Goal: Task Accomplishment & Management: Manage account settings

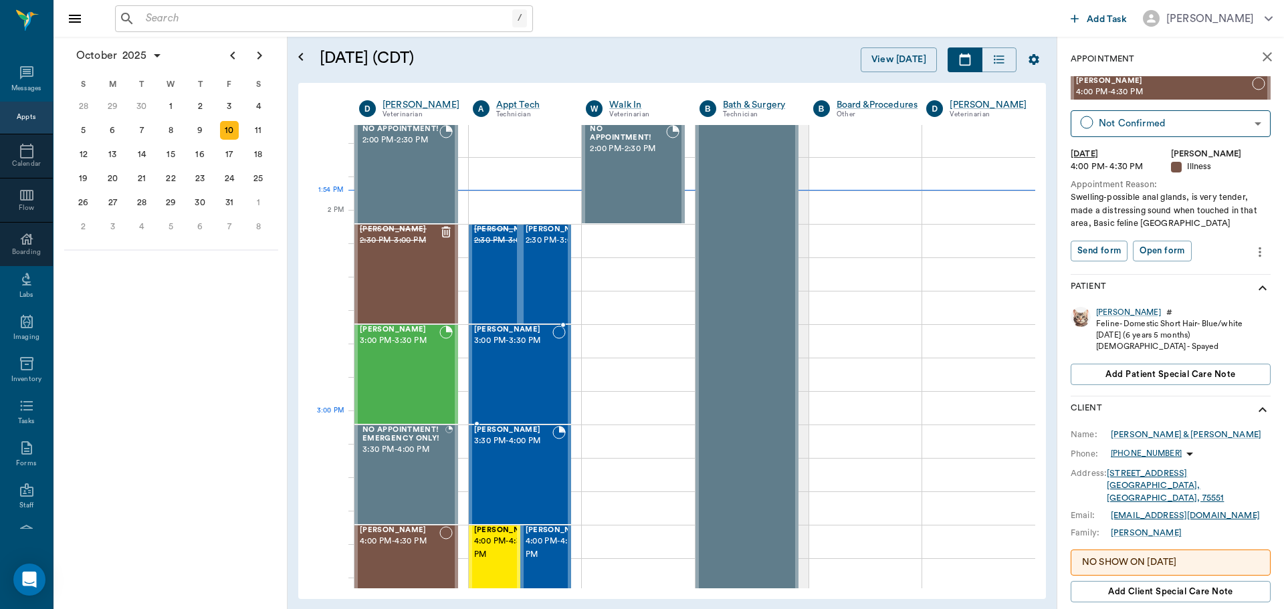
scroll to position [1070, 0]
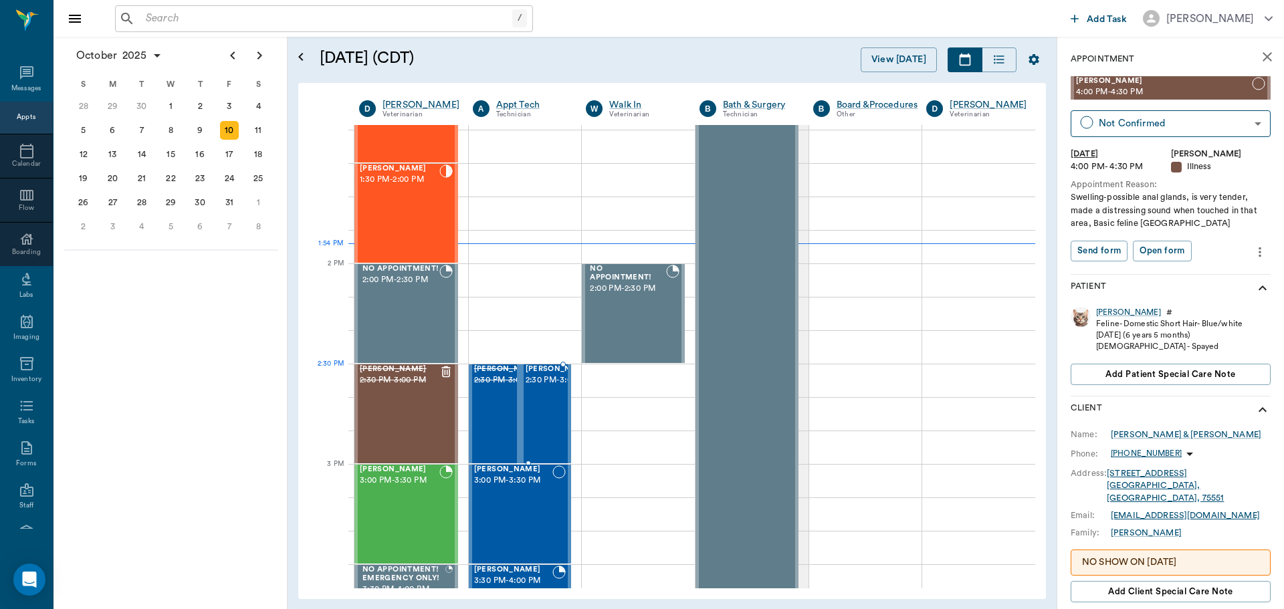
click at [541, 387] on span "2:30 PM - 3:00 PM" at bounding box center [558, 380] width 67 height 13
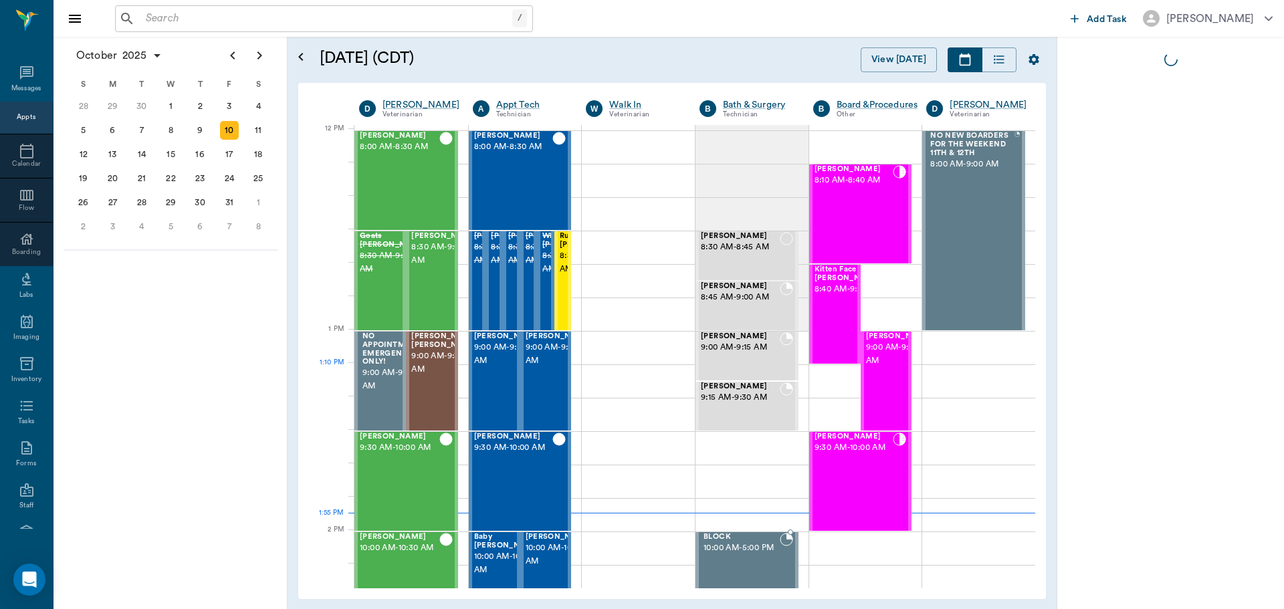
scroll to position [803, 0]
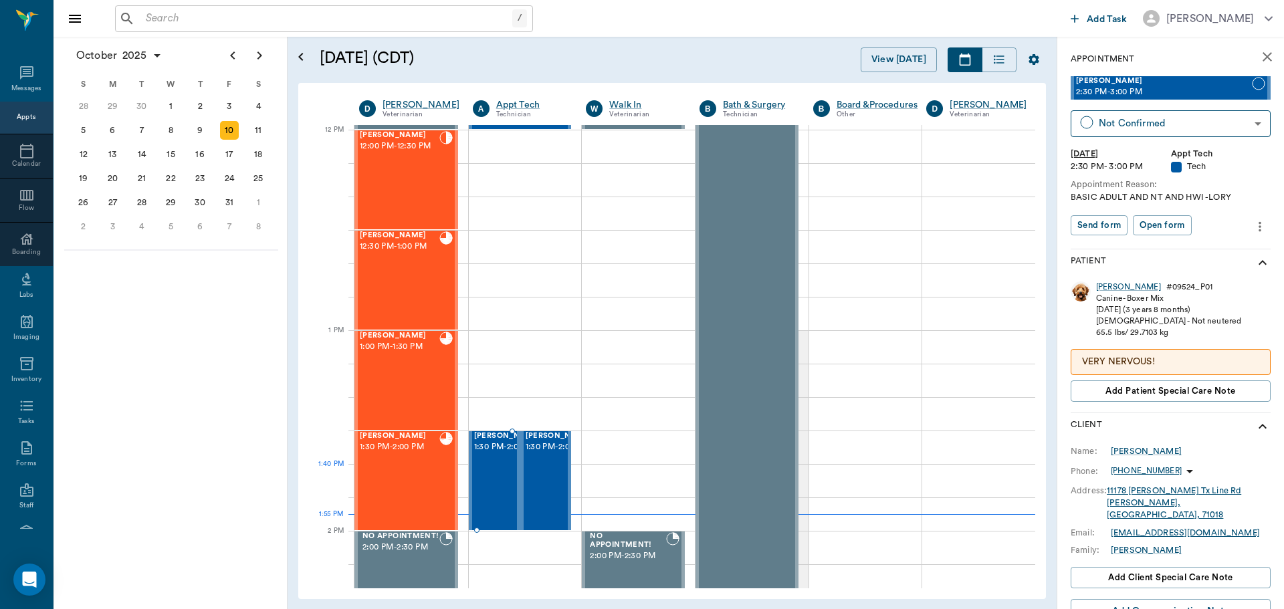
click at [489, 454] on span "1:30 PM - 2:00 PM" at bounding box center [507, 447] width 67 height 13
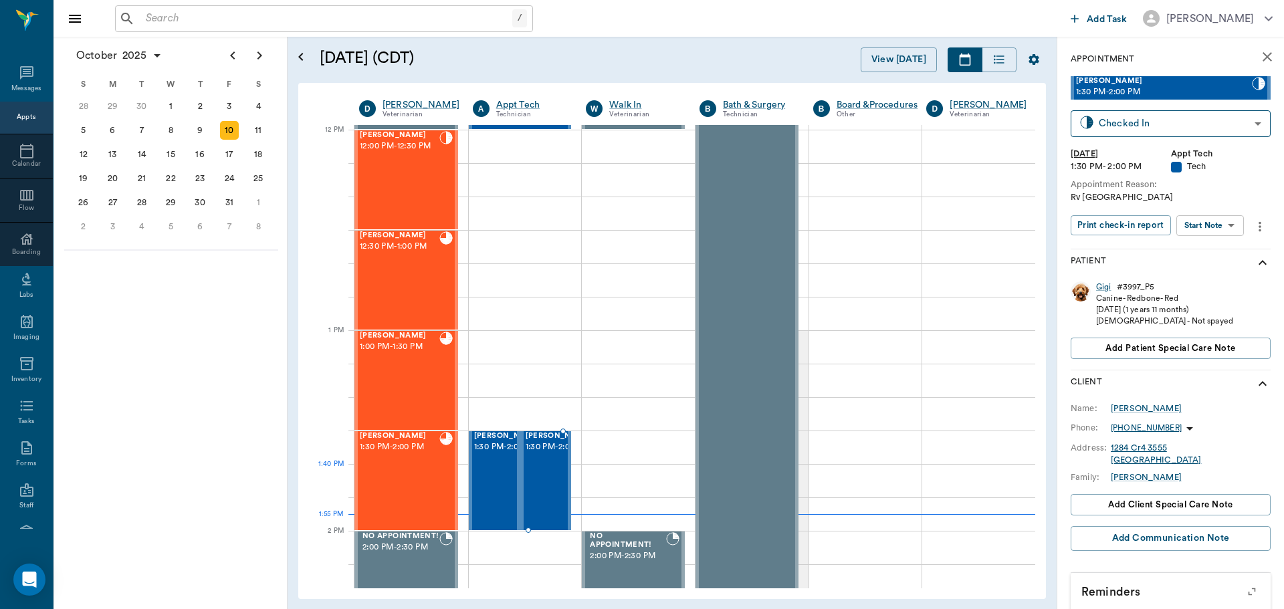
click at [546, 454] on span "1:30 PM - 2:00 PM" at bounding box center [558, 447] width 67 height 13
click at [534, 454] on span "1:30 PM - 2:00 PM" at bounding box center [558, 447] width 67 height 13
click at [1104, 287] on div "[PERSON_NAME]" at bounding box center [1128, 286] width 65 height 11
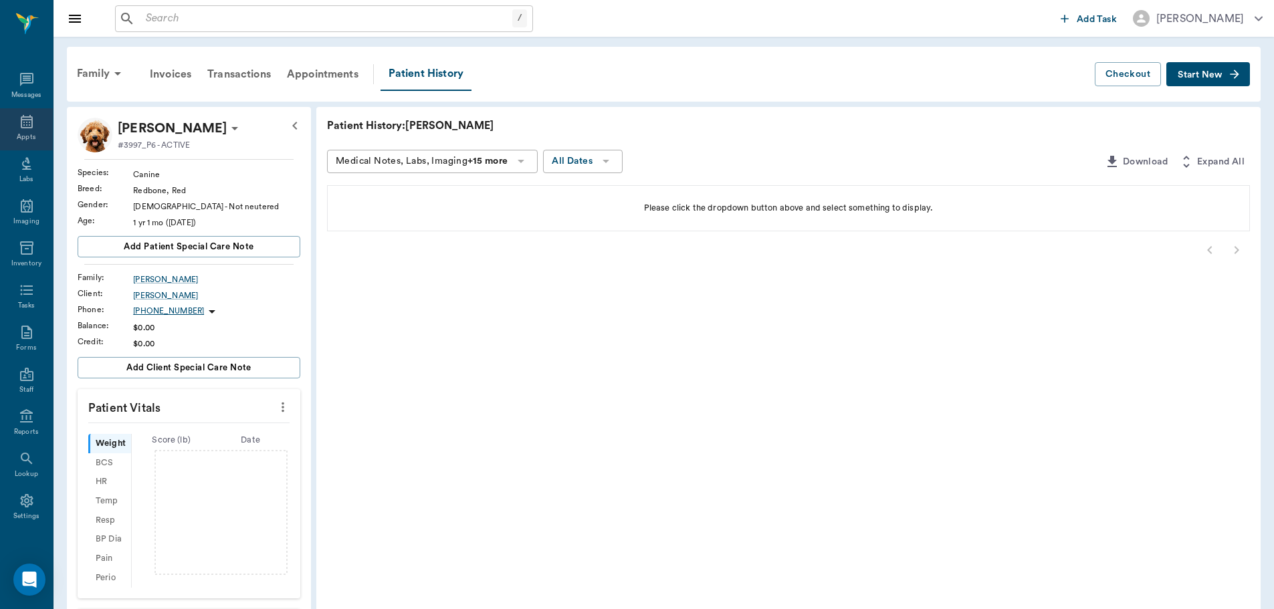
click at [23, 122] on icon at bounding box center [27, 122] width 16 height 16
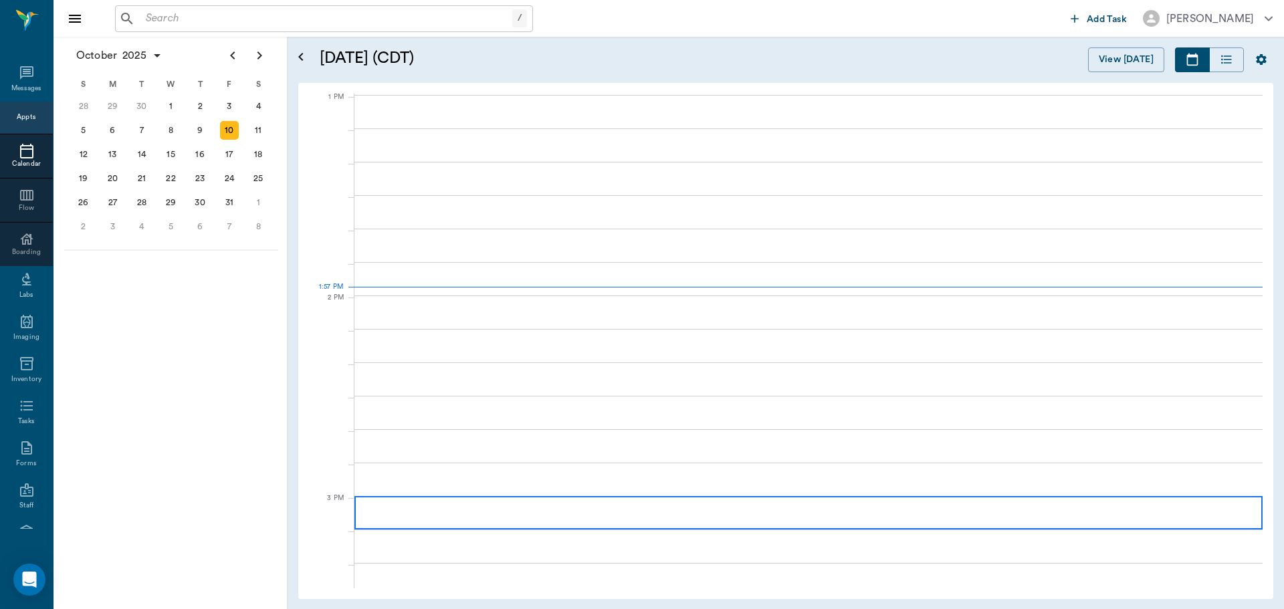
scroll to position [1005, 0]
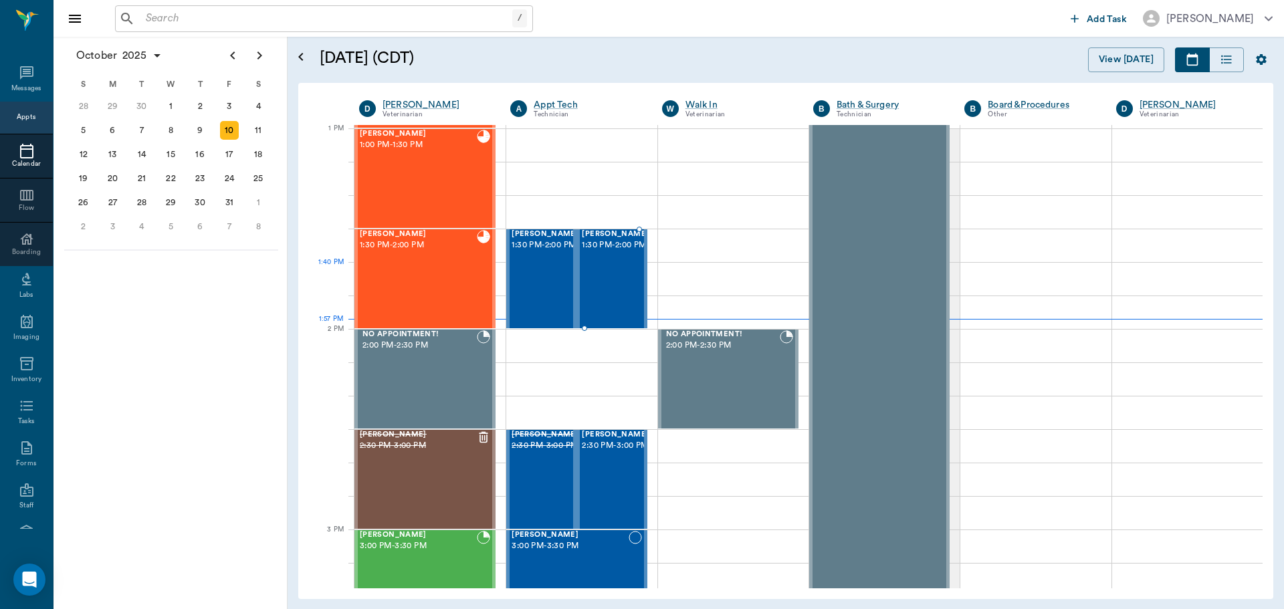
click at [615, 274] on div "[PERSON_NAME] 1:30 PM - 2:00 PM" at bounding box center [615, 279] width 67 height 98
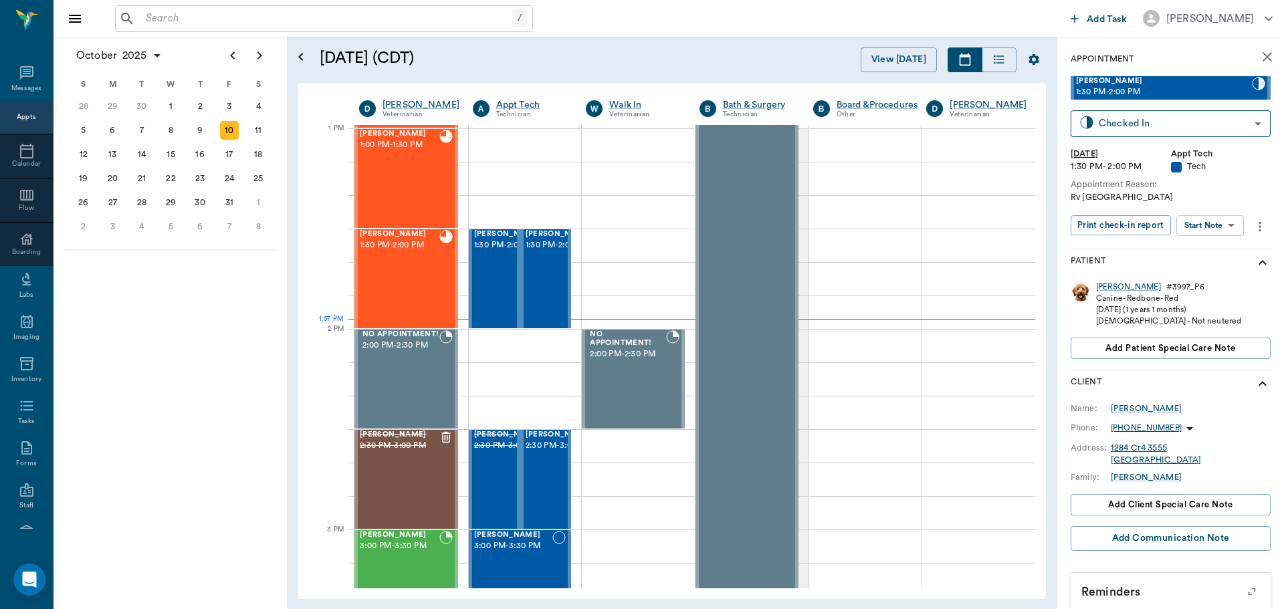
click at [1207, 227] on body "/ ​ Add Task [PERSON_NAME] Nectar Messages Appts Calendar Flow Boarding Labs Im…" at bounding box center [642, 304] width 1284 height 609
click at [1188, 253] on button "Start SOAP" at bounding box center [1194, 252] width 45 height 15
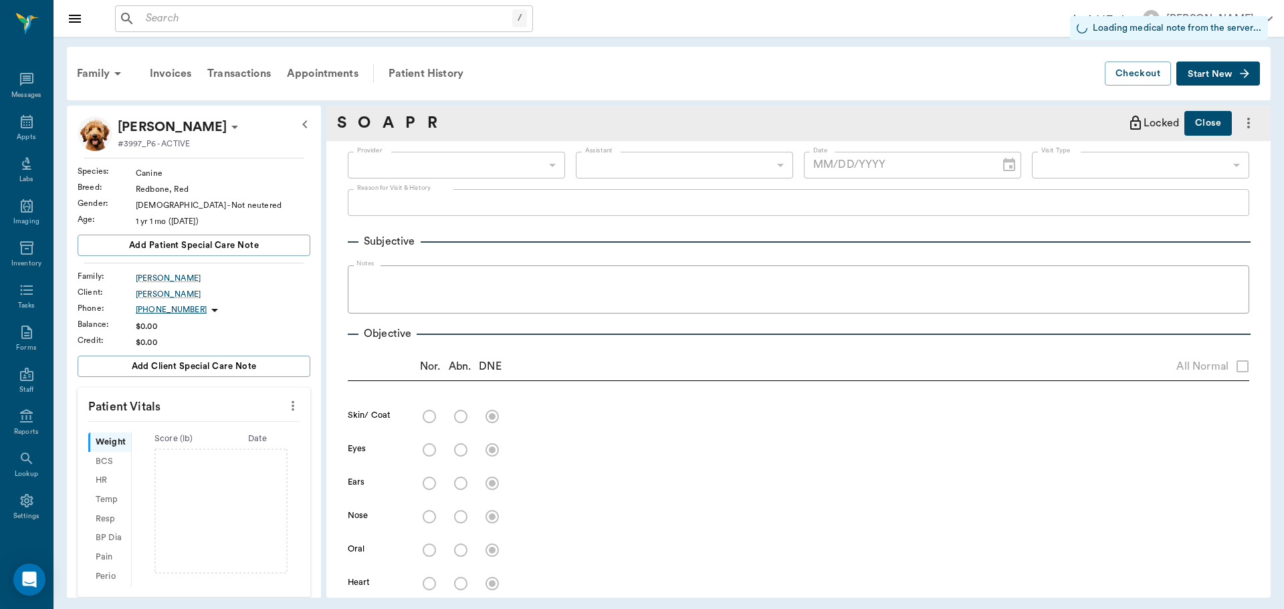
type input "63ec2f075fda476ae8351a4c"
type input "65d2be4f46e3a538d89b8c1a"
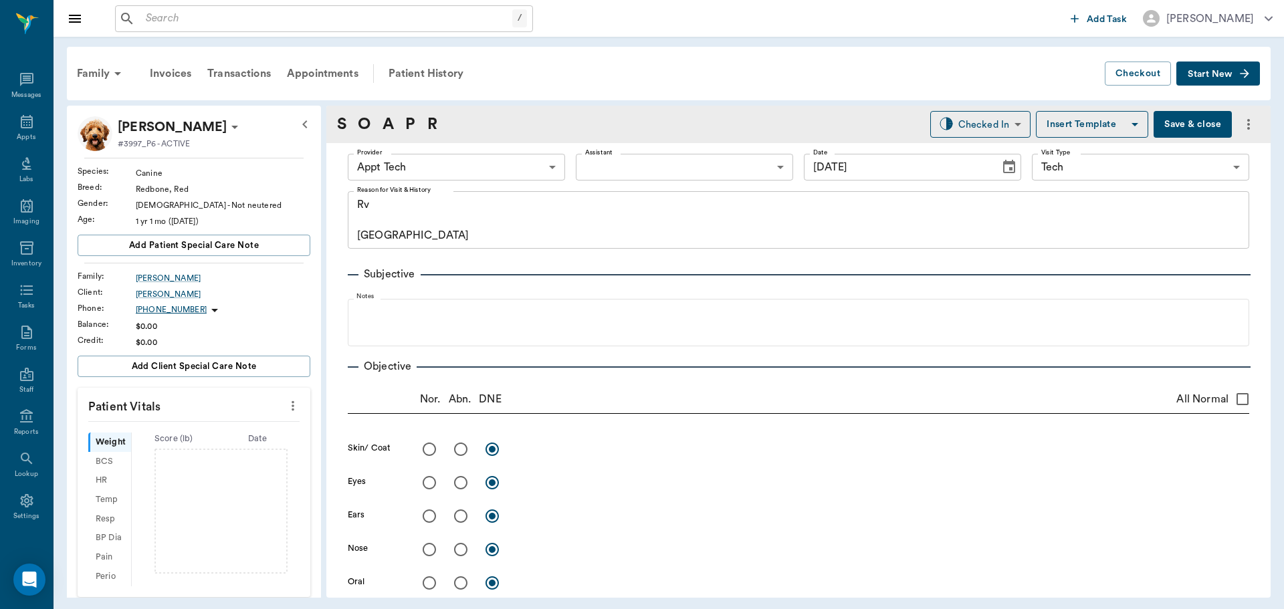
type input "[DATE]"
type textarea "Rv [GEOGRAPHIC_DATA]"
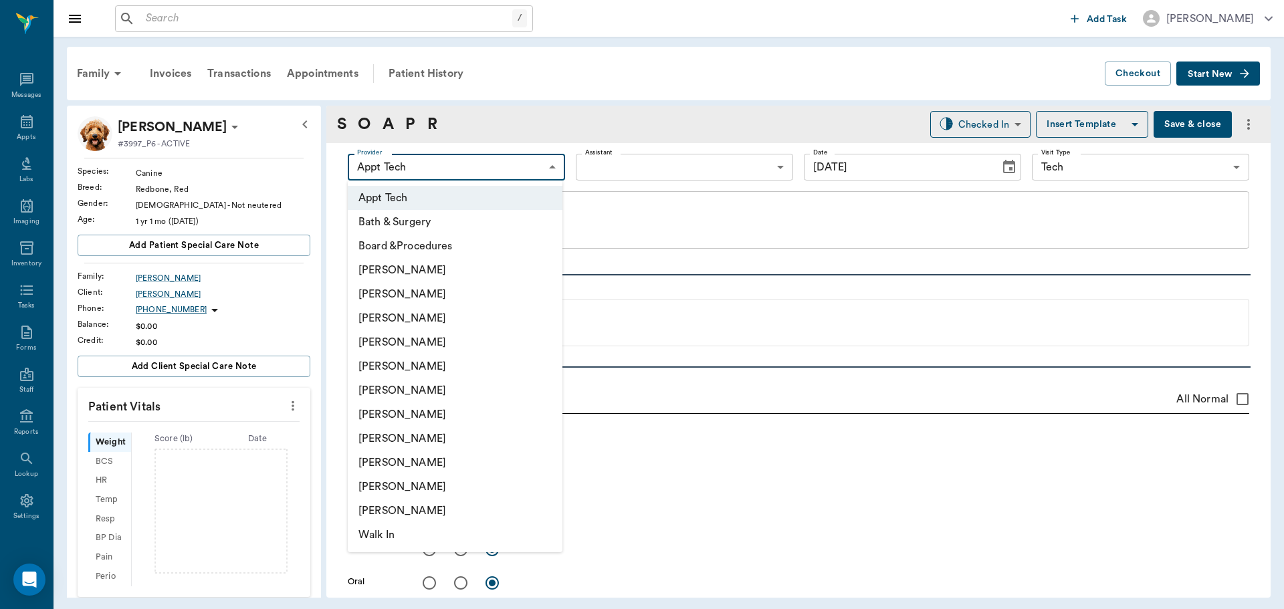
click at [431, 166] on body "/ ​ Add Task [PERSON_NAME] Nectar Messages Appts Labs Imaging Inventory Tasks F…" at bounding box center [642, 304] width 1284 height 609
click at [394, 465] on li "[PERSON_NAME]" at bounding box center [455, 463] width 215 height 24
type input "63ec2ede52e12b0ba117d0d7"
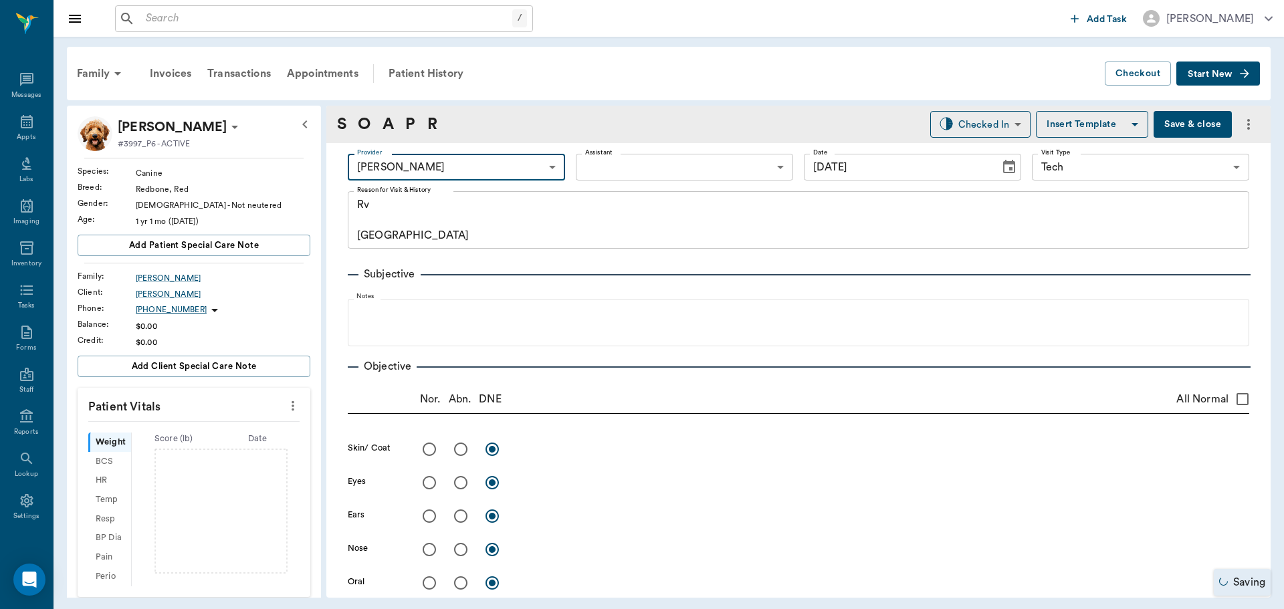
click at [590, 164] on body "/ ​ Add Task [PERSON_NAME] Nectar Messages Appts Labs Imaging Inventory Tasks F…" at bounding box center [642, 304] width 1284 height 609
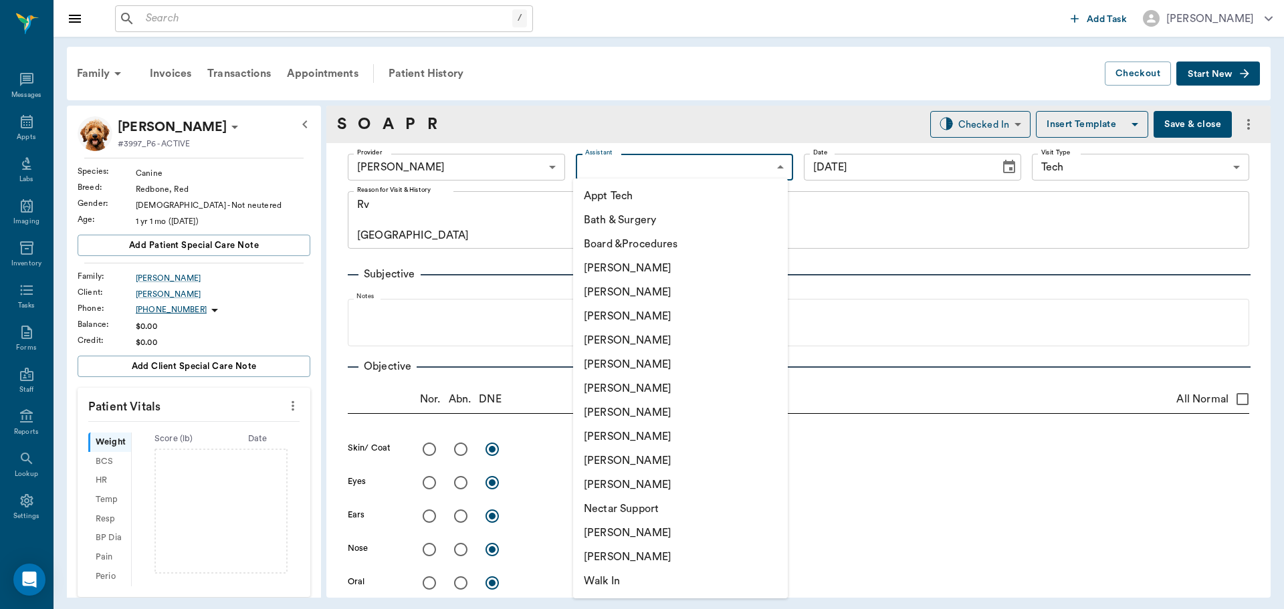
click at [595, 489] on li "[PERSON_NAME]" at bounding box center [680, 485] width 215 height 24
type input "63ec2ece52e12b0ba117cc90"
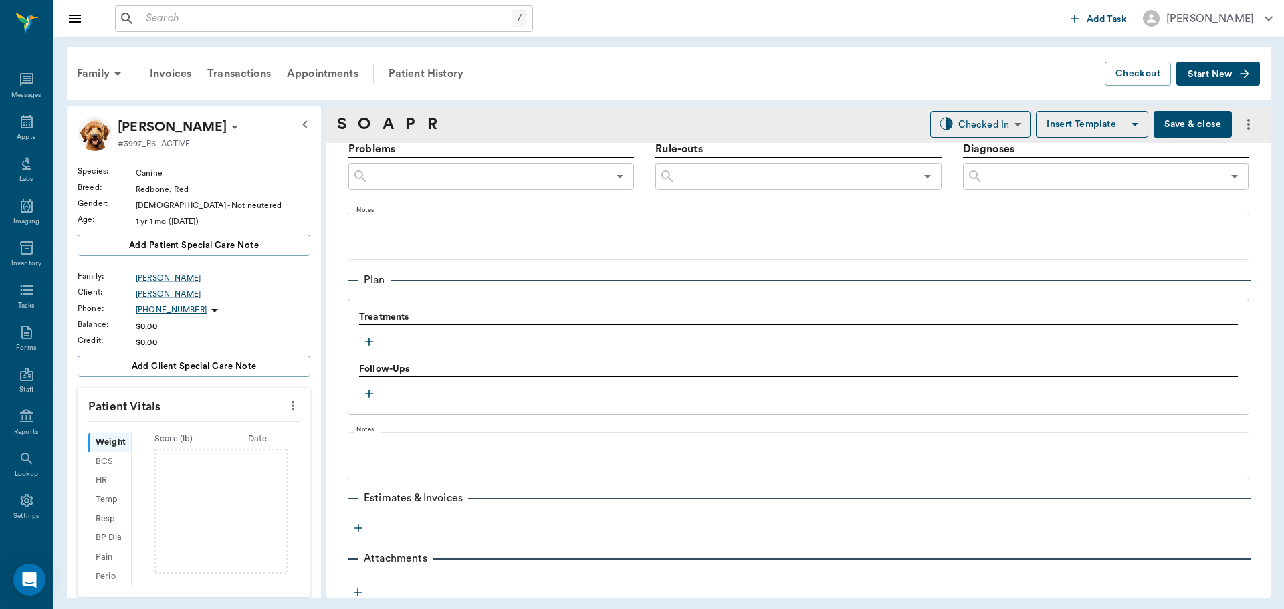
scroll to position [828, 0]
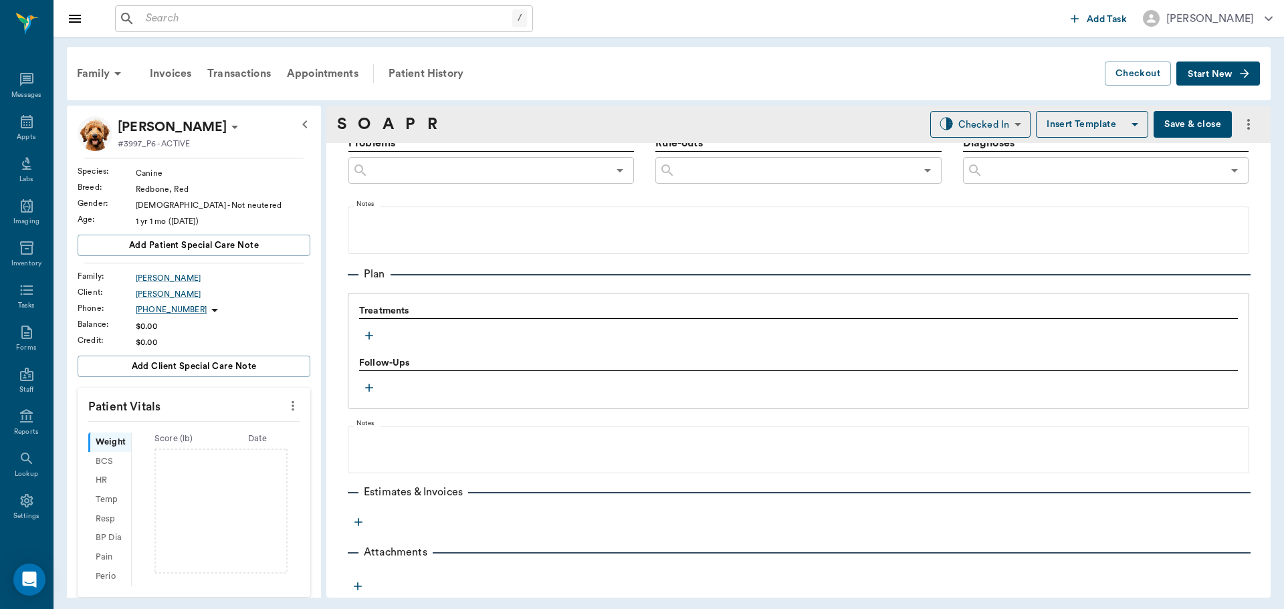
click at [368, 335] on icon "button" at bounding box center [368, 335] width 13 height 13
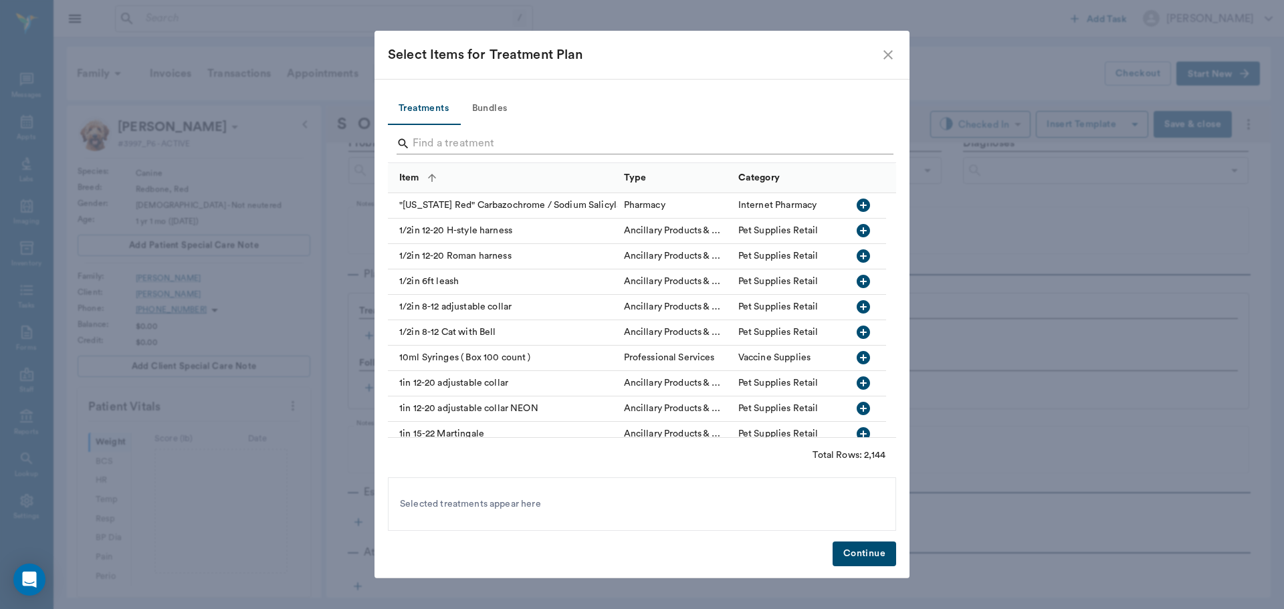
click at [474, 141] on input "Search" at bounding box center [642, 143] width 461 height 21
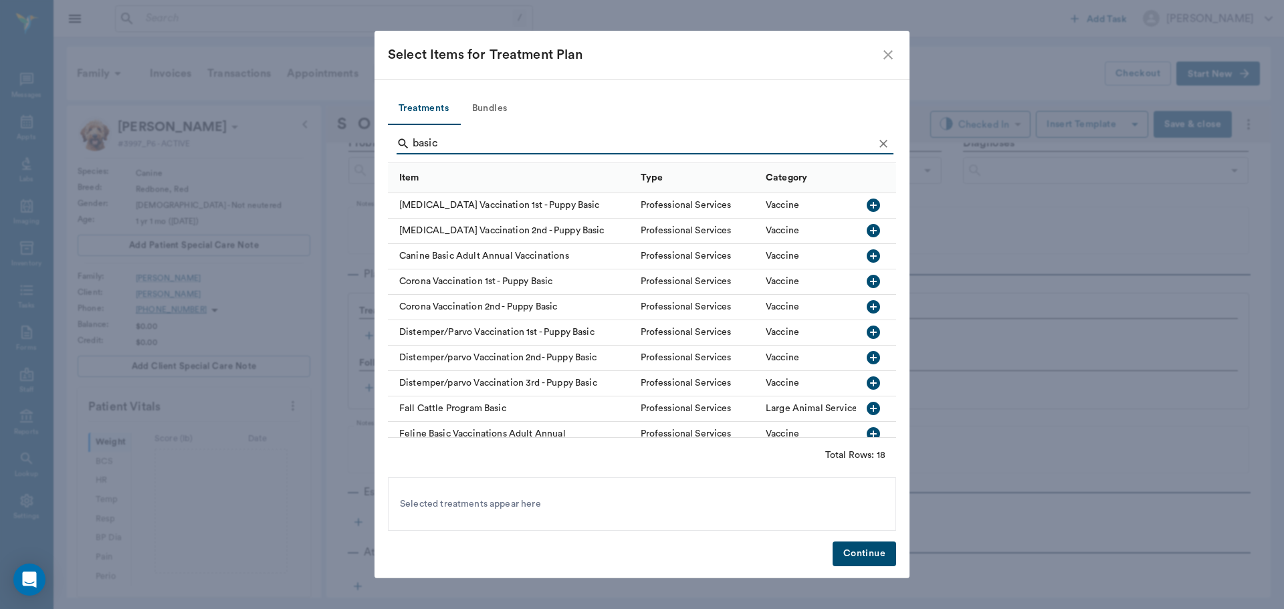
type input "basic"
click at [489, 111] on button "Bundles" at bounding box center [489, 109] width 60 height 32
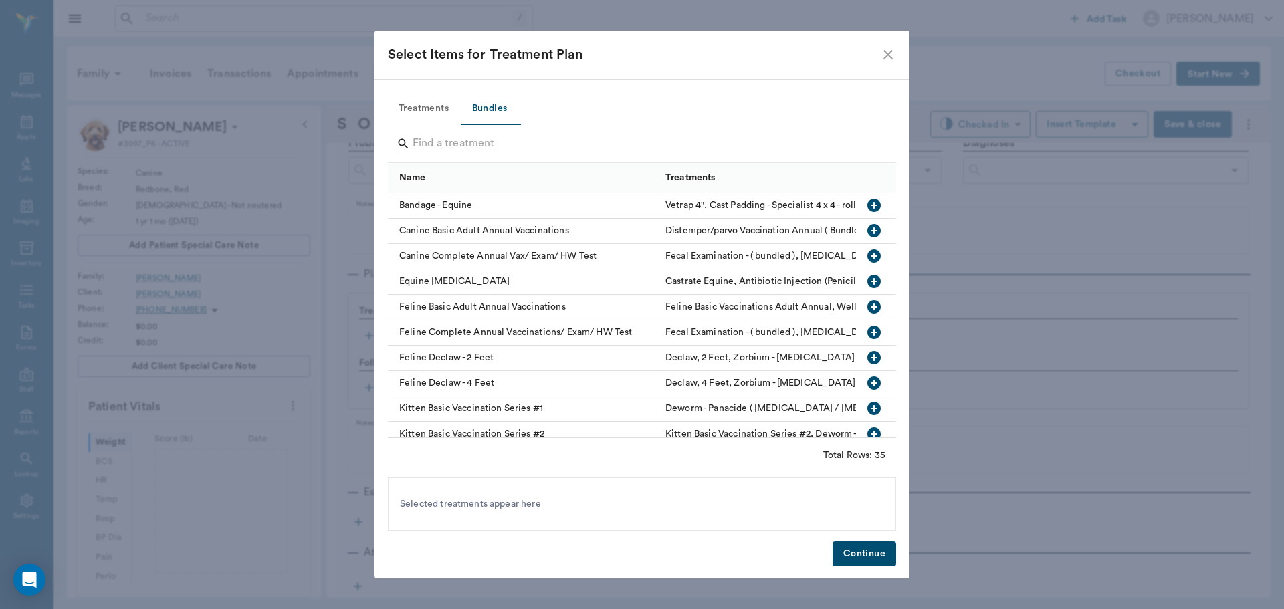
click at [460, 229] on div "Canine Basic Adult Annual Vaccinations" at bounding box center [523, 231] width 271 height 25
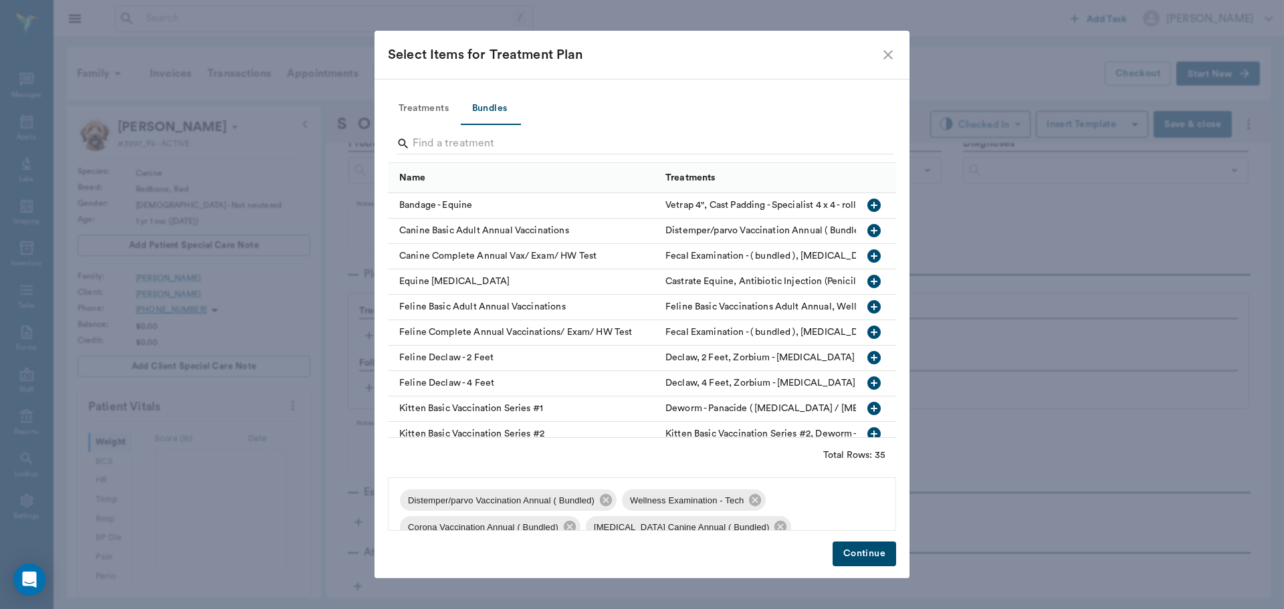
click at [433, 104] on button "Treatments" at bounding box center [424, 109] width 72 height 32
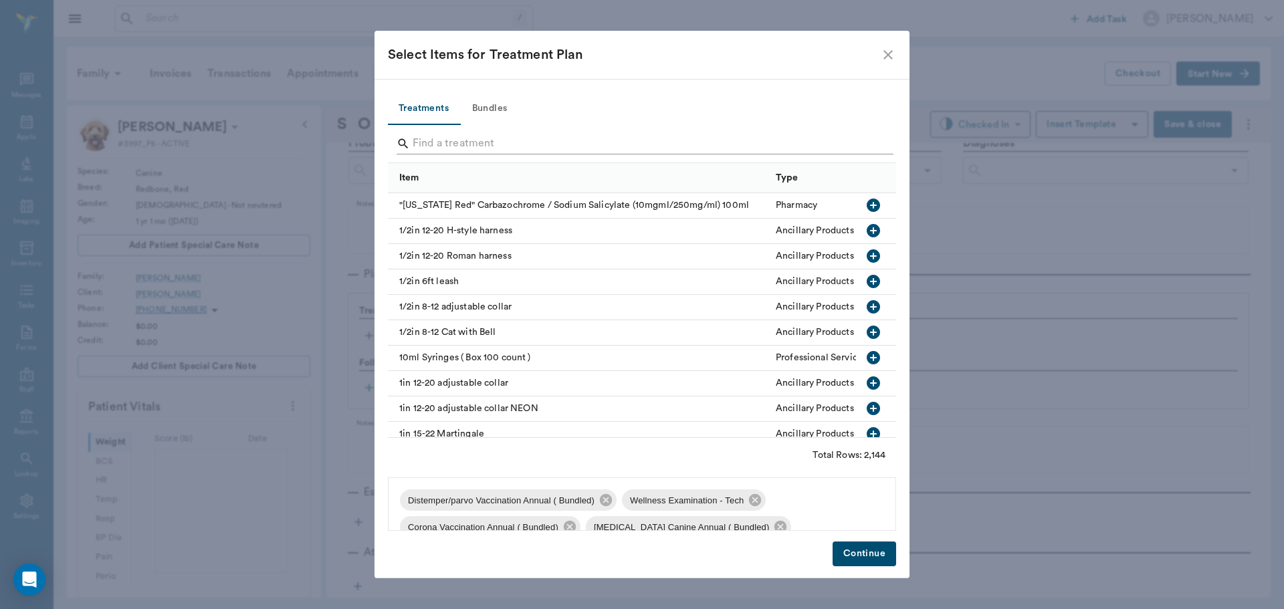
click at [439, 149] on input "Search" at bounding box center [642, 143] width 461 height 21
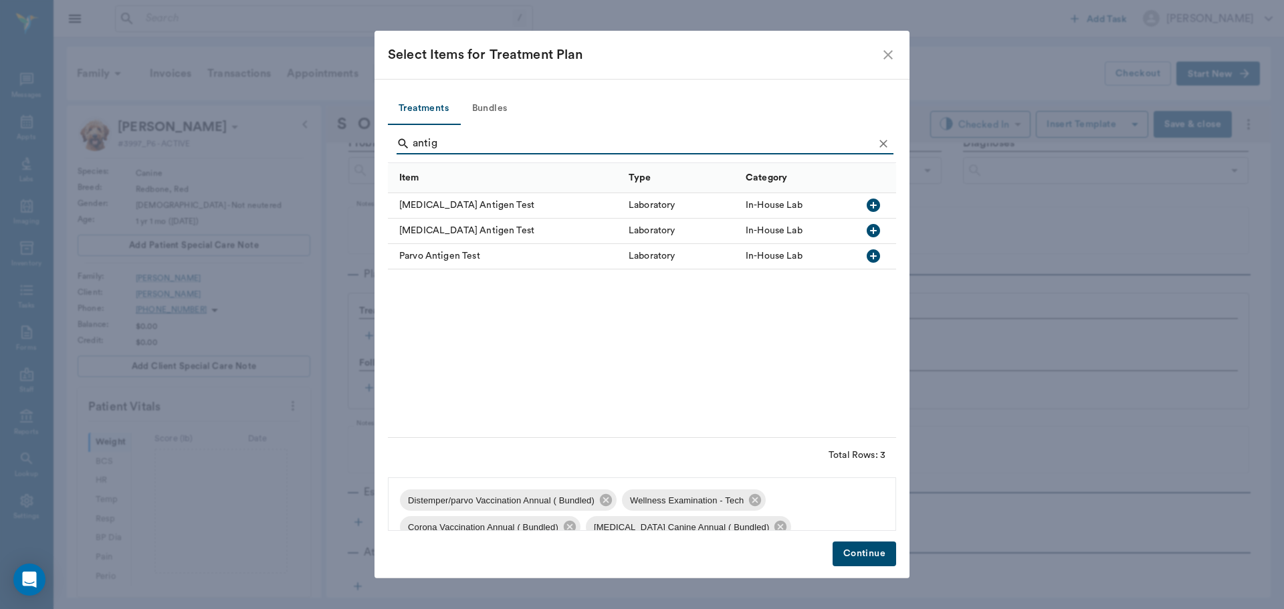
click at [452, 233] on div "[MEDICAL_DATA] Antigen Test" at bounding box center [505, 231] width 234 height 25
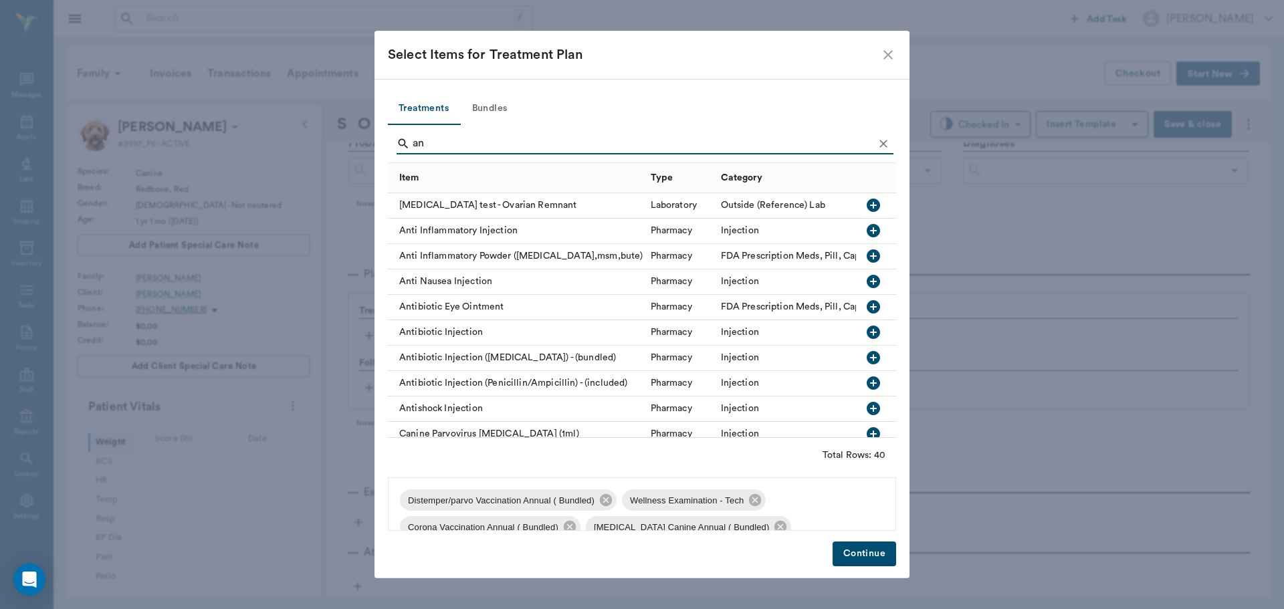
type input "a"
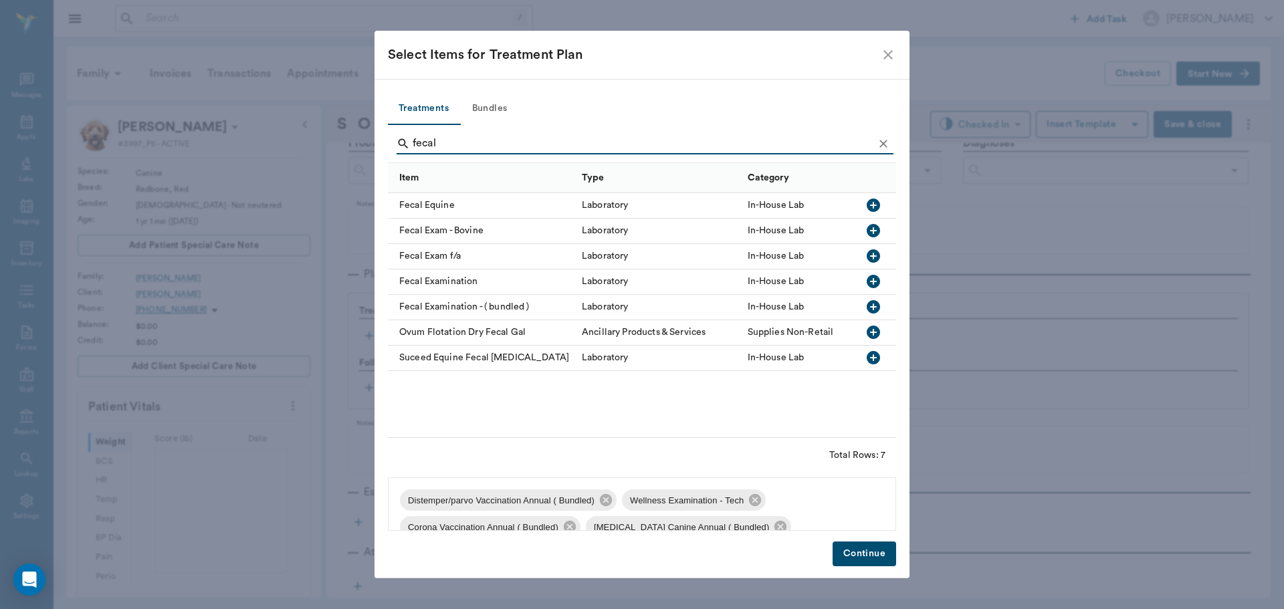
type input "fecal"
click at [454, 279] on div "Fecal Examination" at bounding box center [481, 281] width 187 height 25
click at [876, 554] on button "Continue" at bounding box center [864, 554] width 64 height 25
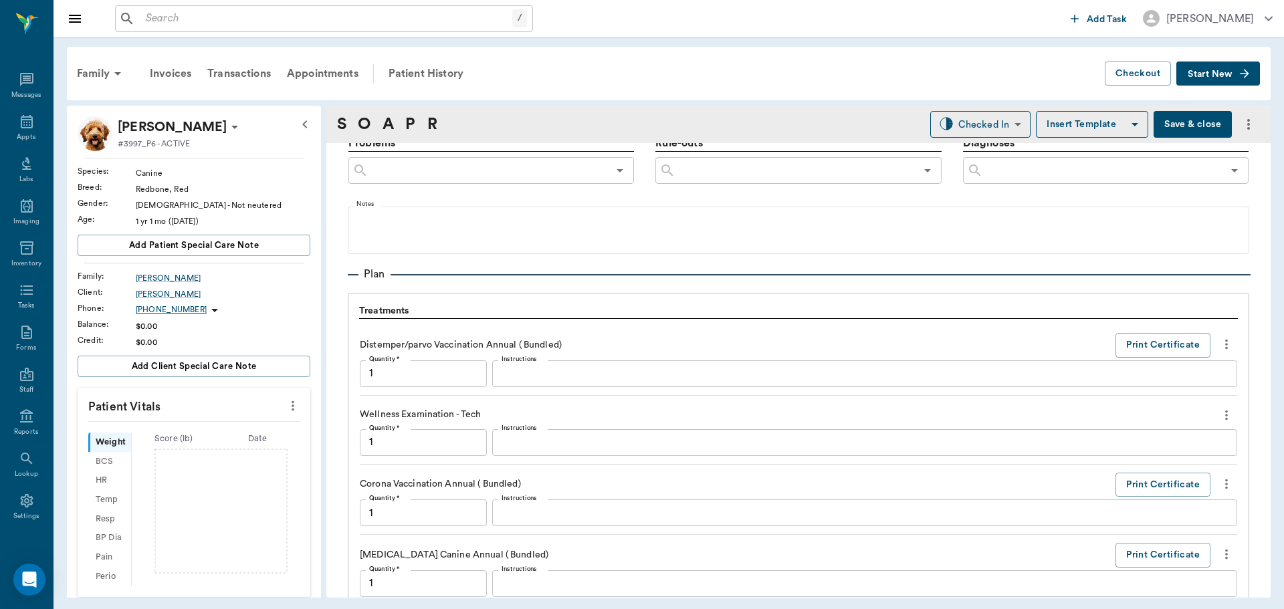
scroll to position [1586, 0]
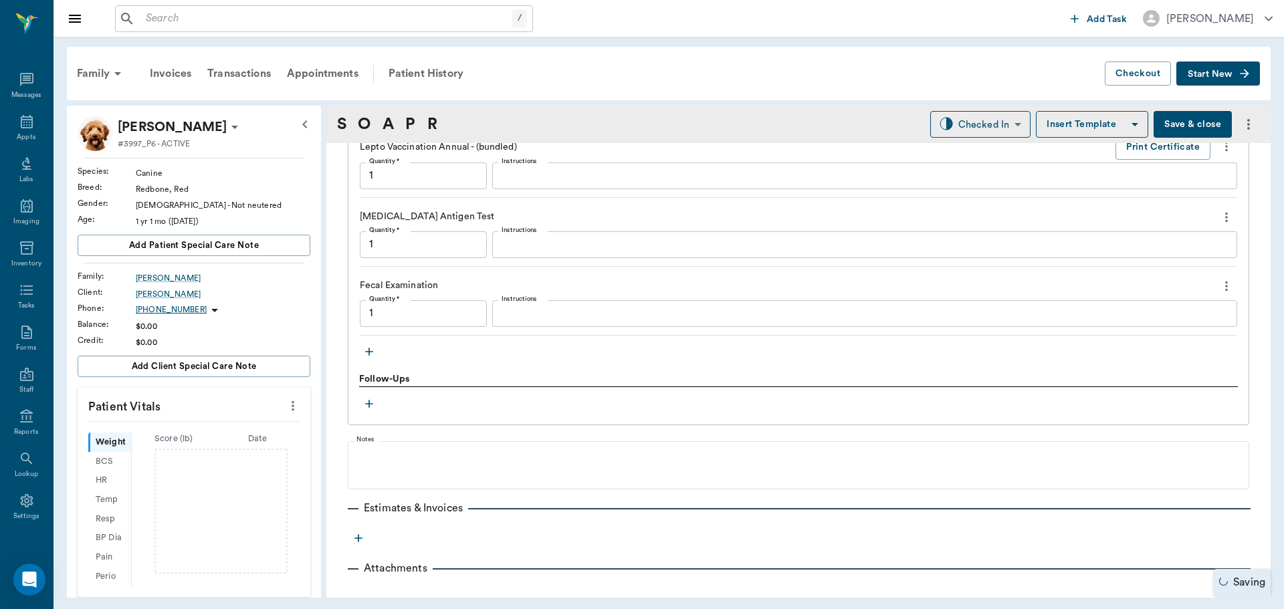
type input "1.00"
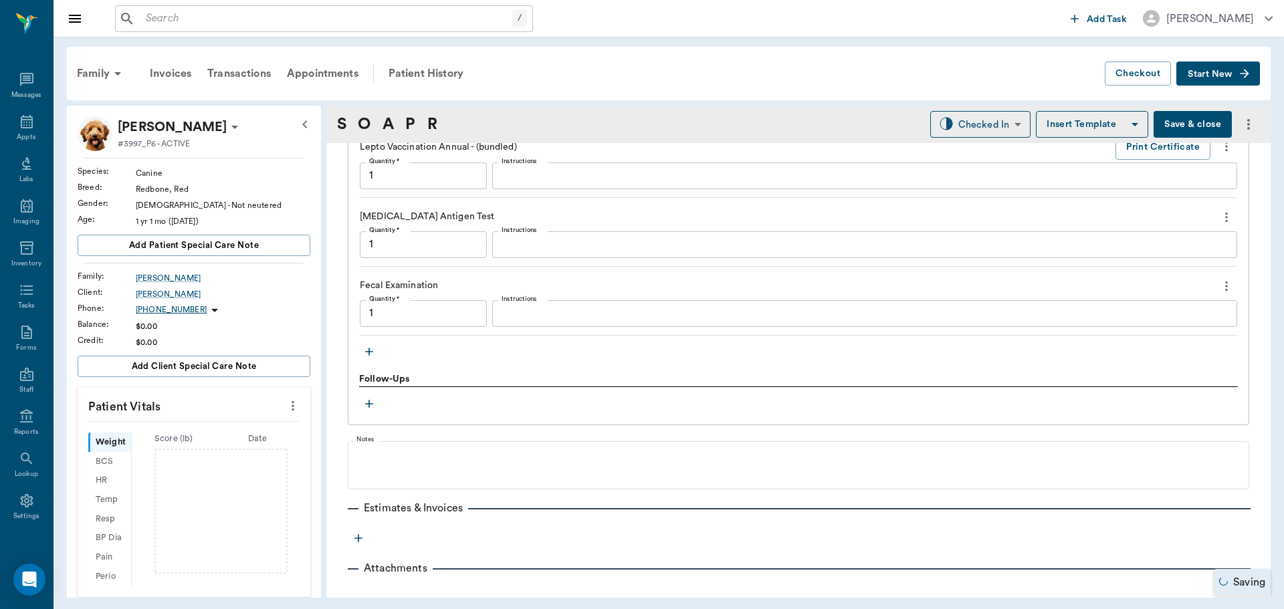
type input "1.00"
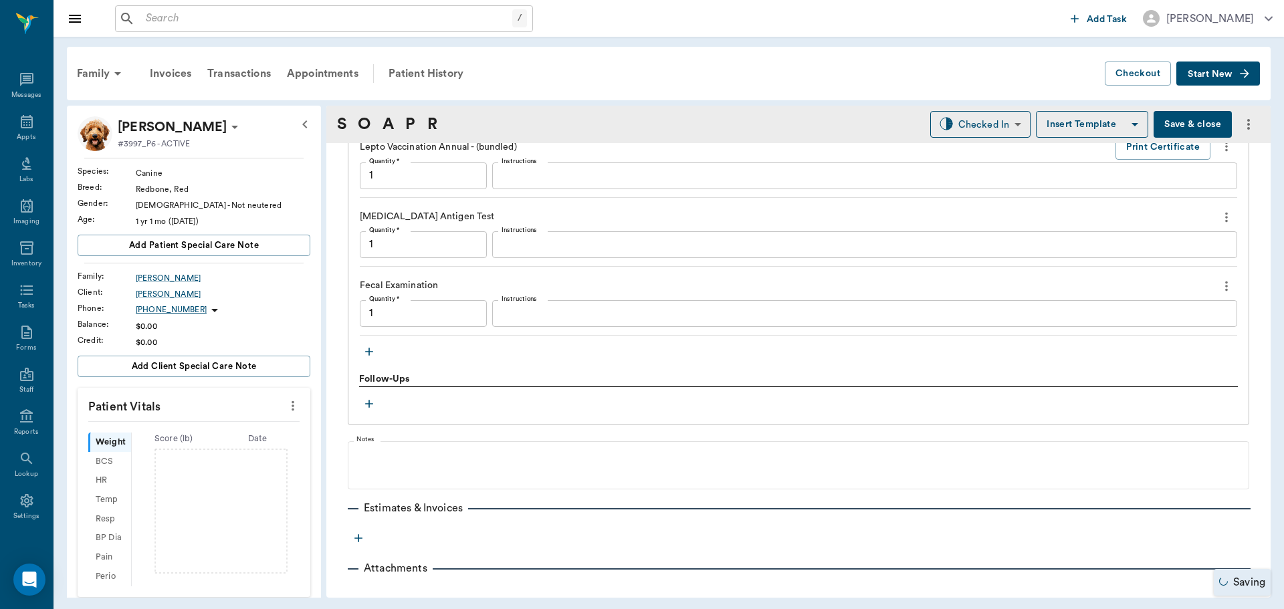
type input "1.00"
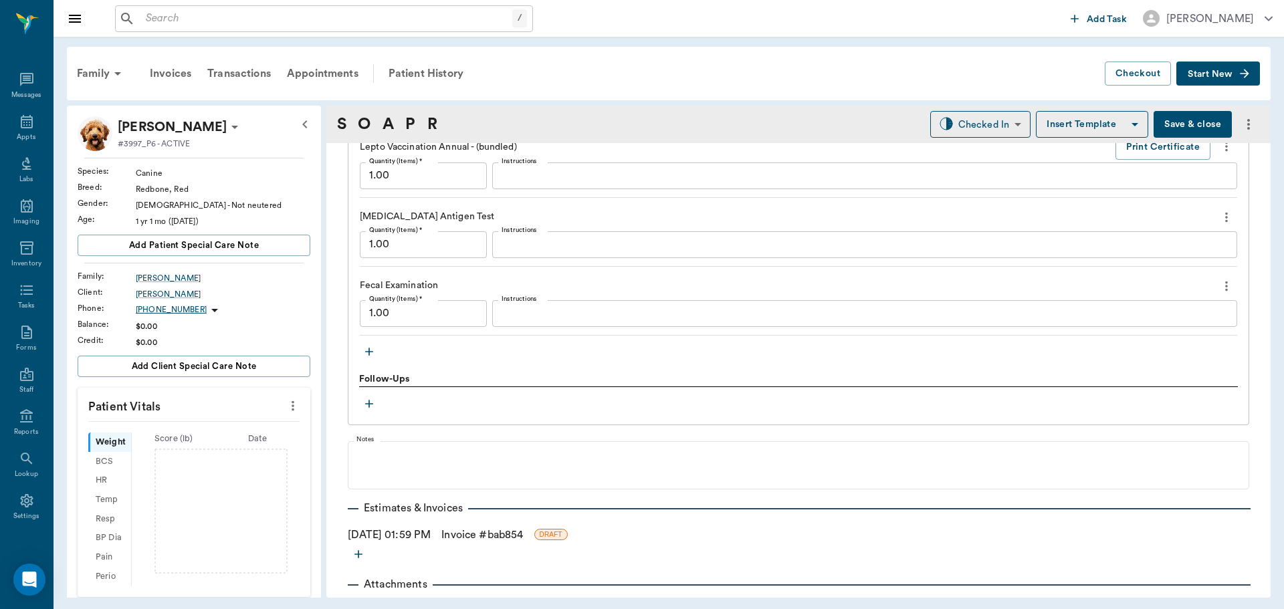
click at [537, 249] on textarea "Instructions" at bounding box center [864, 244] width 726 height 15
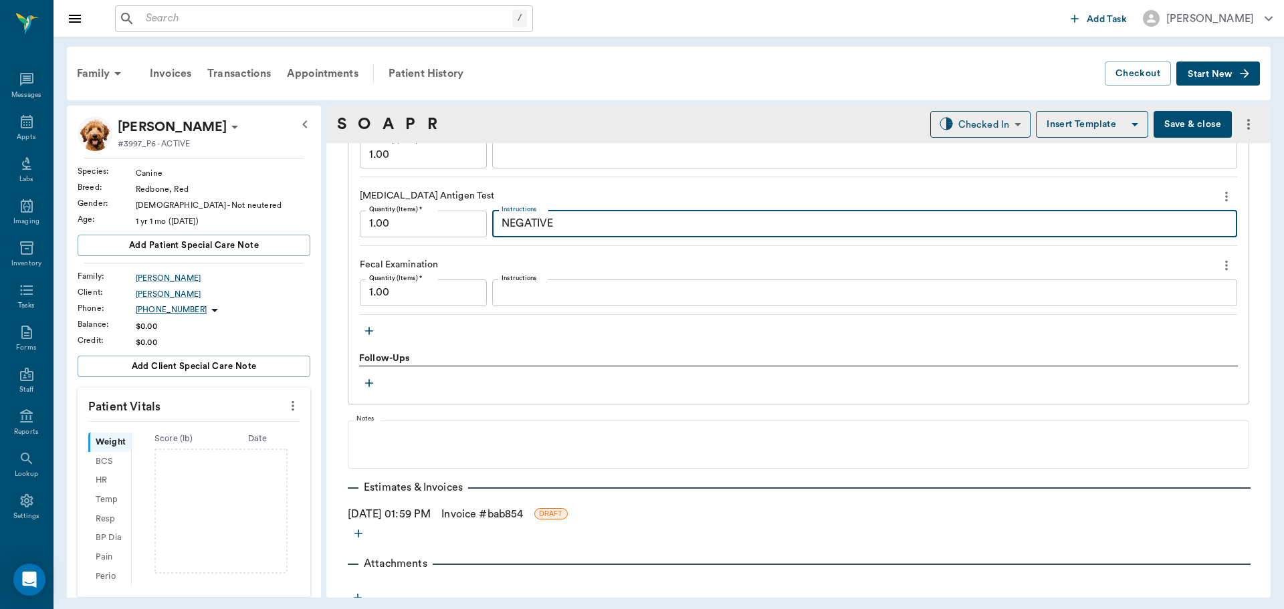
scroll to position [1619, 0]
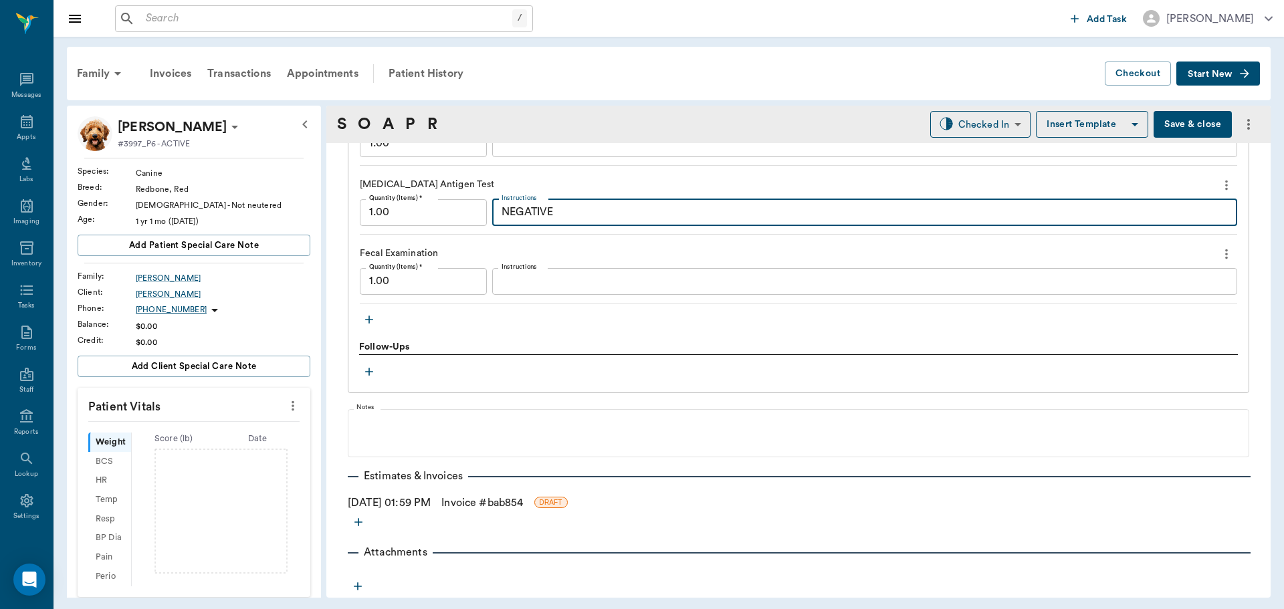
type textarea "NEGATIVE"
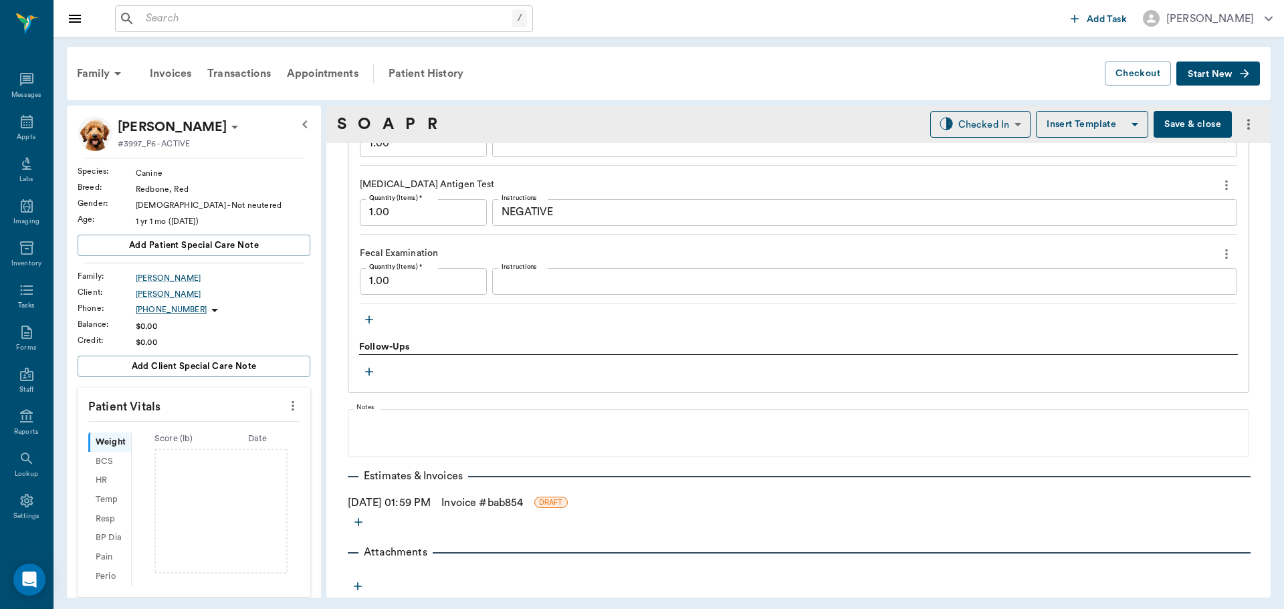
click at [1182, 119] on button "Save & close" at bounding box center [1192, 124] width 78 height 27
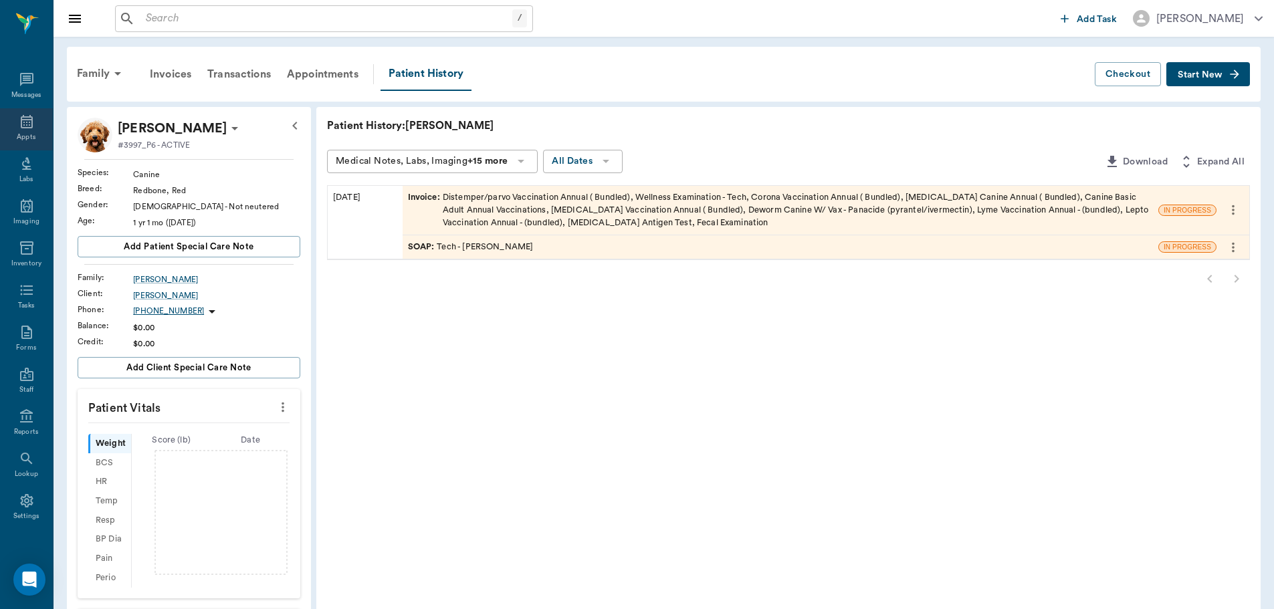
click at [22, 122] on icon at bounding box center [27, 121] width 12 height 13
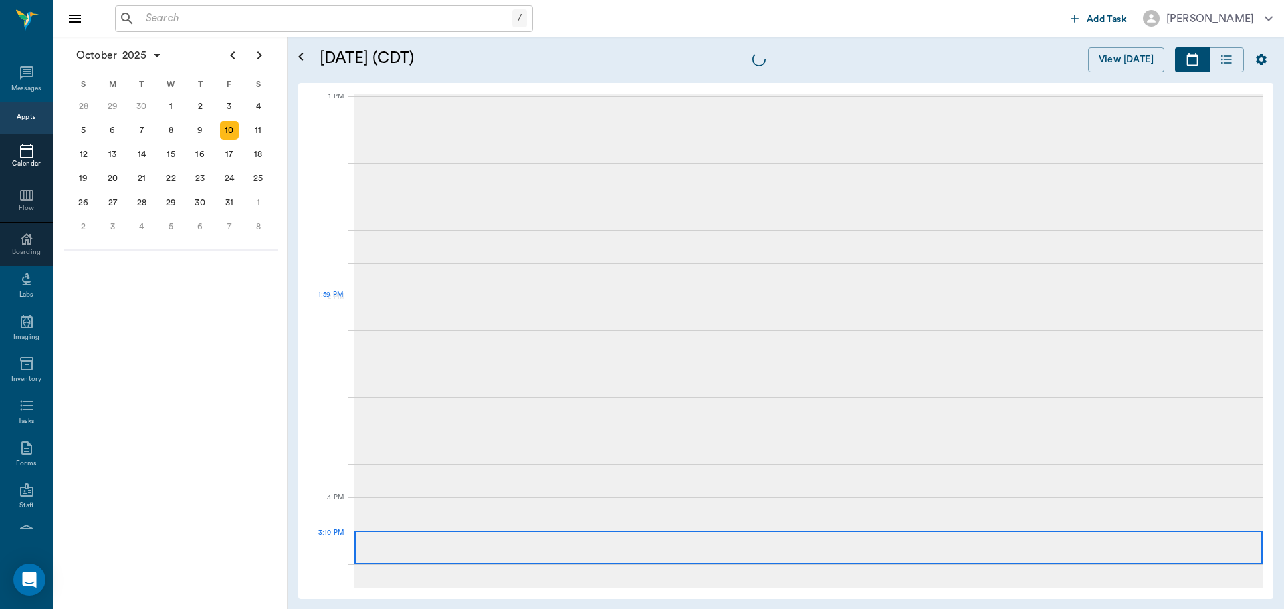
scroll to position [1003, 0]
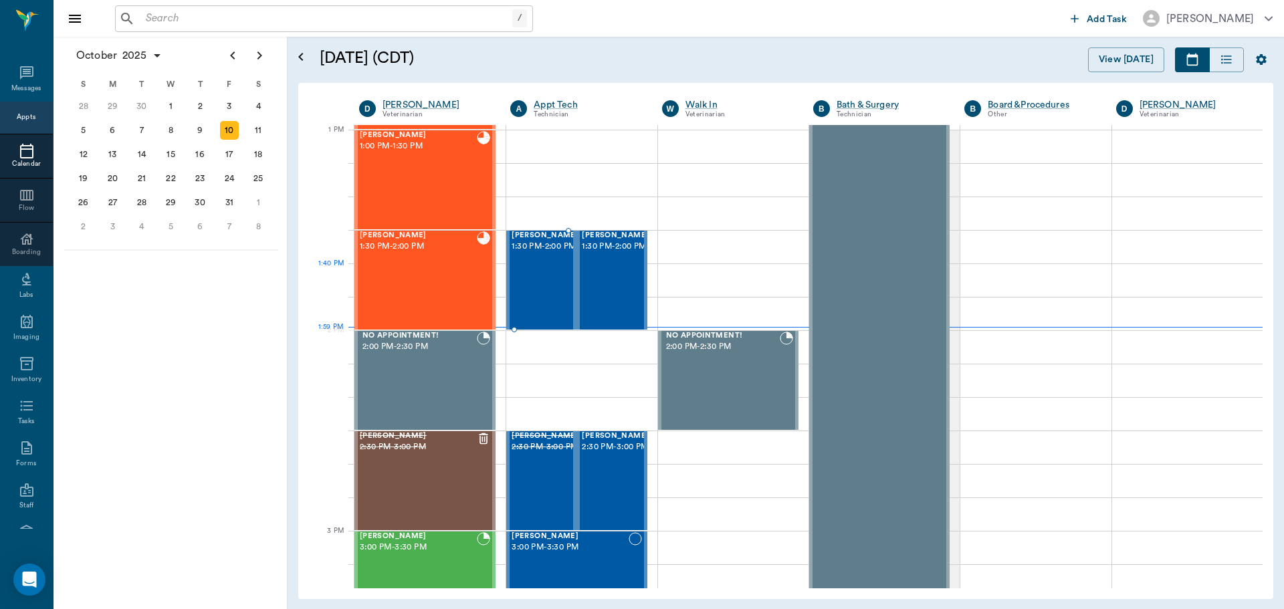
click at [529, 293] on div "[PERSON_NAME] 1:30 PM - 2:00 PM" at bounding box center [544, 280] width 67 height 98
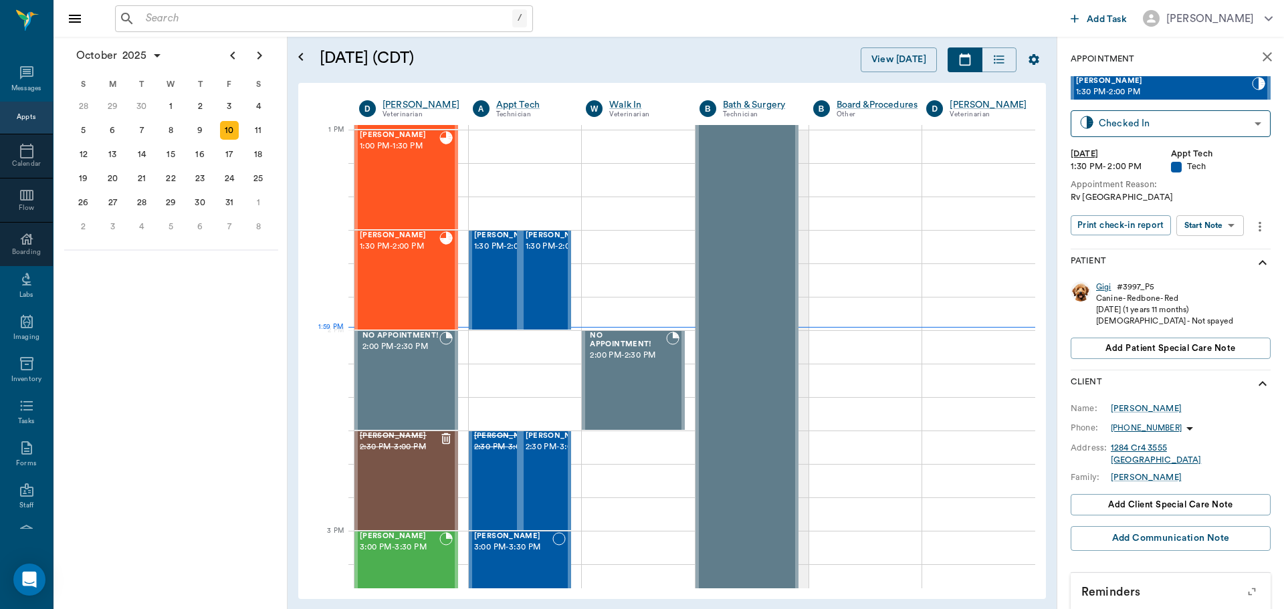
click at [1103, 285] on div "Gigi" at bounding box center [1103, 286] width 15 height 11
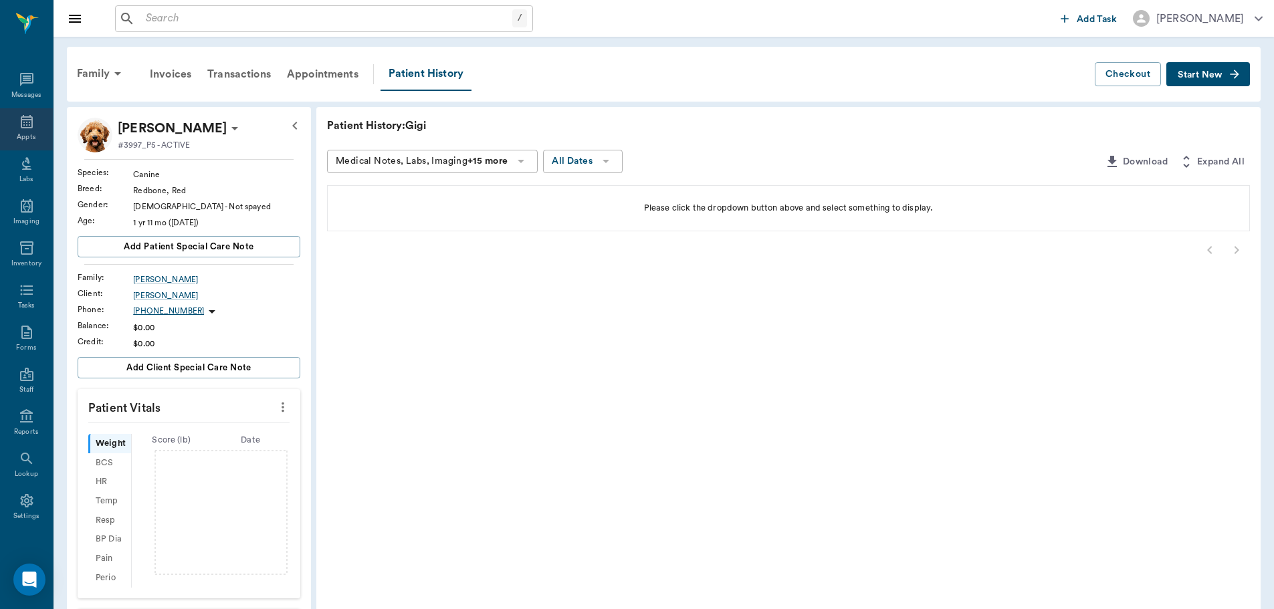
click at [17, 138] on div "Appts" at bounding box center [26, 137] width 19 height 10
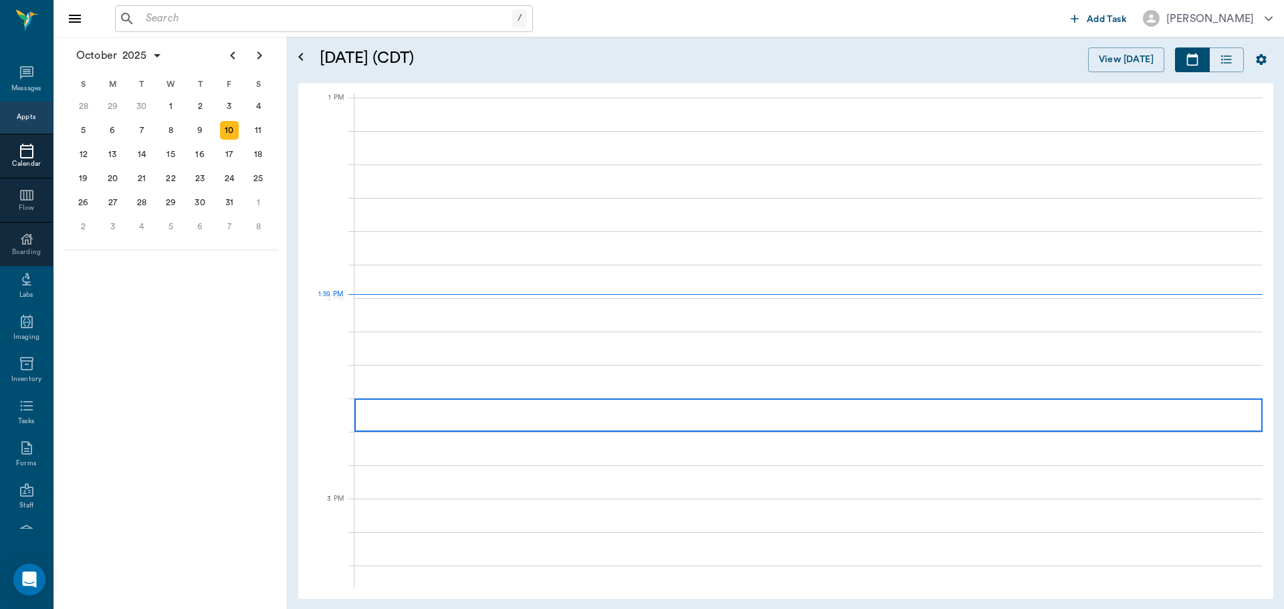
scroll to position [1004, 0]
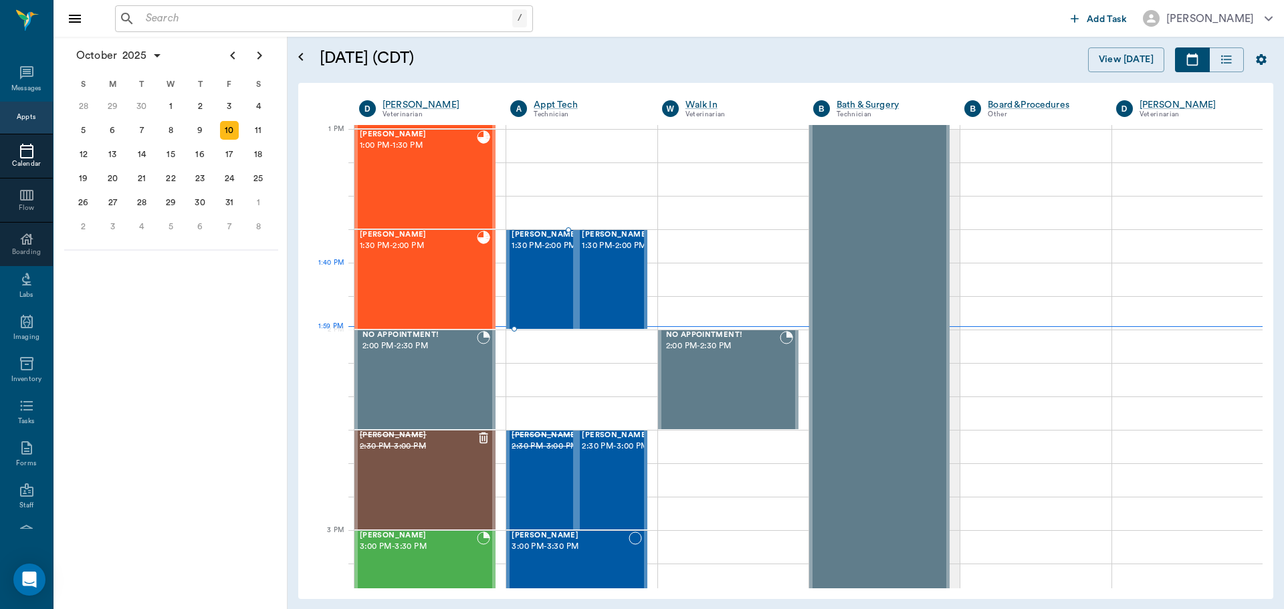
click at [532, 278] on div "[PERSON_NAME] 1:30 PM - 2:00 PM" at bounding box center [544, 280] width 67 height 98
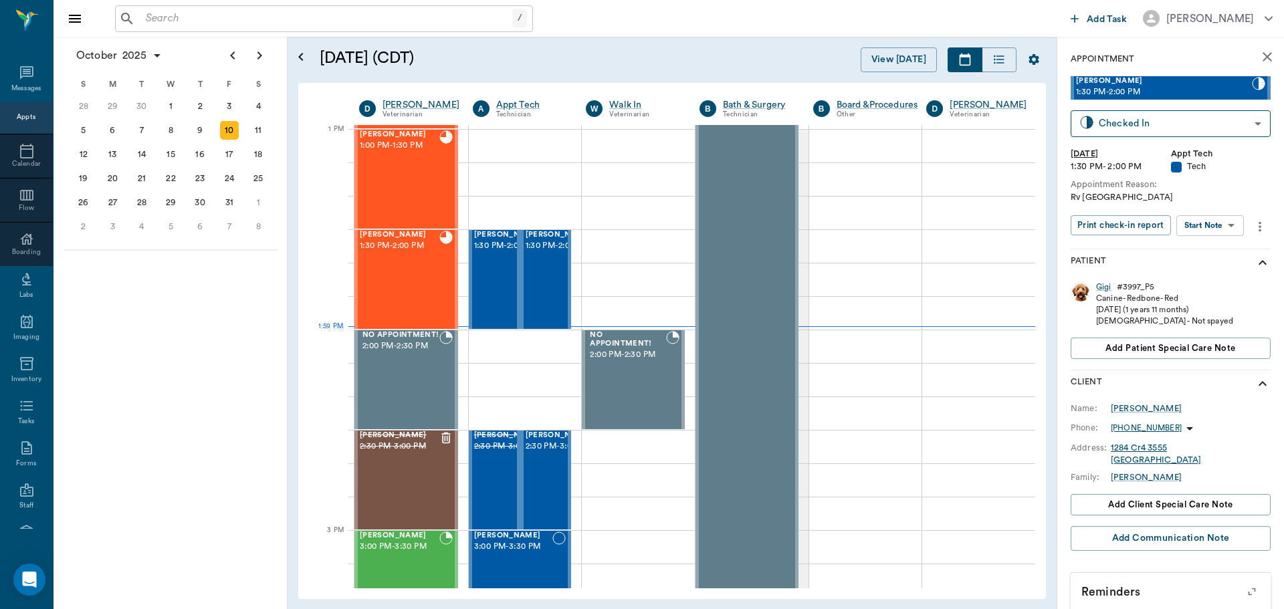
click at [1209, 228] on body "/ ​ Add Task [PERSON_NAME] Nectar Messages Appts Calendar Flow Boarding Labs Im…" at bounding box center [642, 304] width 1284 height 609
click at [1186, 247] on button "Start SOAP" at bounding box center [1194, 252] width 45 height 15
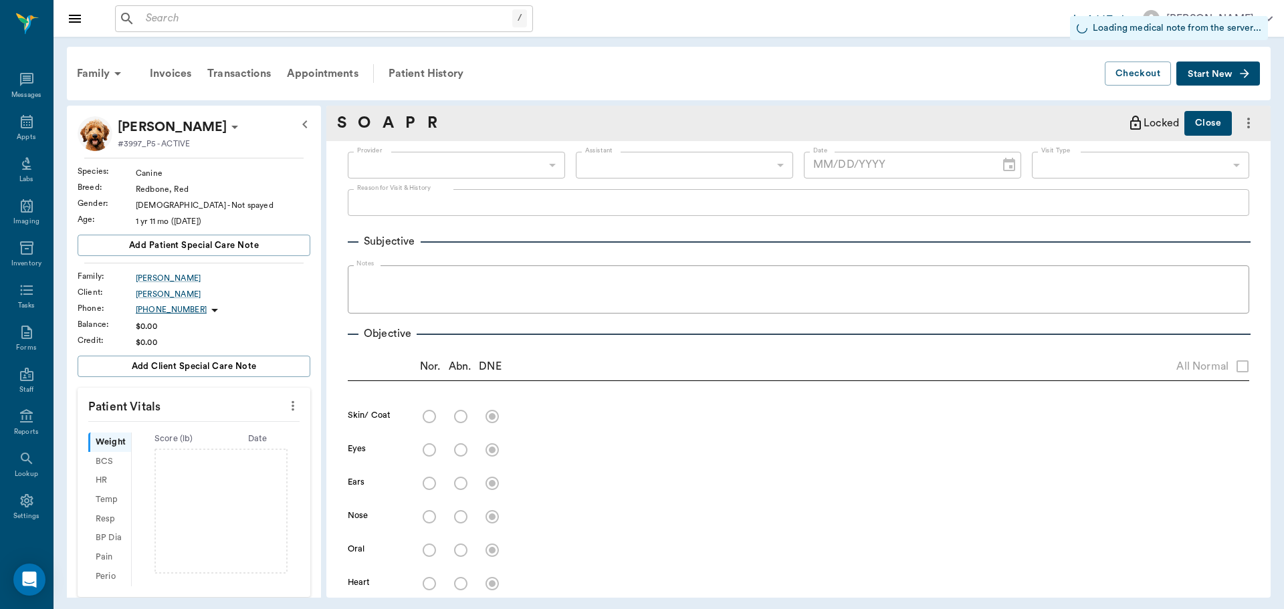
type input "63ec2f075fda476ae8351a4c"
type input "65d2be4f46e3a538d89b8c1a"
type input "[DATE]"
type textarea "Rv [GEOGRAPHIC_DATA]"
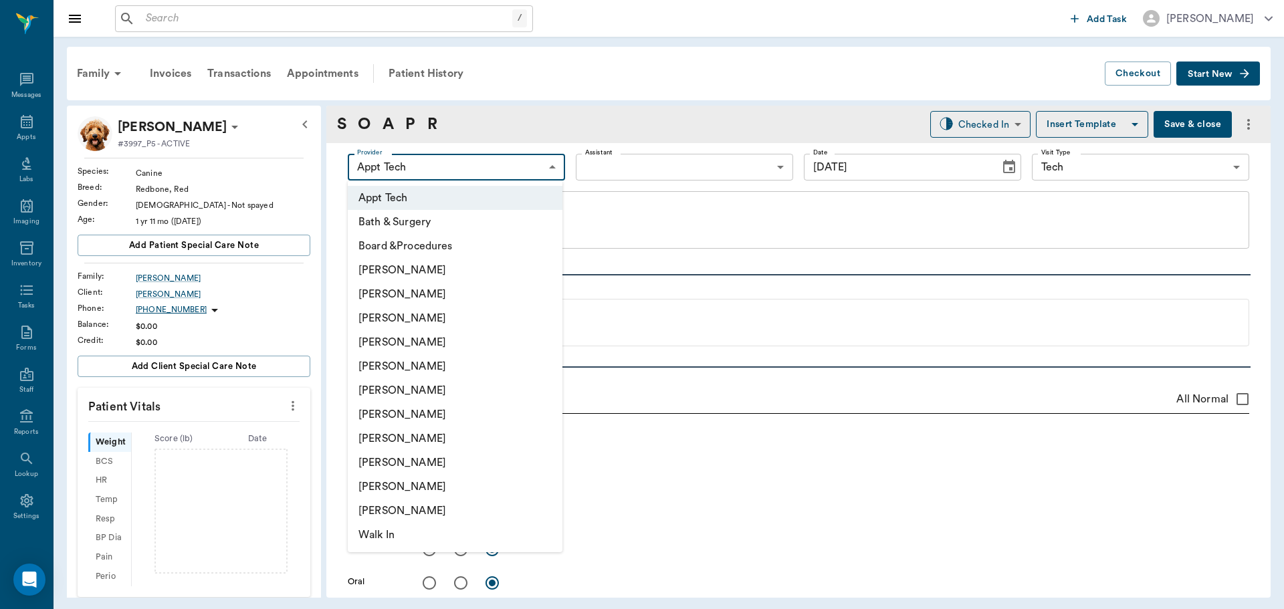
click at [469, 165] on body "/ ​ Add Task [PERSON_NAME] Nectar Messages Appts Labs Imaging Inventory Tasks F…" at bounding box center [642, 304] width 1284 height 609
click at [407, 458] on li "[PERSON_NAME]" at bounding box center [455, 463] width 215 height 24
type input "63ec2ede52e12b0ba117d0d7"
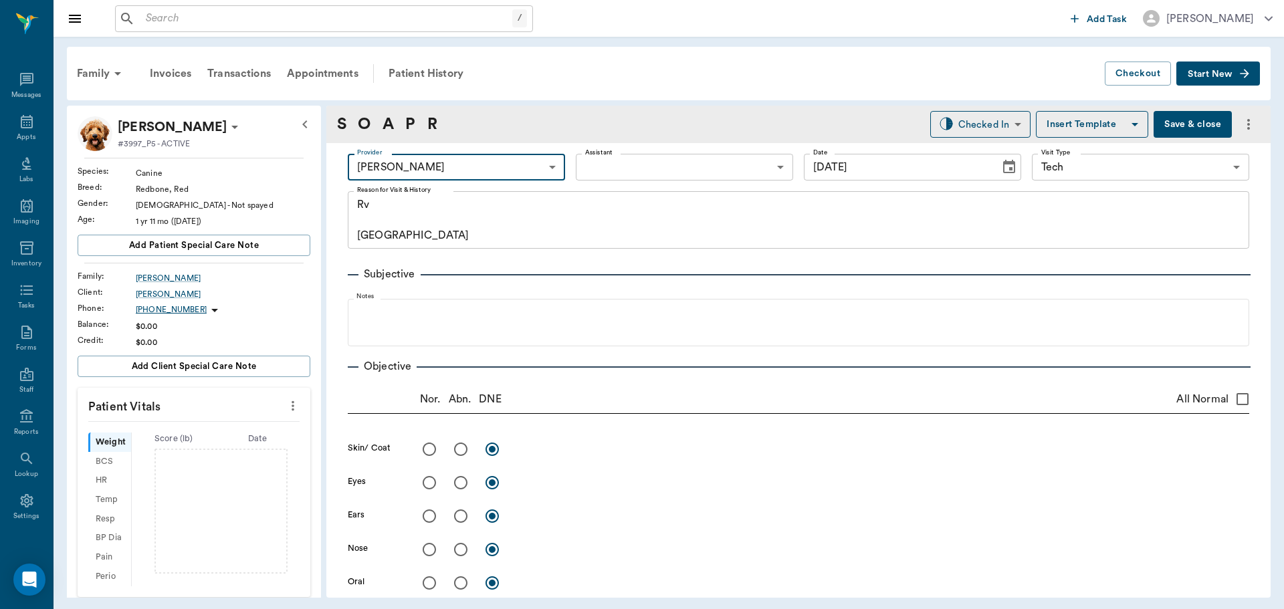
click at [633, 169] on body "/ ​ Add Task [PERSON_NAME] Nectar Messages Appts Labs Imaging Inventory Tasks F…" at bounding box center [642, 304] width 1284 height 609
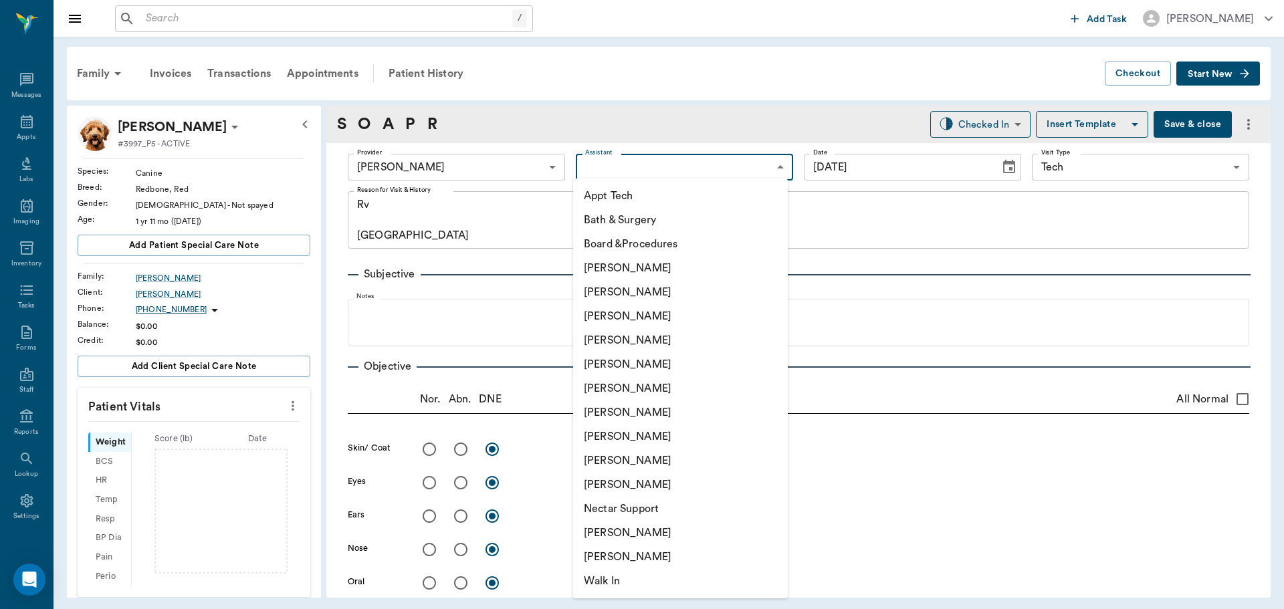
click at [600, 488] on li "[PERSON_NAME]" at bounding box center [680, 485] width 215 height 24
type input "63ec2ece52e12b0ba117cc90"
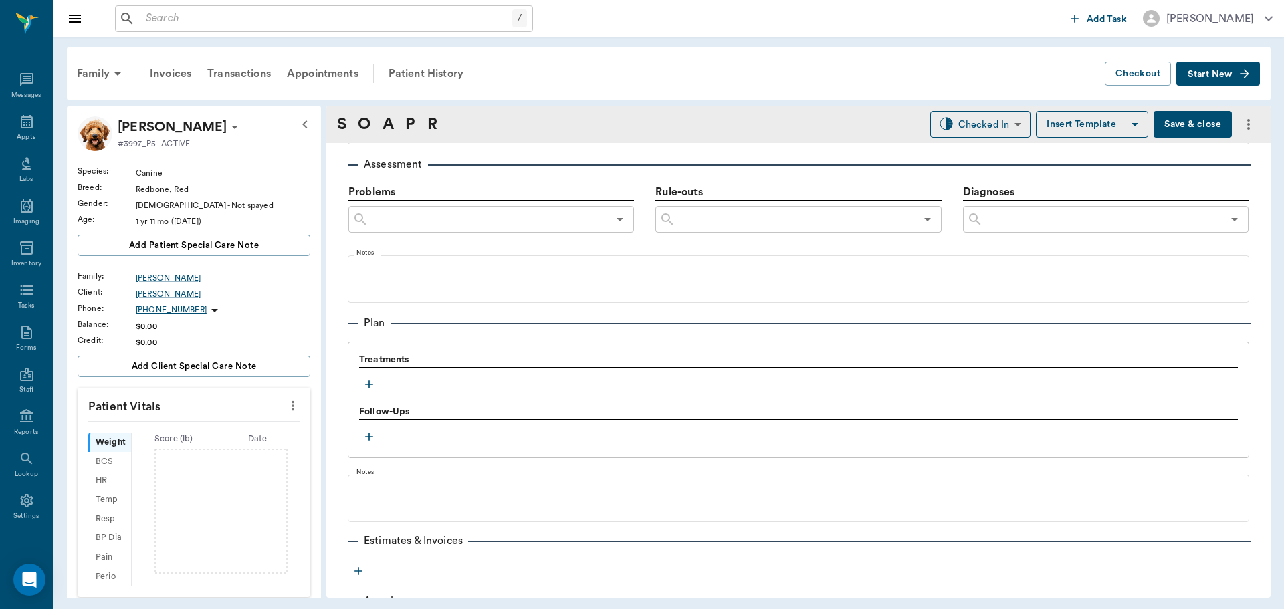
scroll to position [802, 0]
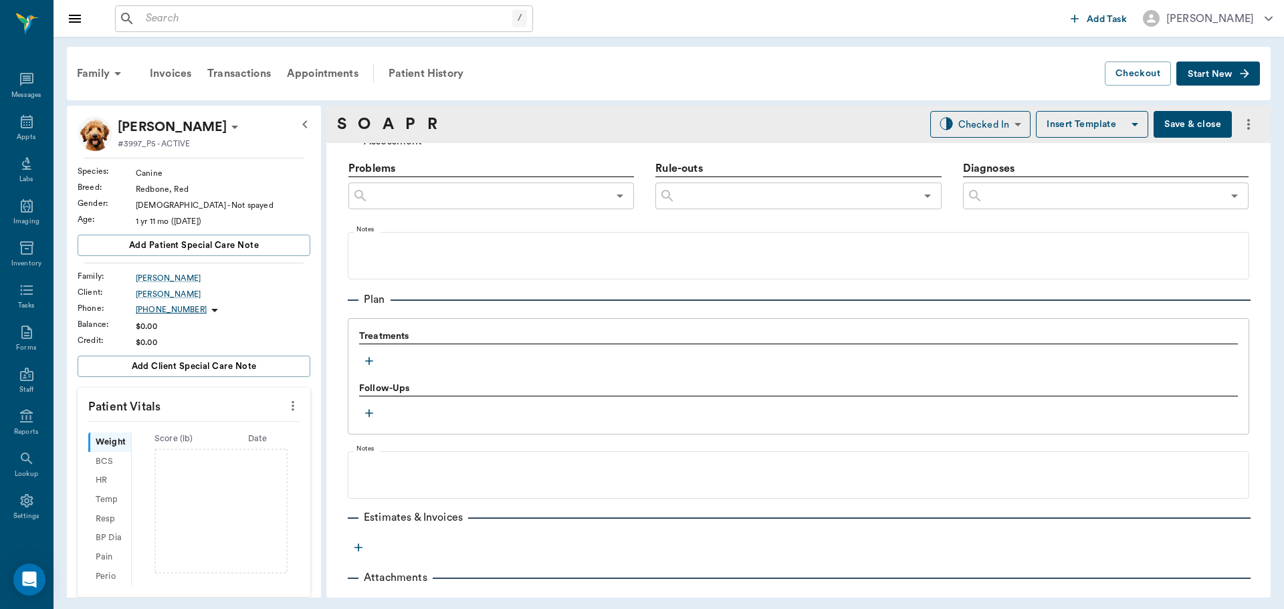
click at [368, 360] on icon "button" at bounding box center [368, 360] width 13 height 13
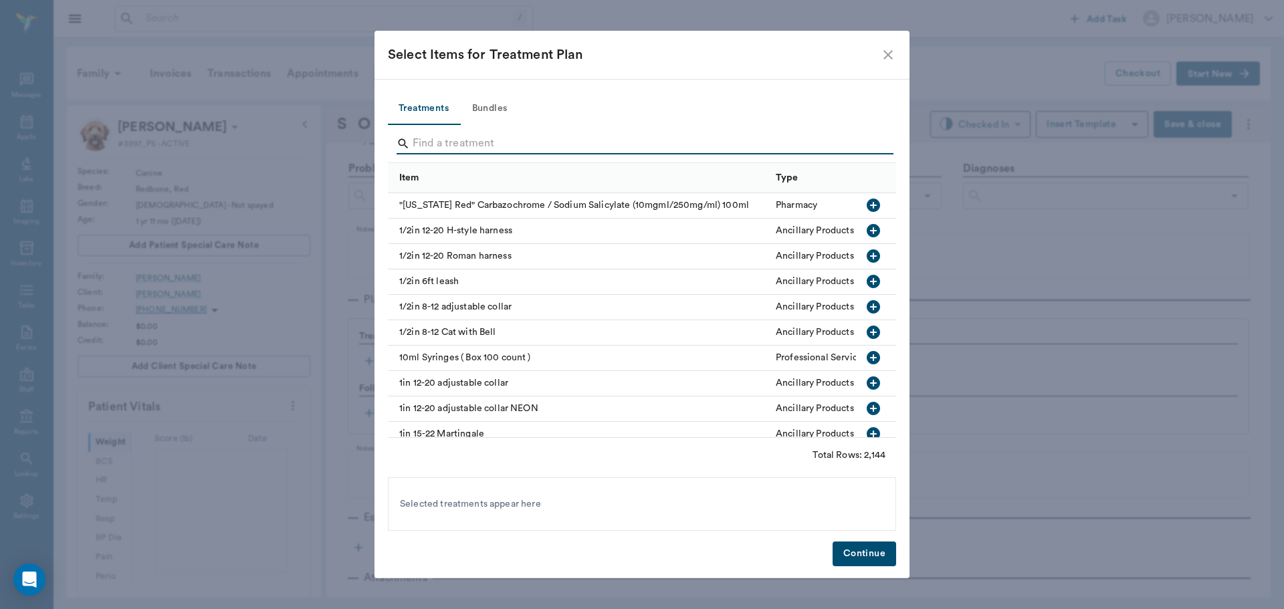
click at [440, 138] on input "Search" at bounding box center [642, 143] width 461 height 21
click at [490, 102] on button "Bundles" at bounding box center [489, 109] width 60 height 32
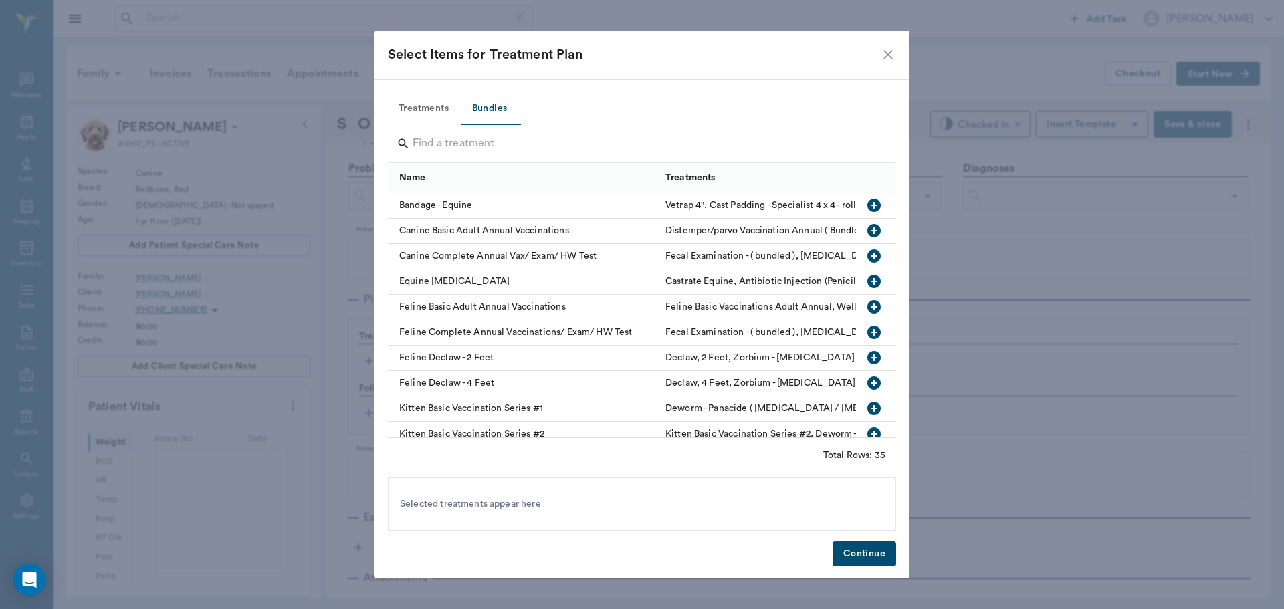
click at [457, 138] on input "Search" at bounding box center [642, 143] width 461 height 21
click at [462, 229] on div "Canine Basic Adult Annual Vaccinations" at bounding box center [523, 231] width 271 height 25
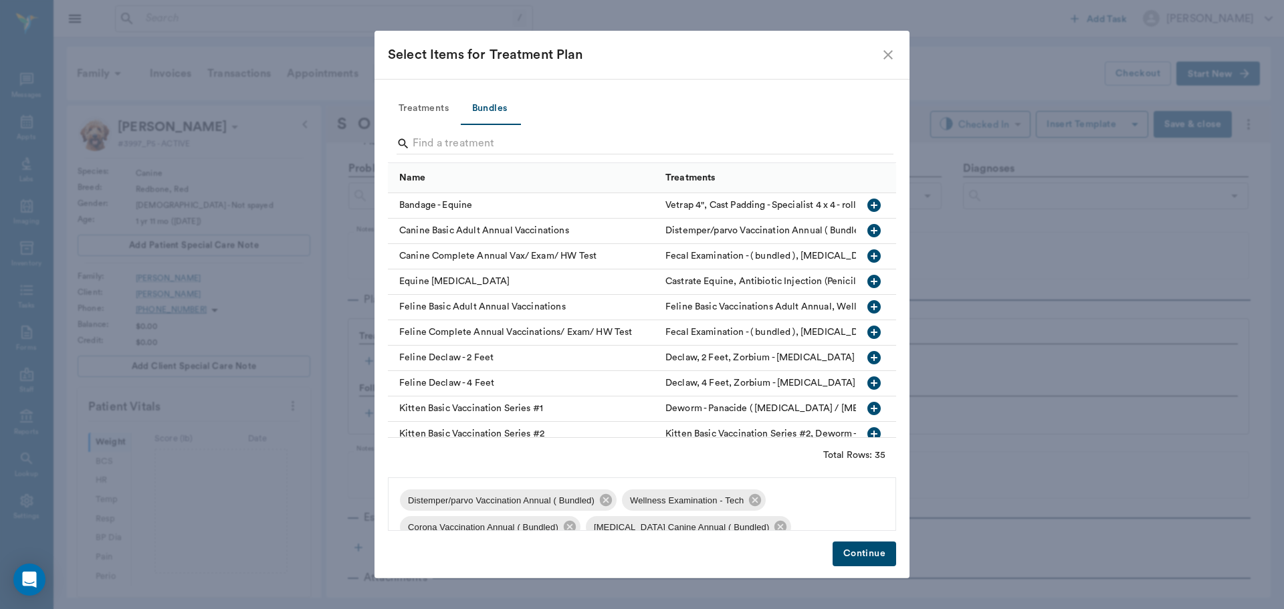
click at [429, 104] on button "Treatments" at bounding box center [424, 109] width 72 height 32
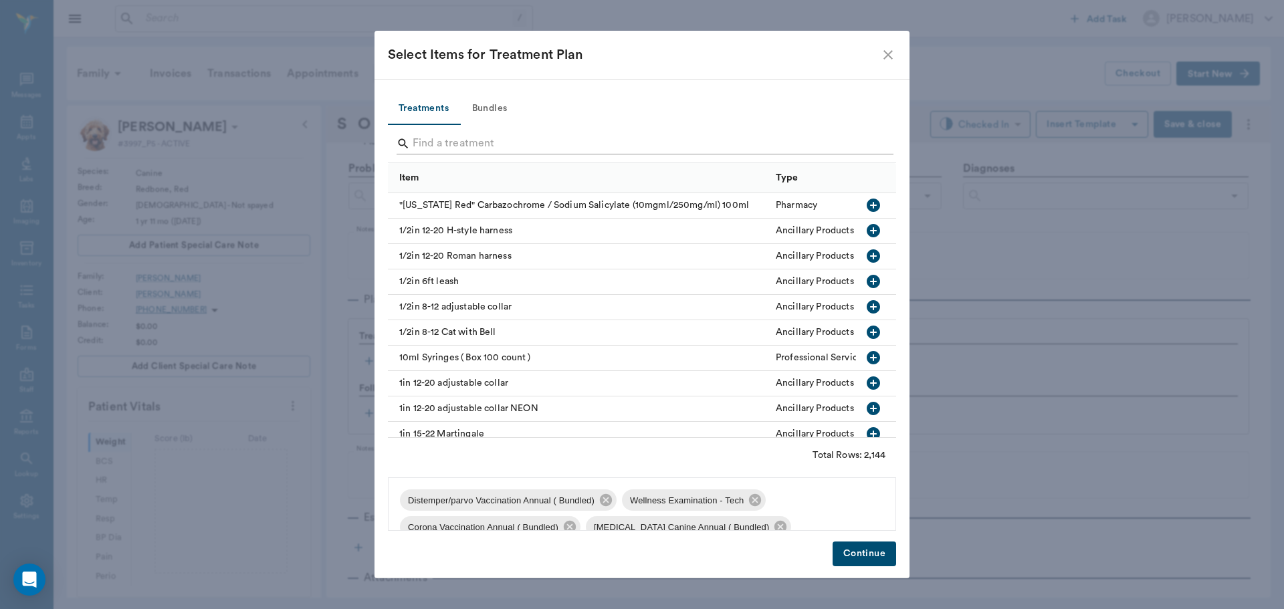
click at [443, 146] on input "Search" at bounding box center [642, 143] width 461 height 21
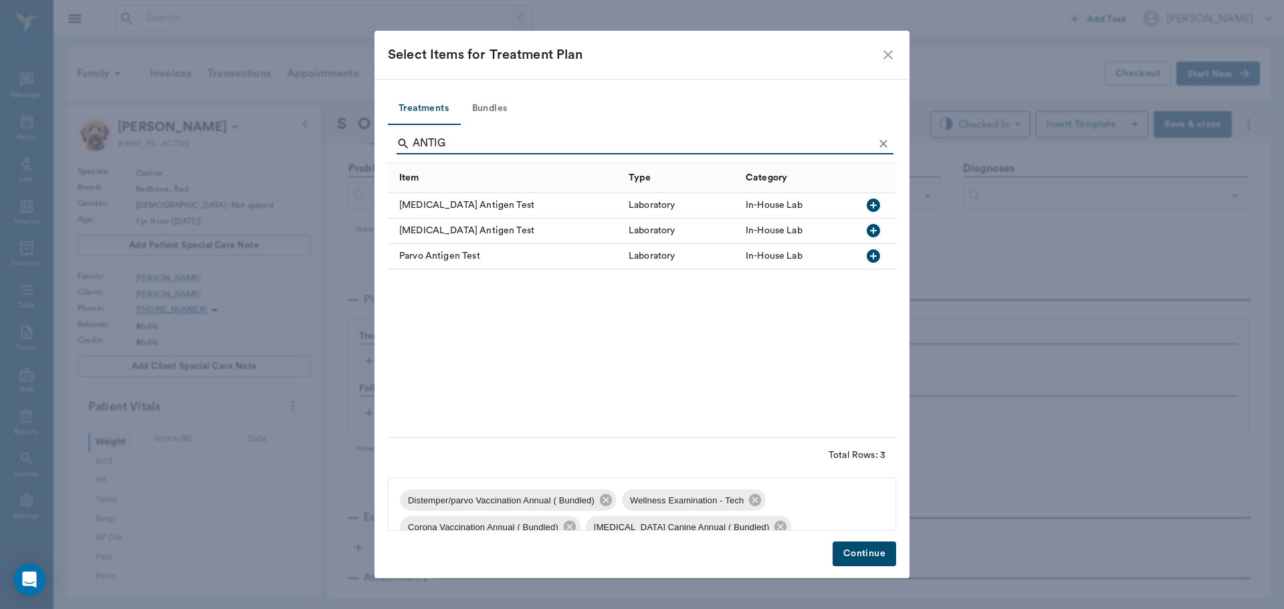
click at [459, 225] on div "[MEDICAL_DATA] Antigen Test" at bounding box center [505, 231] width 234 height 25
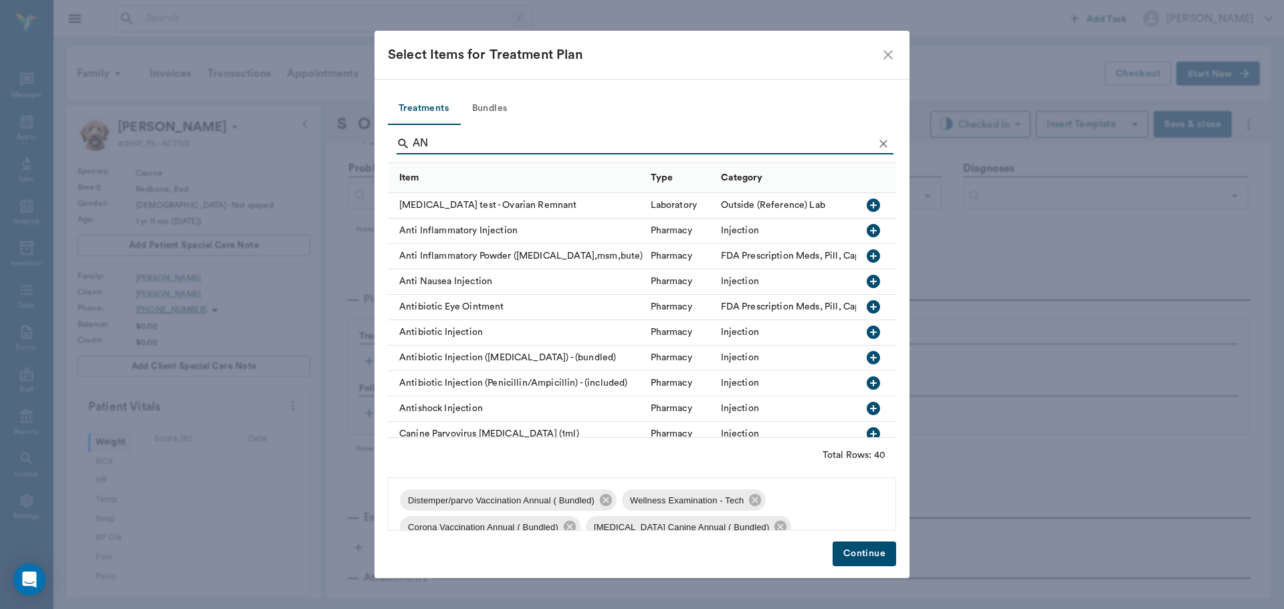
type input "A"
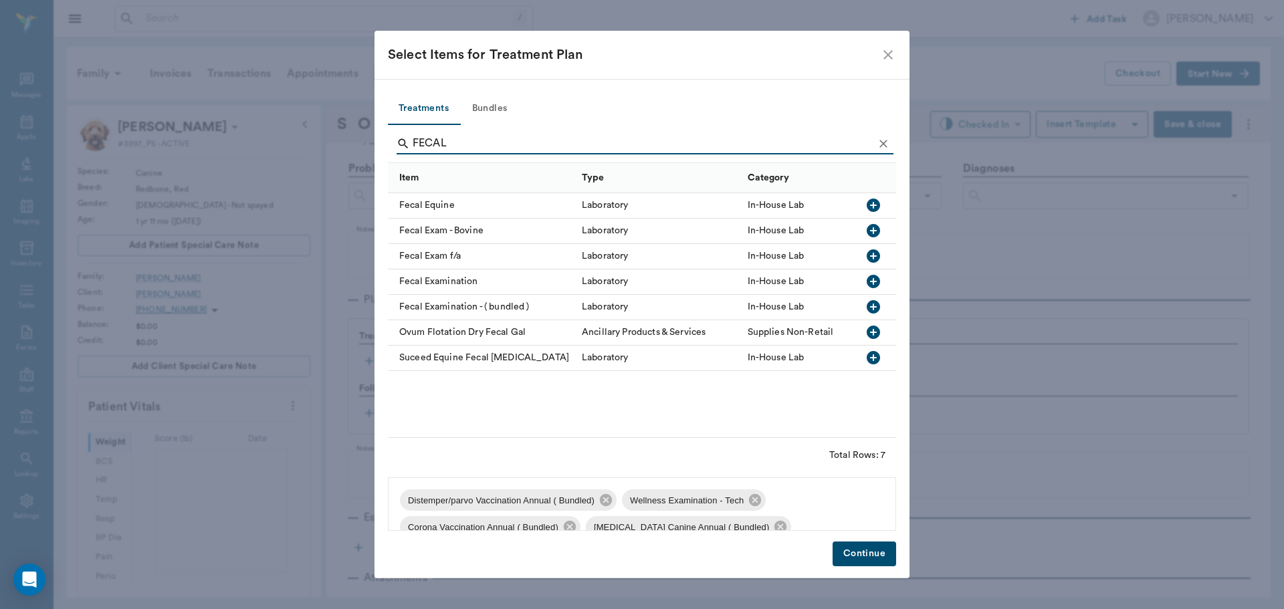
type input "FECAL"
click at [455, 279] on div "Fecal Examination" at bounding box center [481, 281] width 187 height 25
click at [854, 557] on button "Continue" at bounding box center [864, 554] width 64 height 25
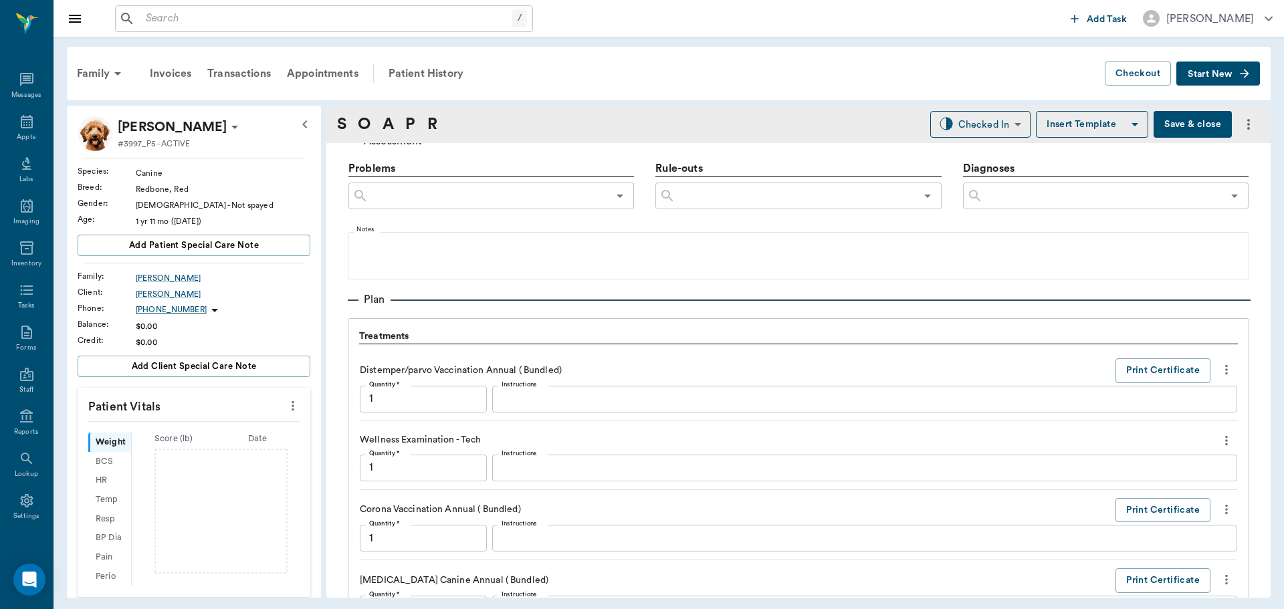
scroll to position [1586, 0]
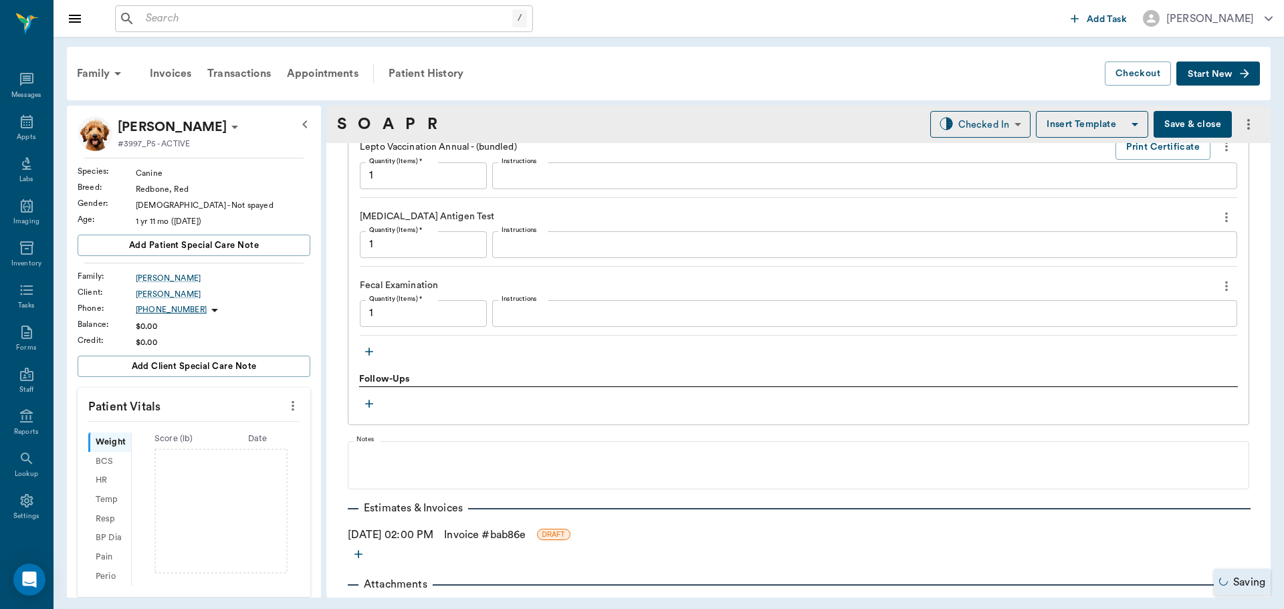
type input "1.00"
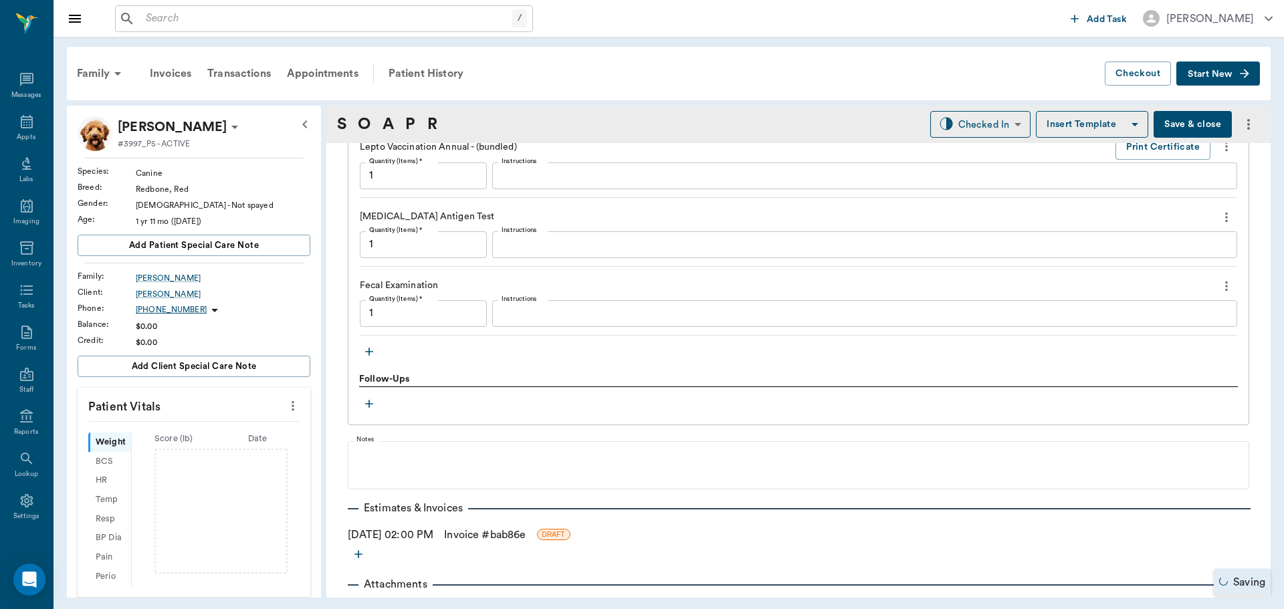
type input "1.00"
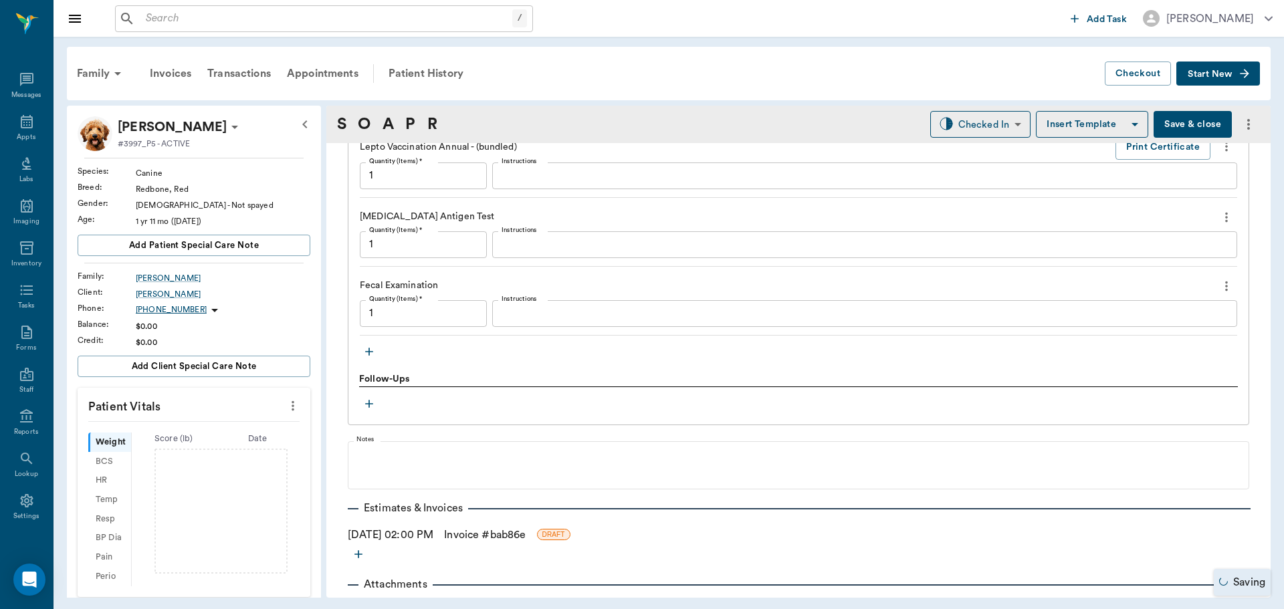
type input "1.00"
click at [532, 251] on textarea "Instructions" at bounding box center [864, 244] width 726 height 15
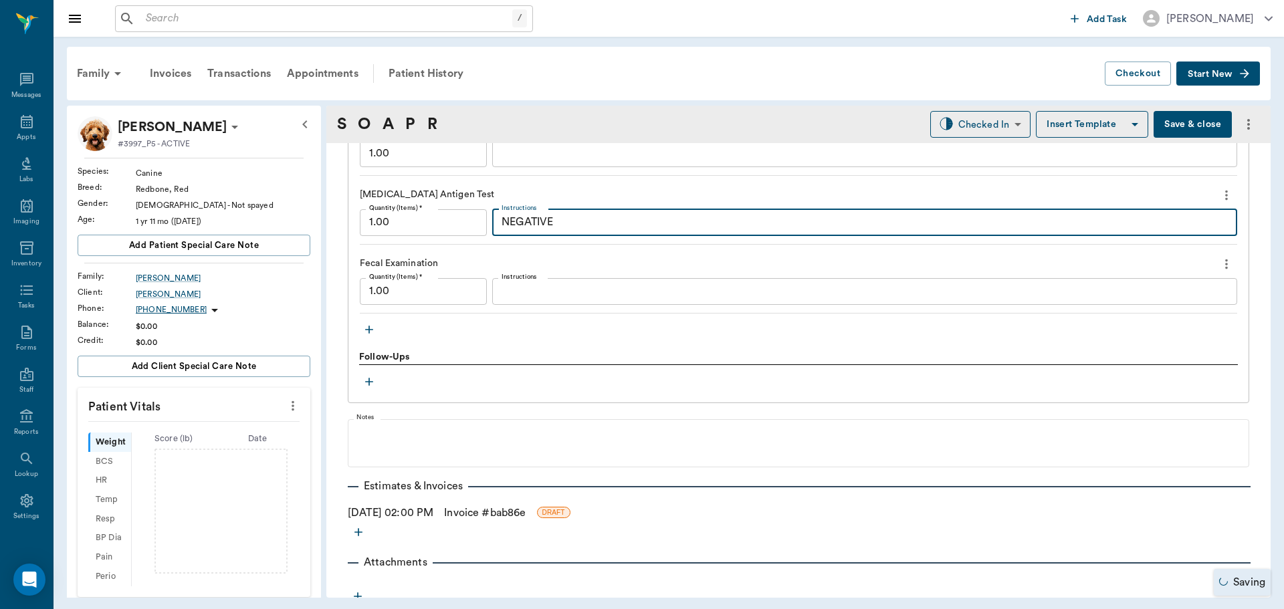
scroll to position [1619, 0]
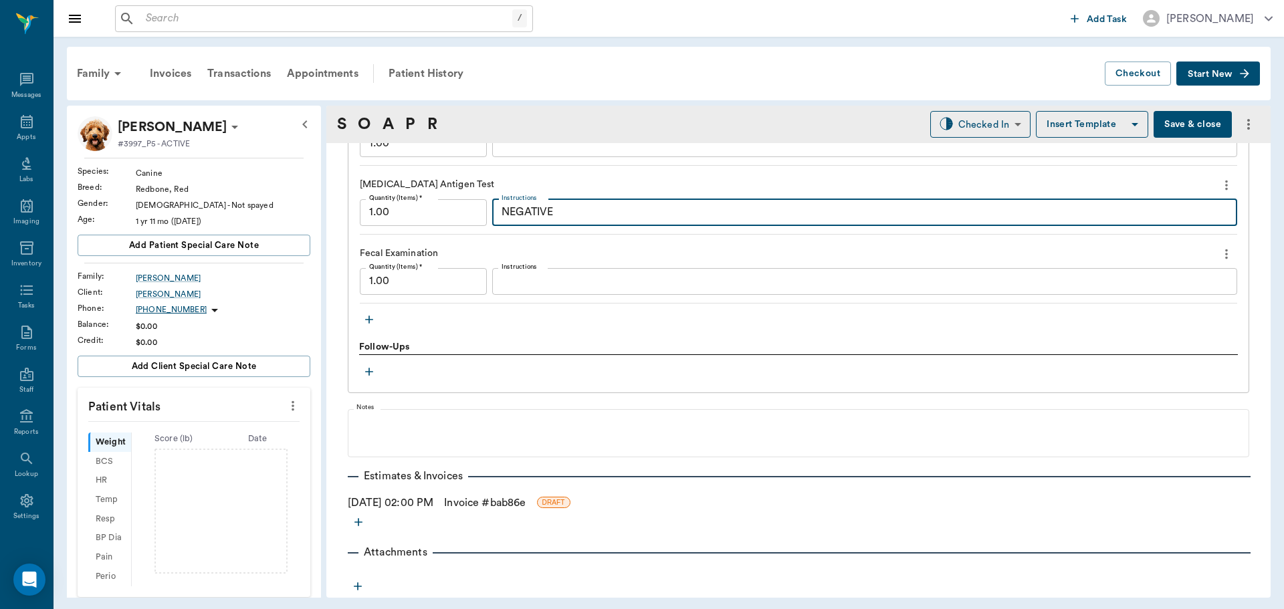
type textarea "NEGATIVE"
click at [1163, 126] on button "Save & close" at bounding box center [1192, 124] width 78 height 27
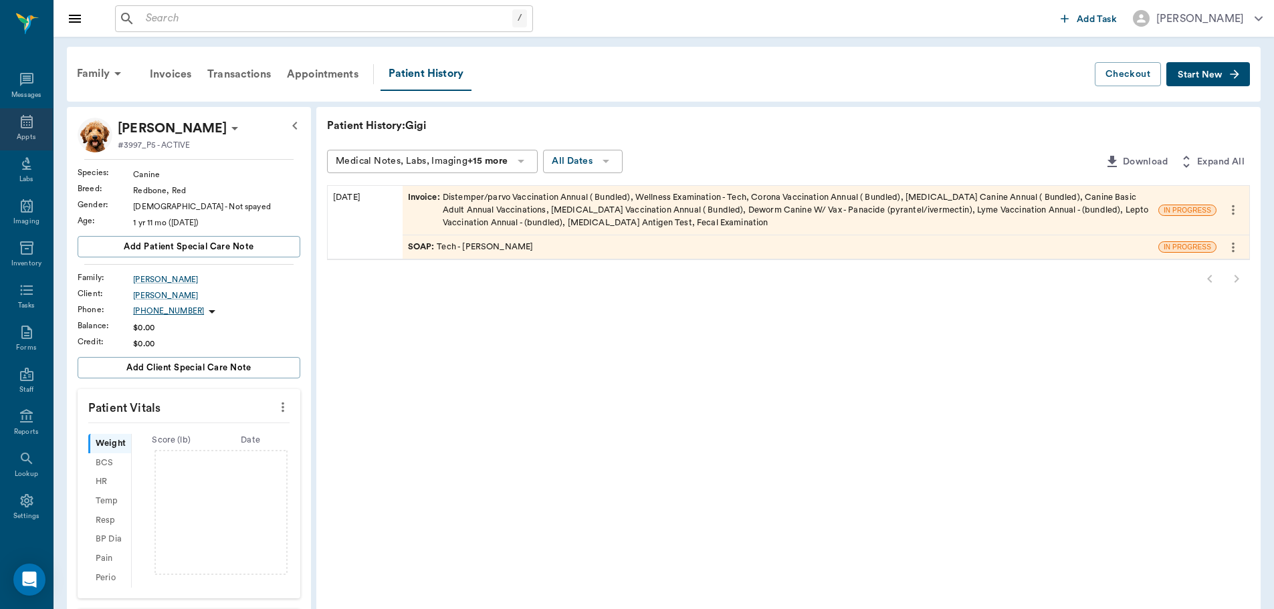
click at [21, 127] on icon at bounding box center [27, 121] width 12 height 13
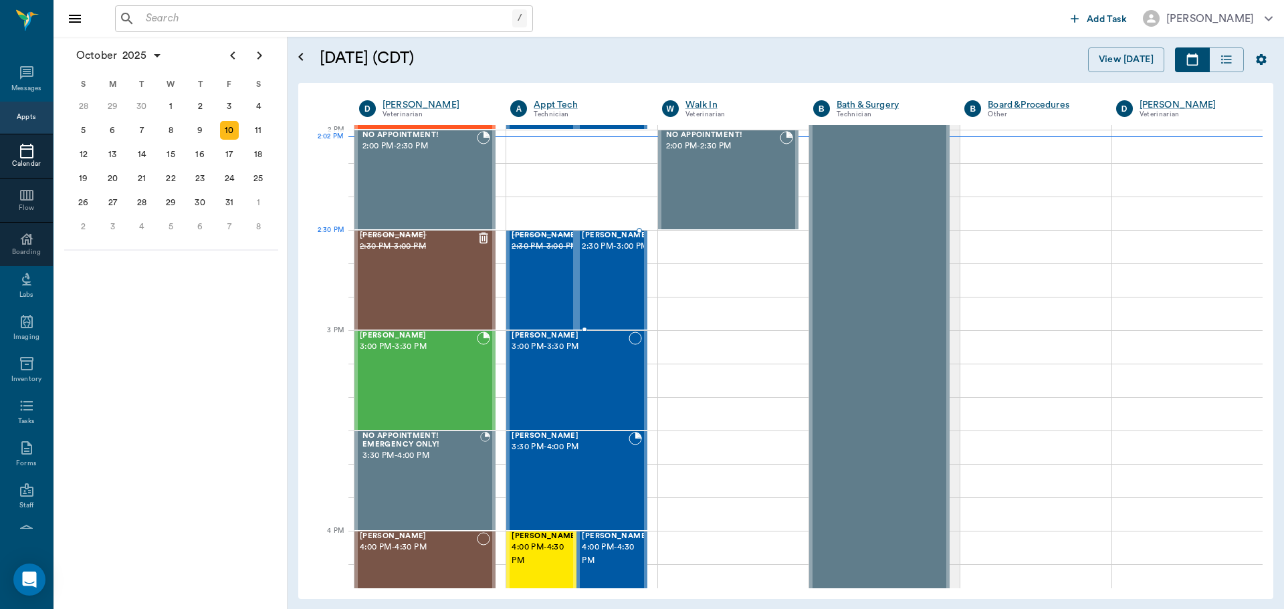
scroll to position [937, 0]
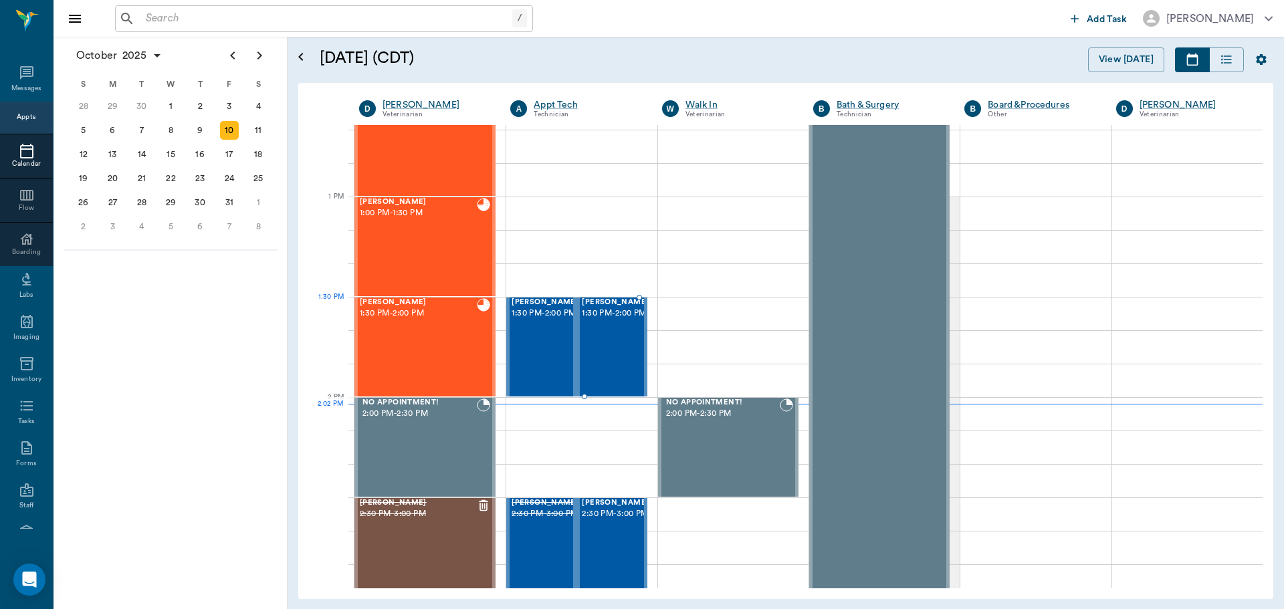
click at [618, 319] on span "1:30 PM - 2:00 PM" at bounding box center [615, 313] width 67 height 13
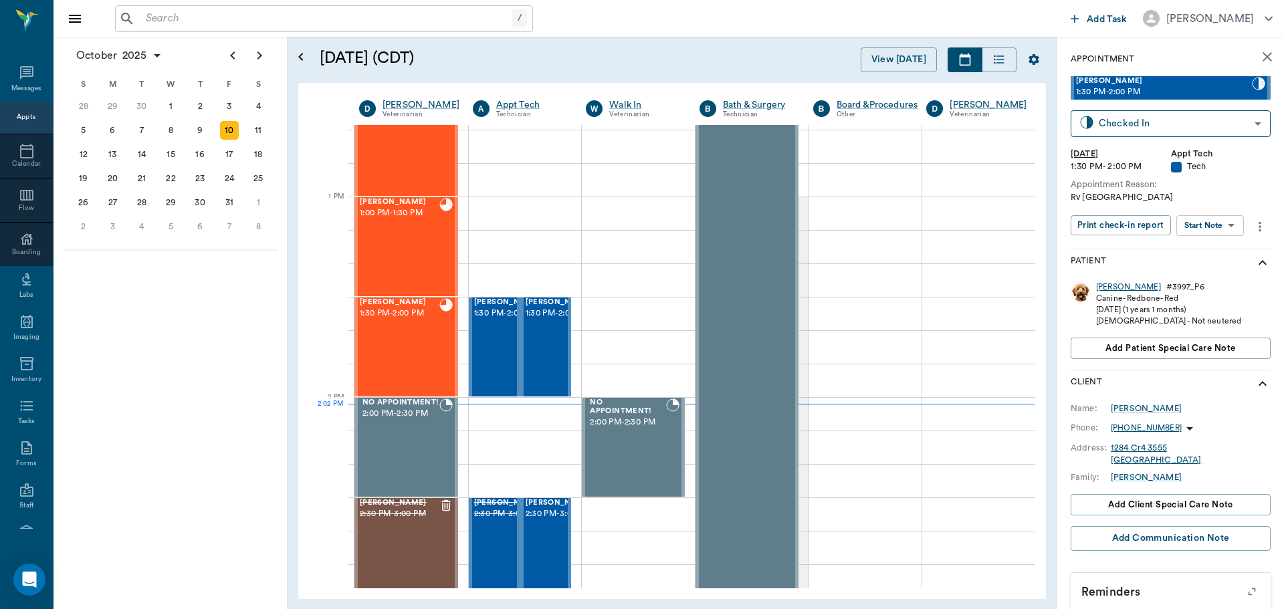
click at [1105, 291] on div "[PERSON_NAME]" at bounding box center [1128, 286] width 65 height 11
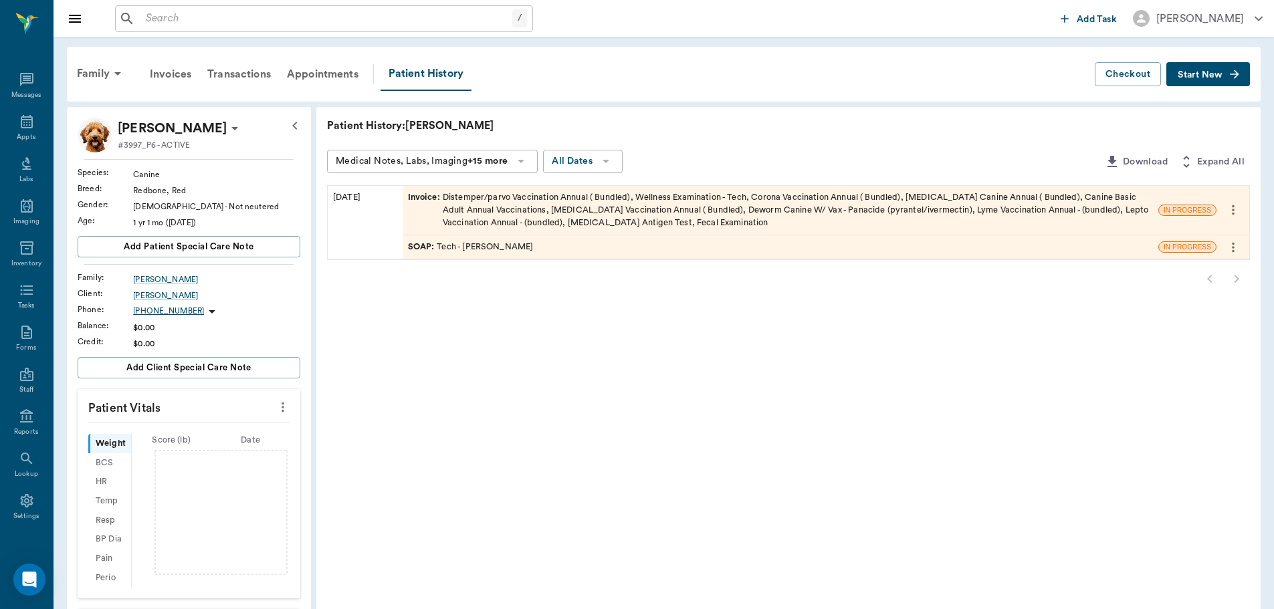
click at [505, 261] on div "Patient History: [PERSON_NAME] Medical Notes, Labs, Imaging +15 more All Dates …" at bounding box center [788, 480] width 944 height 747
click at [505, 256] on div "SOAP : Tech - [PERSON_NAME]" at bounding box center [779, 246] width 755 height 23
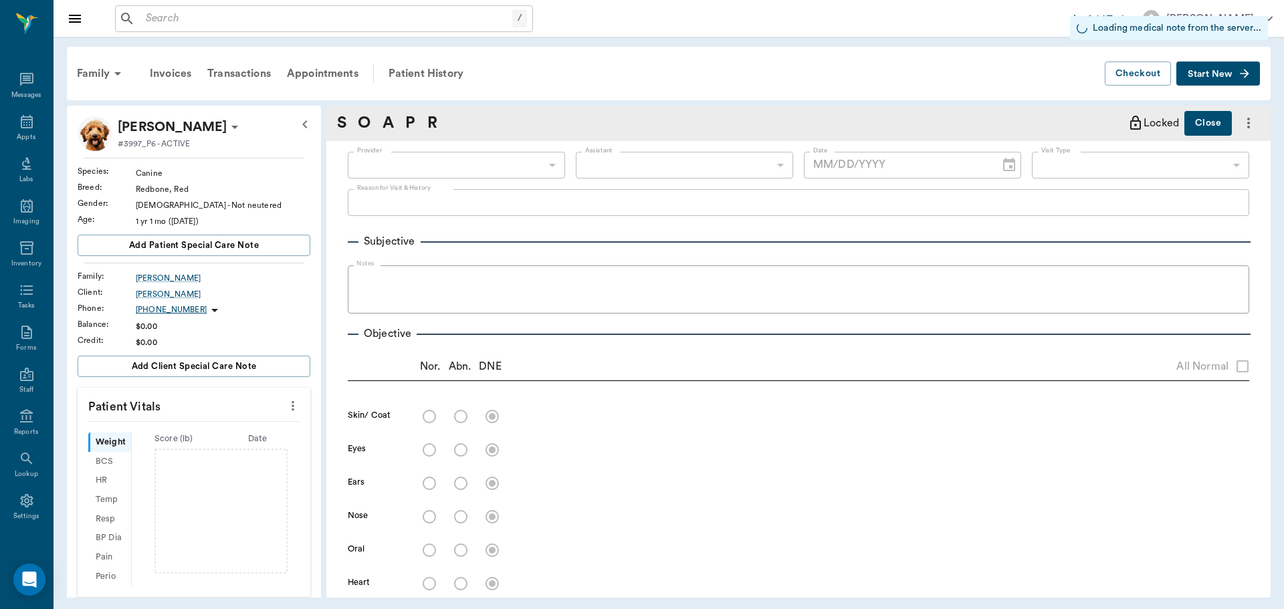
type input "63ec2ede52e12b0ba117d0d7"
type input "63ec2ece52e12b0ba117cc90"
type input "65d2be4f46e3a538d89b8c1a"
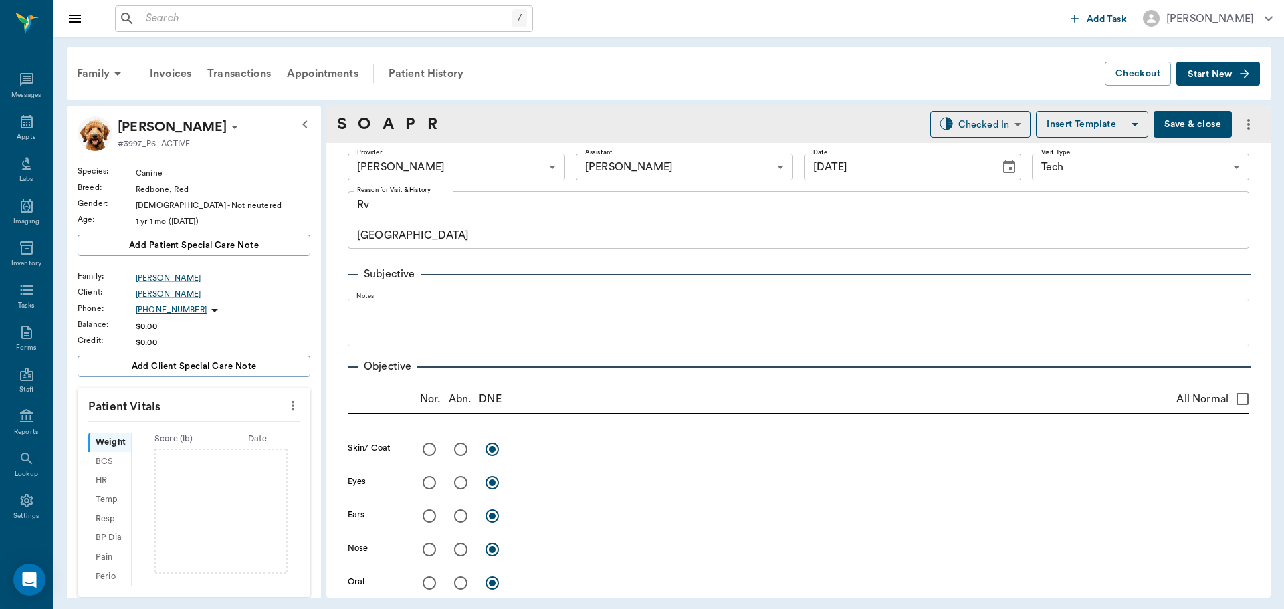
type input "[DATE]"
type textarea "Rv [GEOGRAPHIC_DATA]"
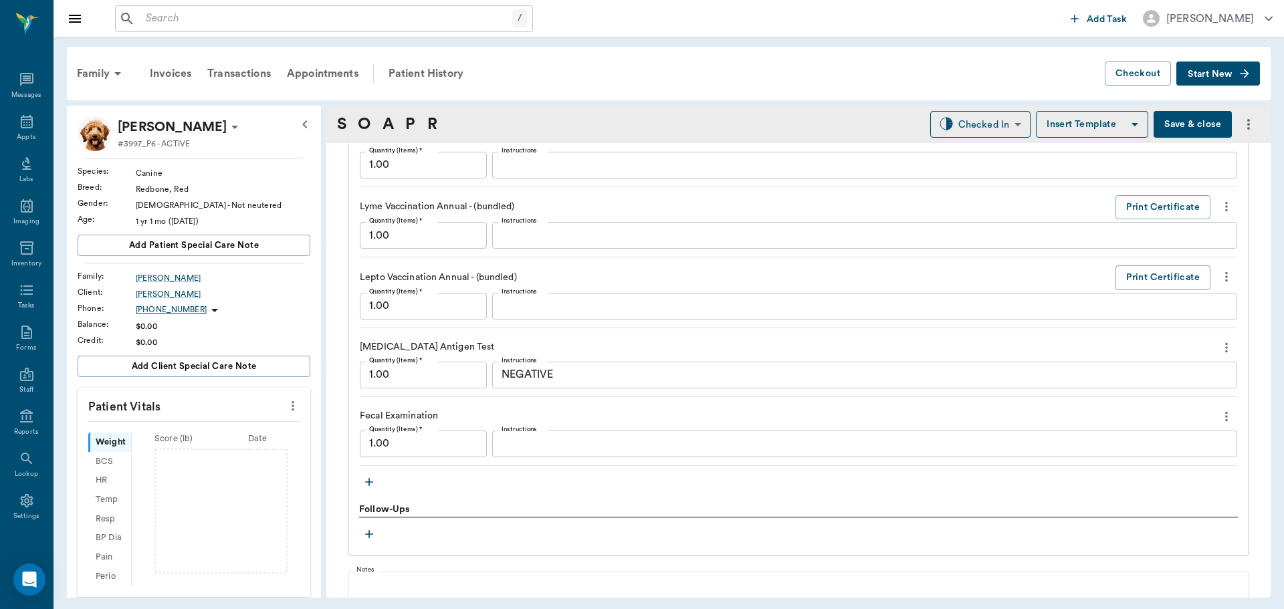
scroll to position [1471, 0]
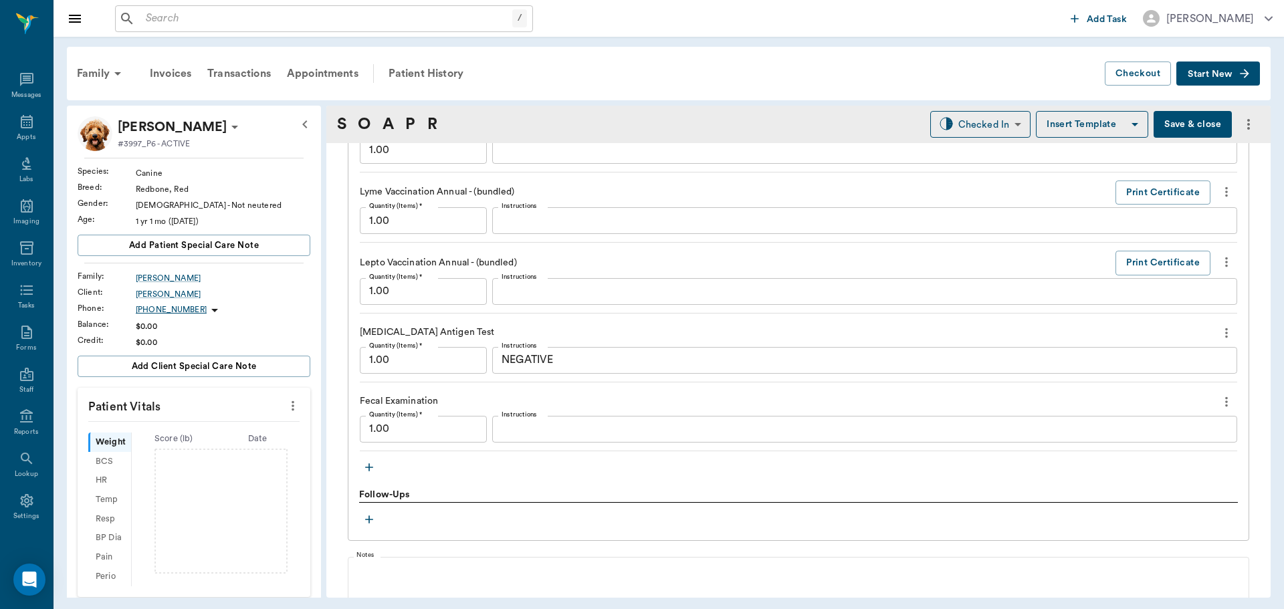
click at [529, 438] on div "x Instructions" at bounding box center [864, 429] width 745 height 27
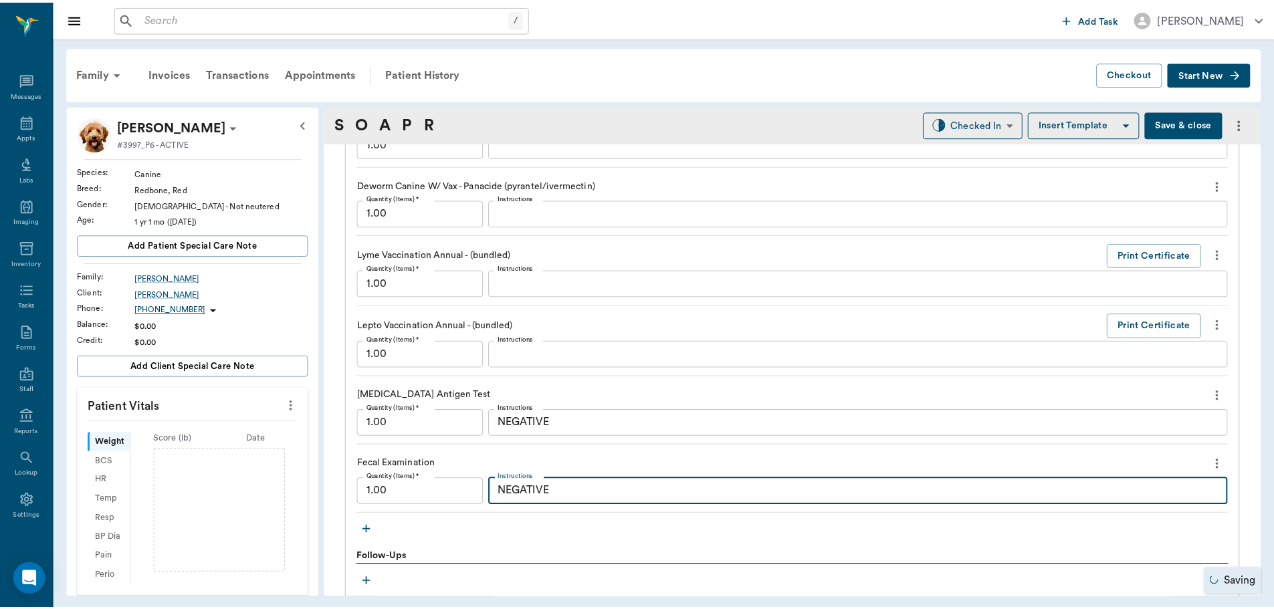
scroll to position [1284, 0]
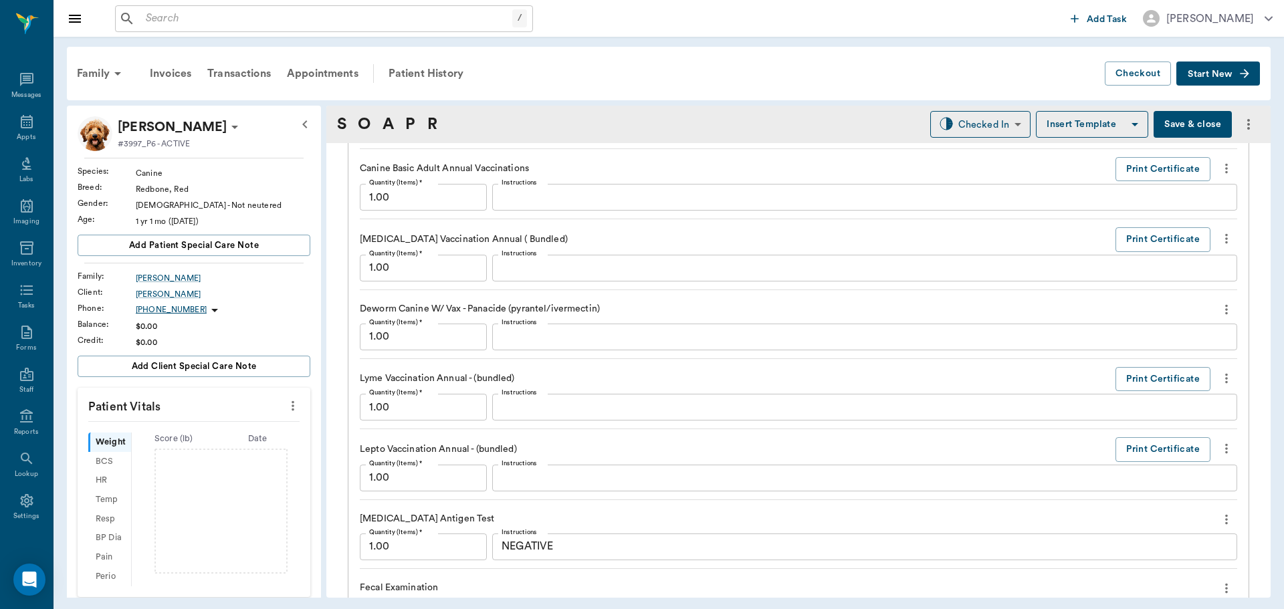
type textarea "NEGATIVE"
click at [1167, 123] on button "Save & close" at bounding box center [1192, 124] width 78 height 27
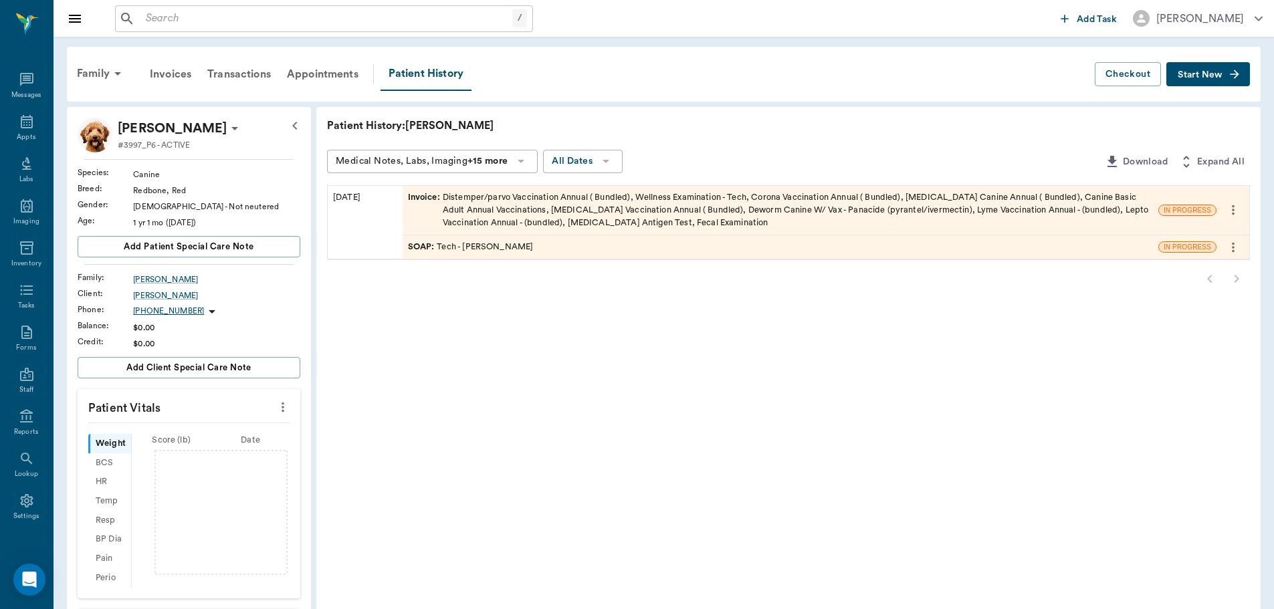
click at [530, 203] on div "Invoice : Distemper/parvo Vaccination Annual ( Bundled), Wellness Examination -…" at bounding box center [780, 210] width 745 height 39
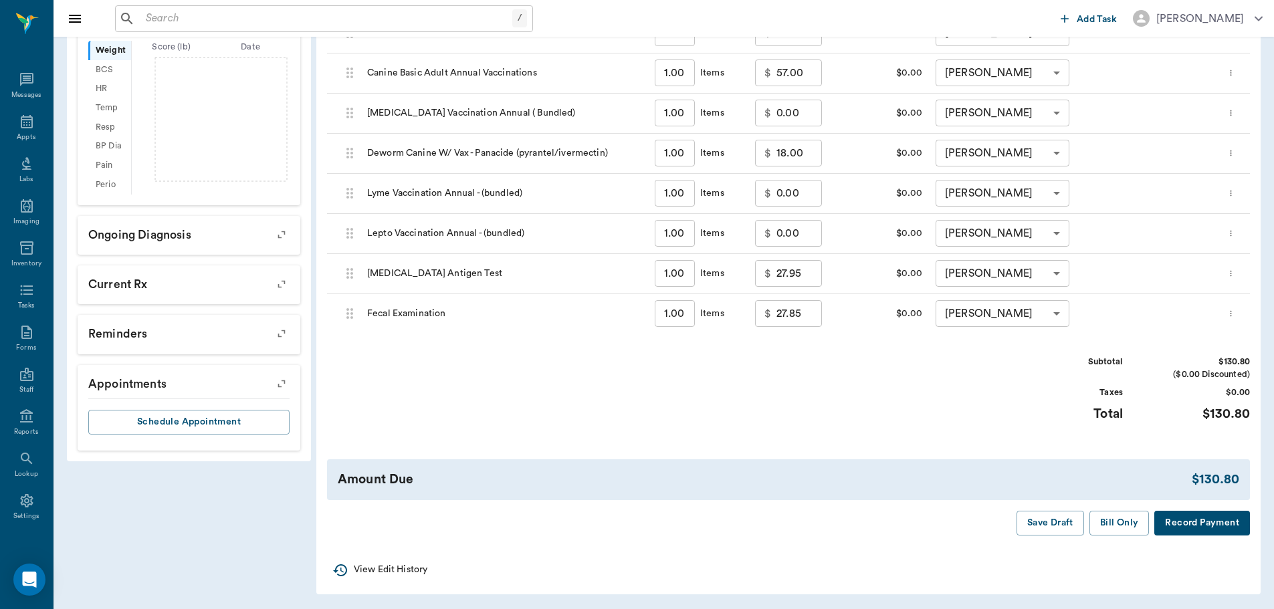
scroll to position [392, 0]
drag, startPoint x: 1126, startPoint y: 520, endPoint x: 1124, endPoint y: 513, distance: 7.0
click at [1126, 518] on button "Bill Only" at bounding box center [1119, 522] width 60 height 25
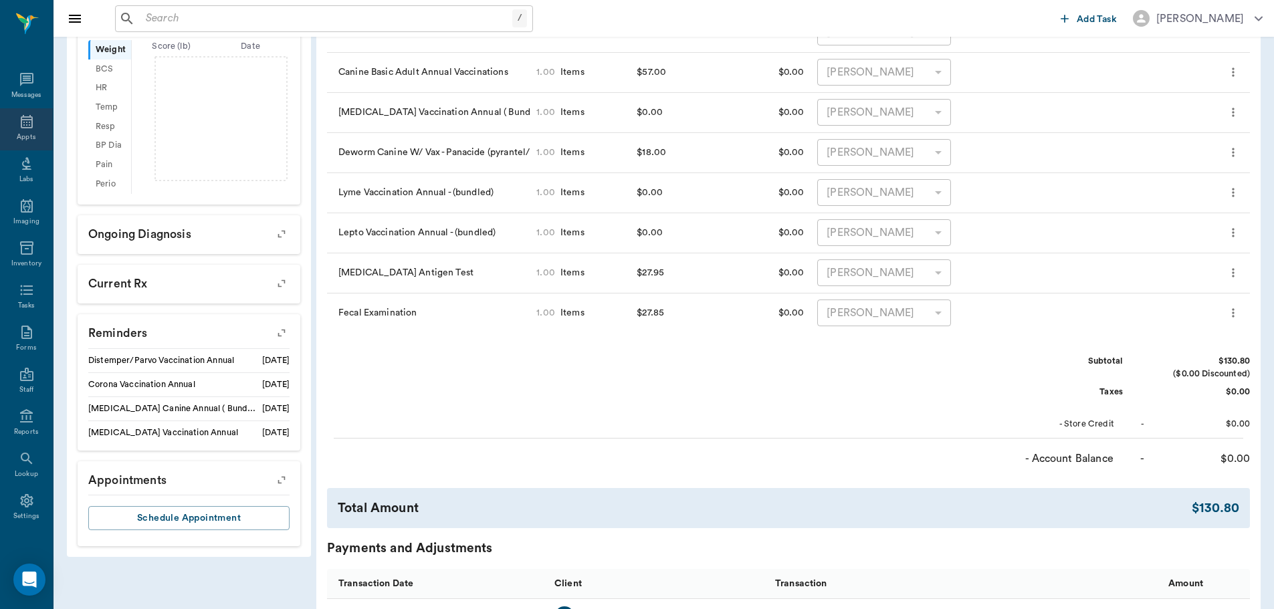
click at [20, 126] on icon at bounding box center [27, 122] width 16 height 16
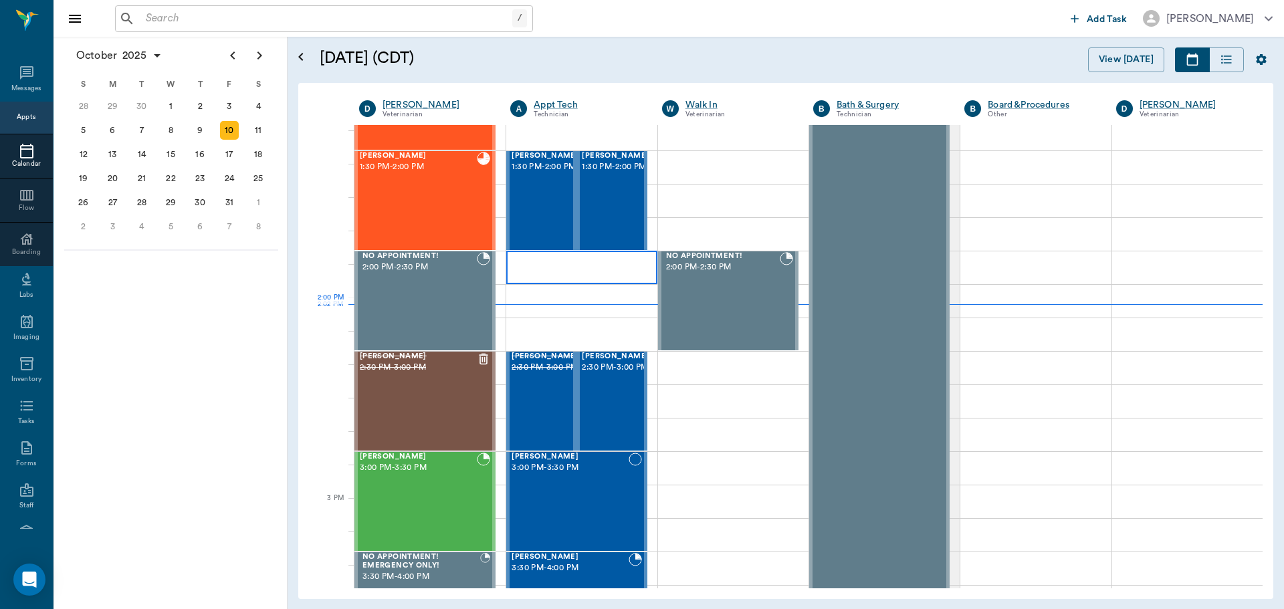
scroll to position [938, 0]
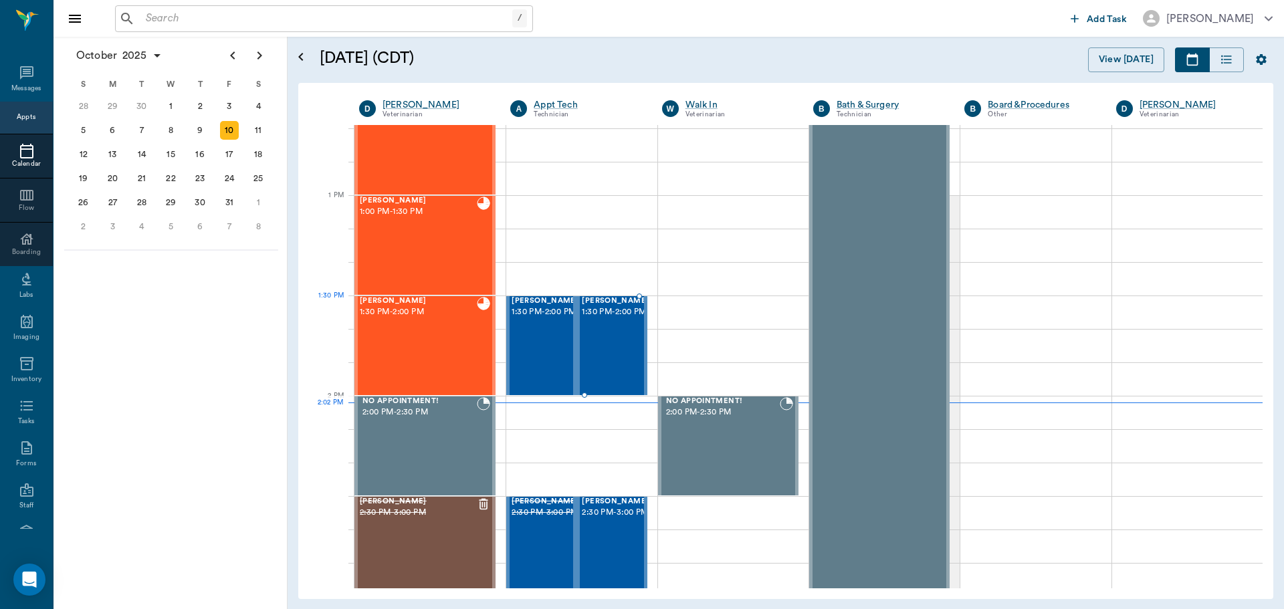
click at [625, 319] on span "1:30 PM - 2:00 PM" at bounding box center [615, 312] width 67 height 13
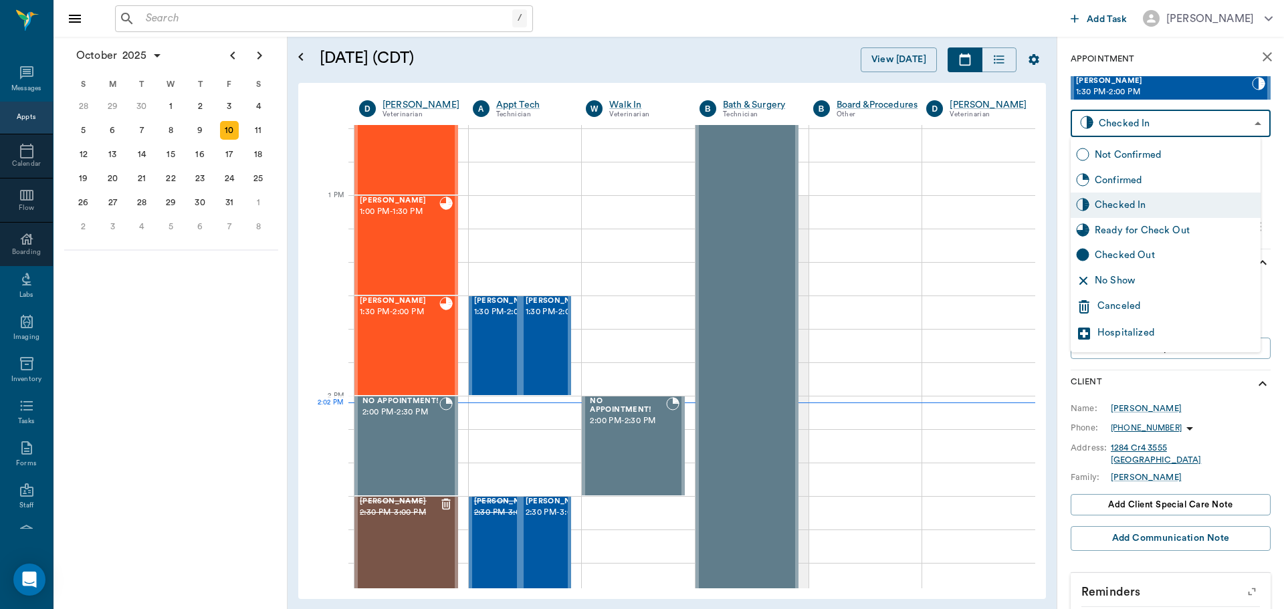
click at [1135, 124] on body "/ ​ Add Task [PERSON_NAME] Nectar Messages Appts Calendar Flow Boarding Labs Im…" at bounding box center [642, 304] width 1284 height 609
click at [1114, 227] on div "Ready for Check Out" at bounding box center [1174, 230] width 160 height 15
type input "READY_TO_CHECKOUT"
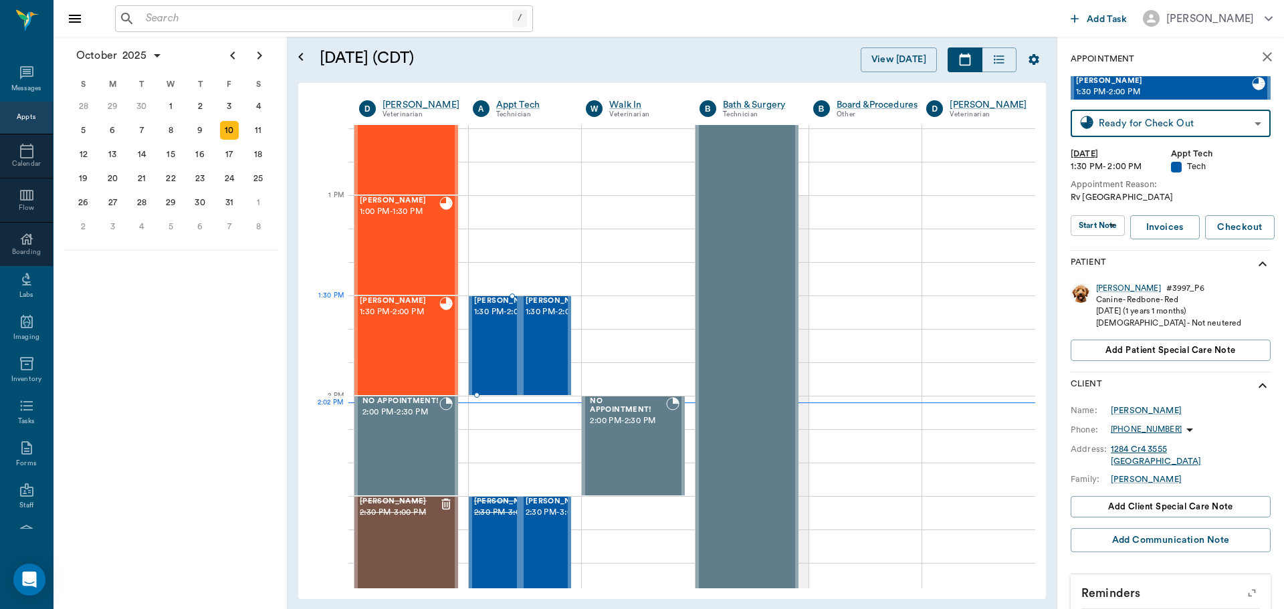
click at [488, 319] on span "1:30 PM - 2:00 PM" at bounding box center [507, 312] width 67 height 13
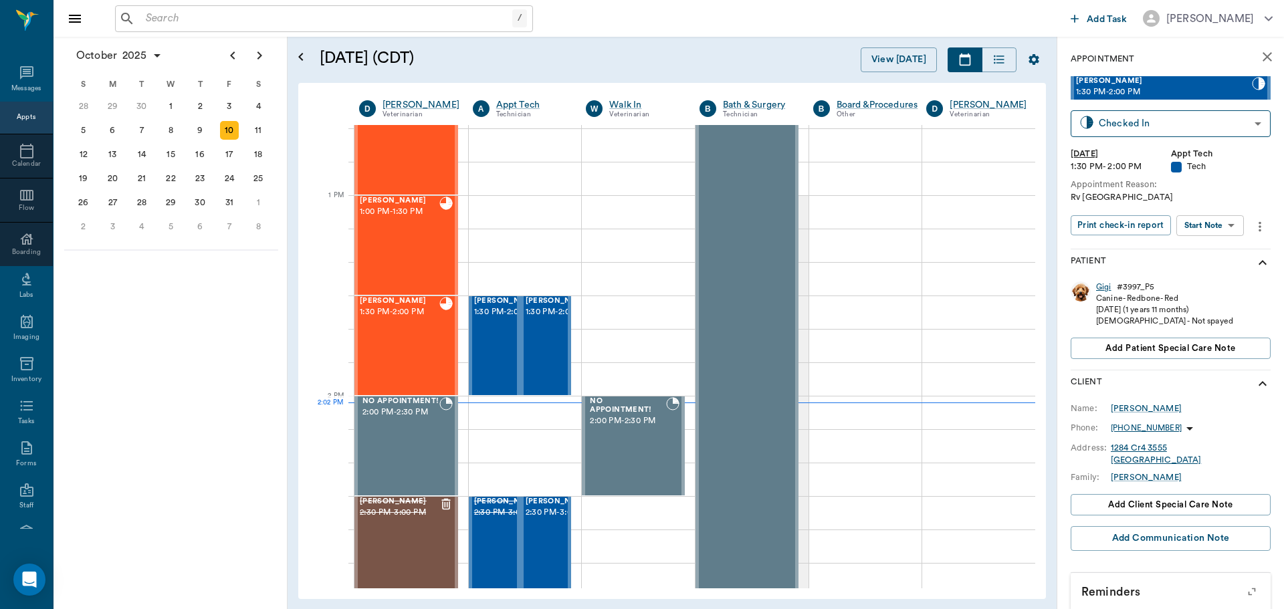
click at [1100, 289] on div "Gigi" at bounding box center [1103, 286] width 15 height 11
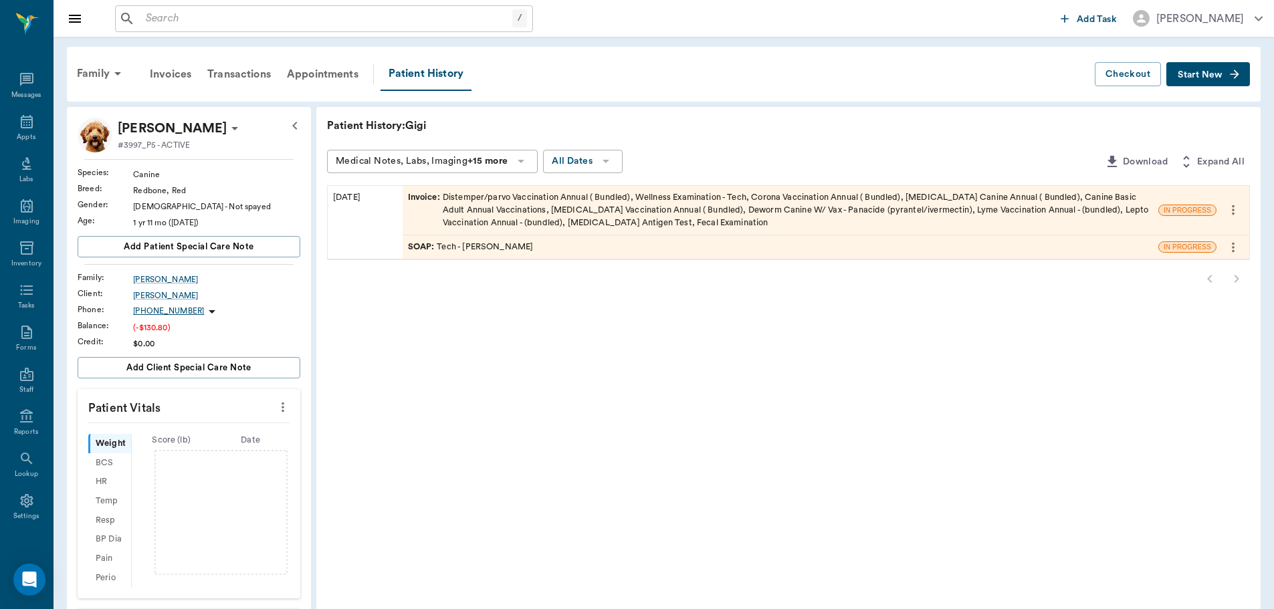
click at [478, 247] on div "SOAP : Tech - [PERSON_NAME]" at bounding box center [471, 247] width 126 height 13
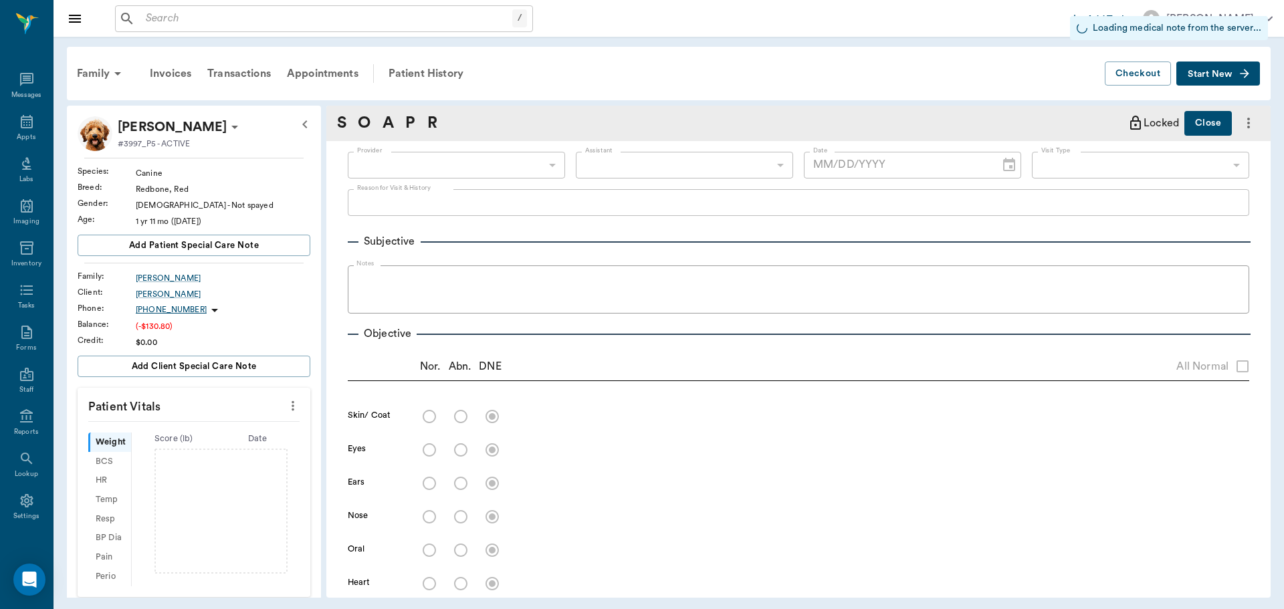
type input "63ec2ede52e12b0ba117d0d7"
type input "63ec2ece52e12b0ba117cc90"
type input "65d2be4f46e3a538d89b8c1a"
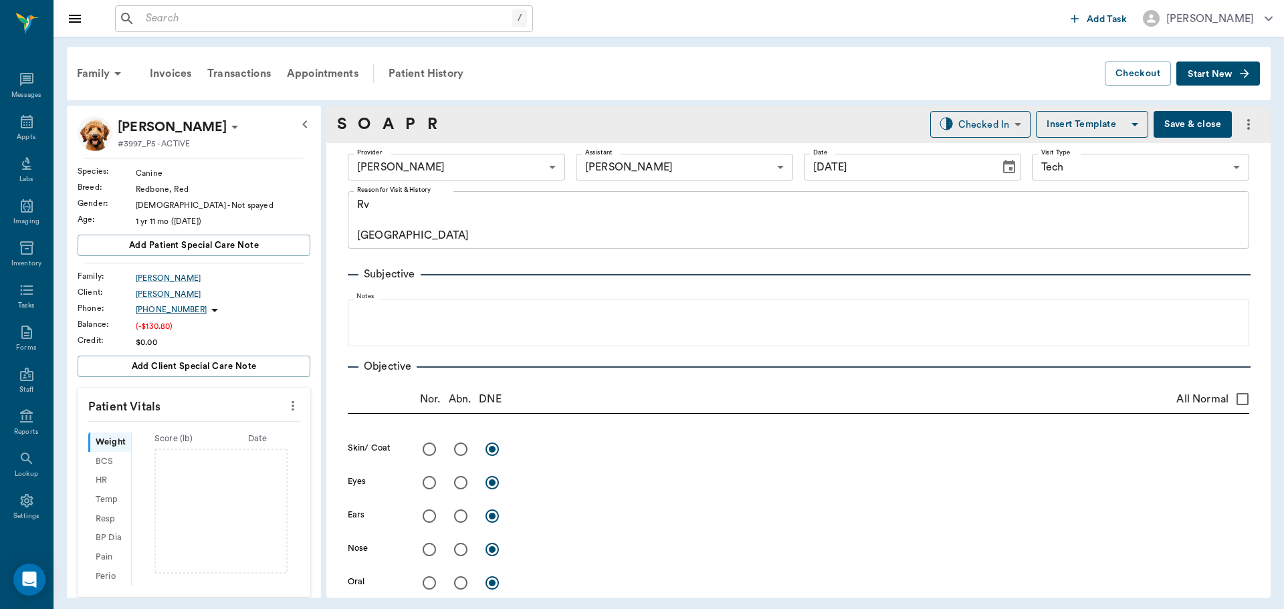
type input "[DATE]"
type textarea "Rv [GEOGRAPHIC_DATA]"
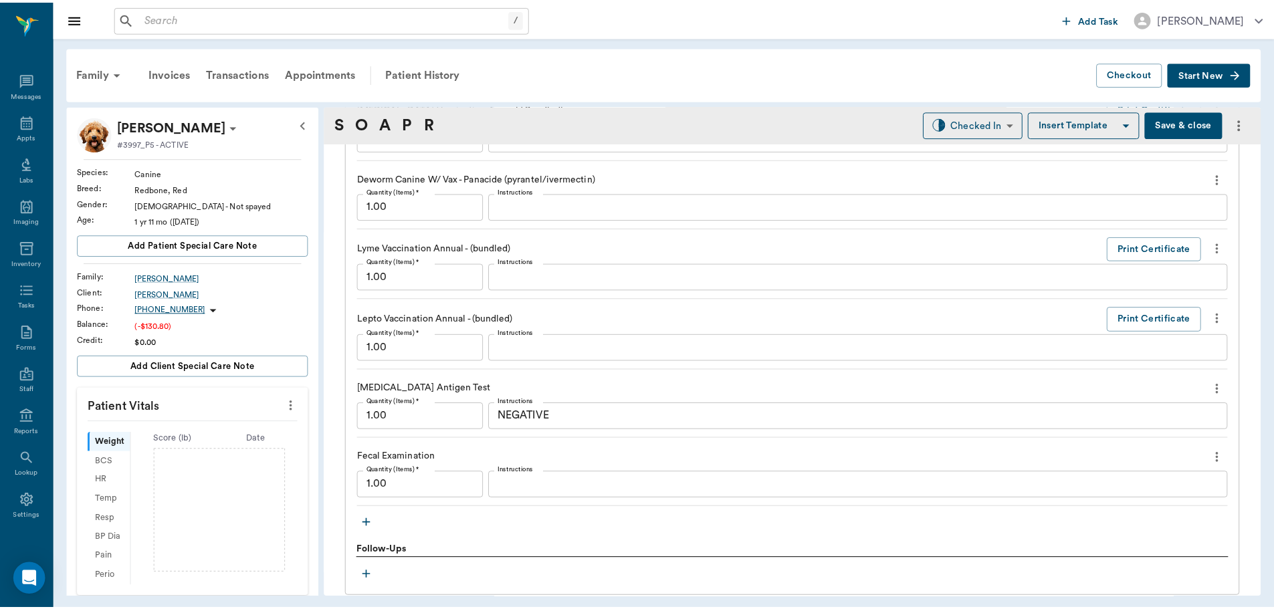
scroll to position [1604, 0]
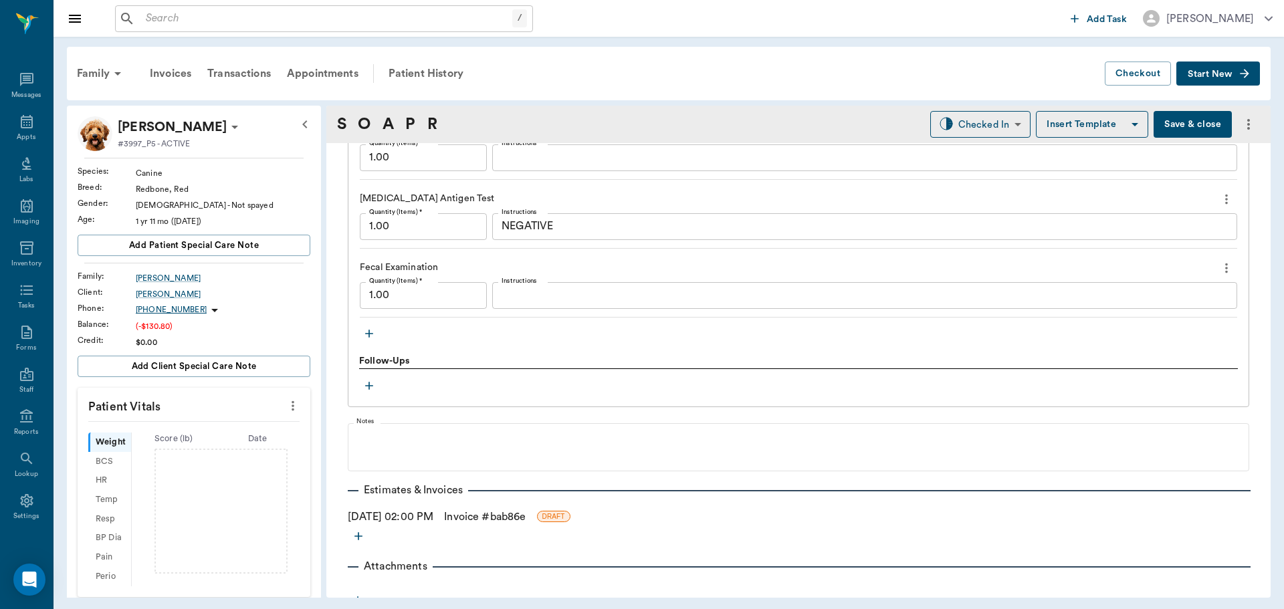
click at [516, 288] on textarea "Instructions" at bounding box center [864, 294] width 726 height 15
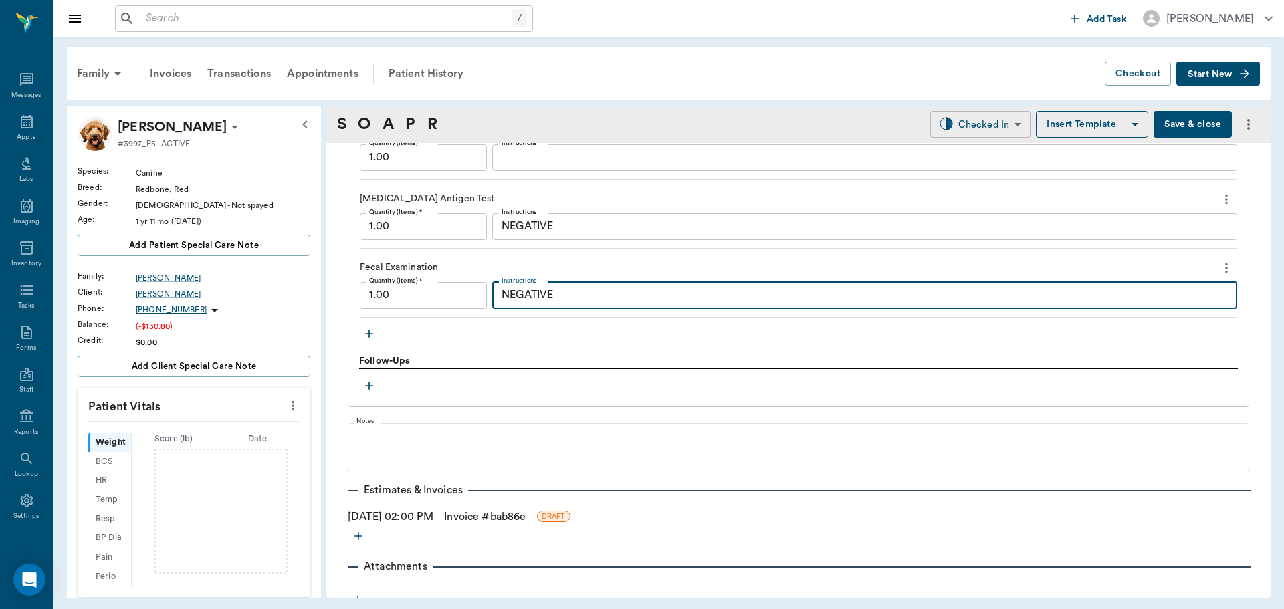
type textarea "NEGATIVE"
click at [986, 128] on body "/ ​ Add Task [PERSON_NAME] Nectar Messages Appts Labs Imaging Inventory Tasks F…" at bounding box center [642, 304] width 1284 height 609
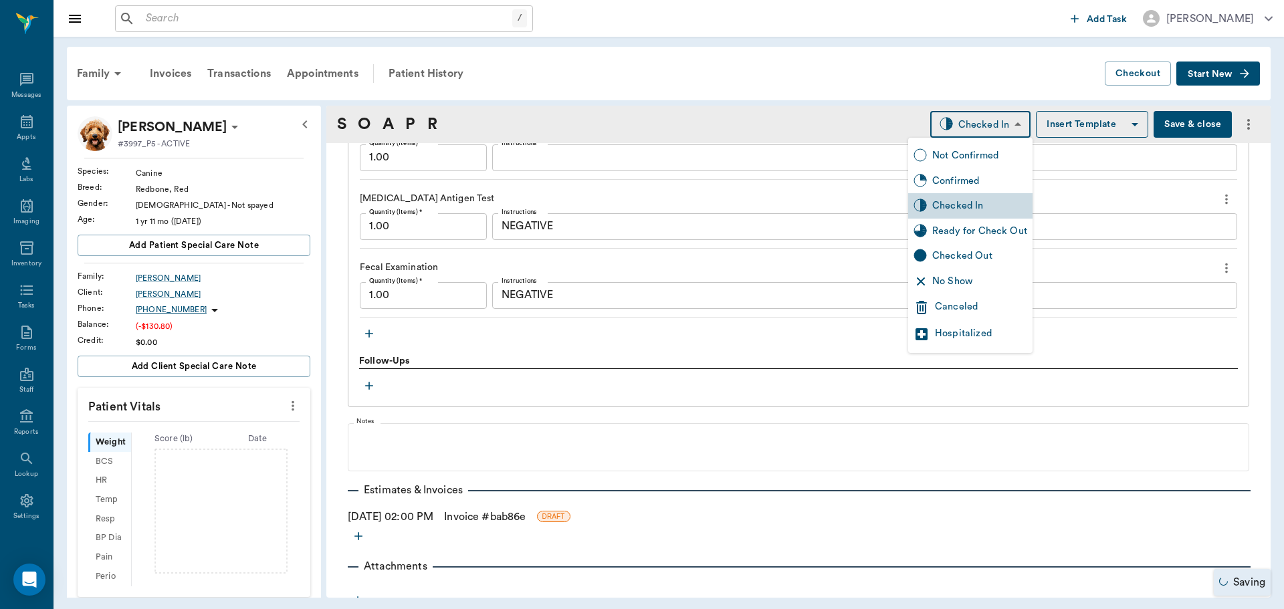
click at [975, 227] on div "Ready for Check Out" at bounding box center [979, 231] width 95 height 15
type input "READY_TO_CHECKOUT"
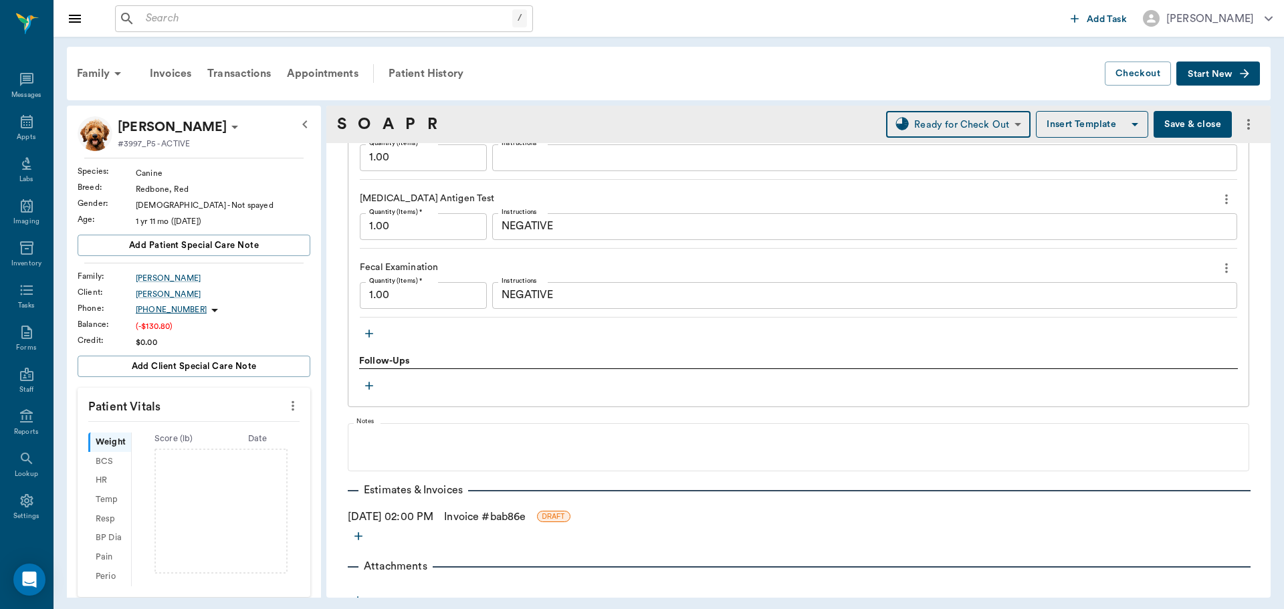
click at [1176, 117] on button "Save & close" at bounding box center [1192, 124] width 78 height 27
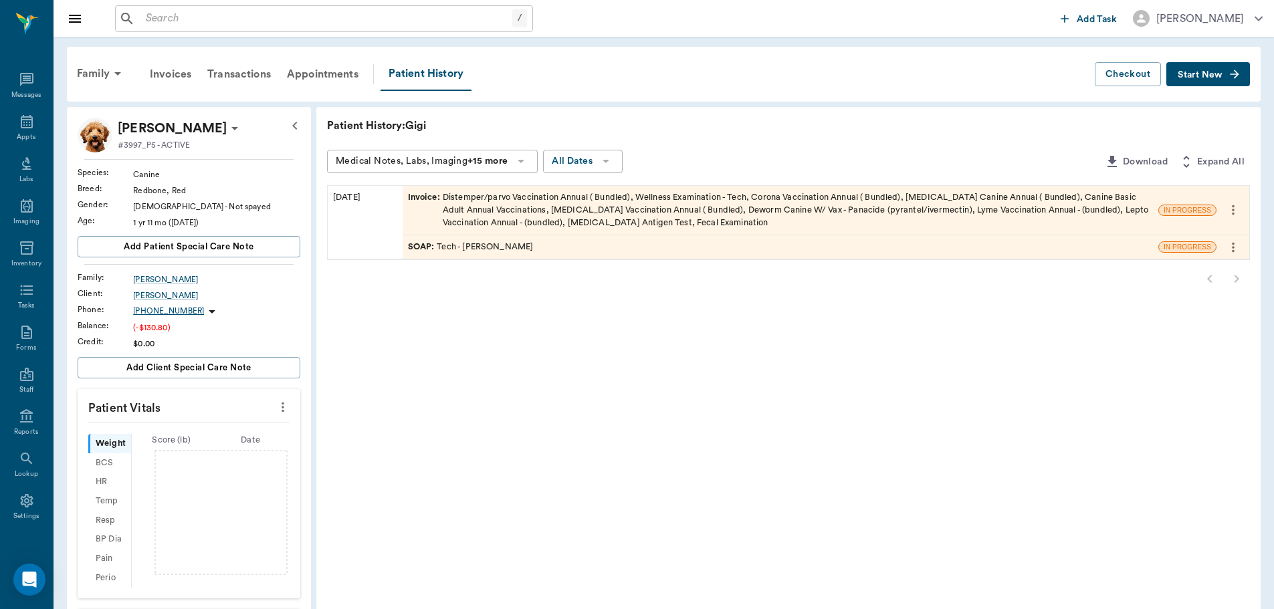
click at [509, 207] on div "Invoice : Distemper/parvo Vaccination Annual ( Bundled), Wellness Examination -…" at bounding box center [780, 210] width 745 height 39
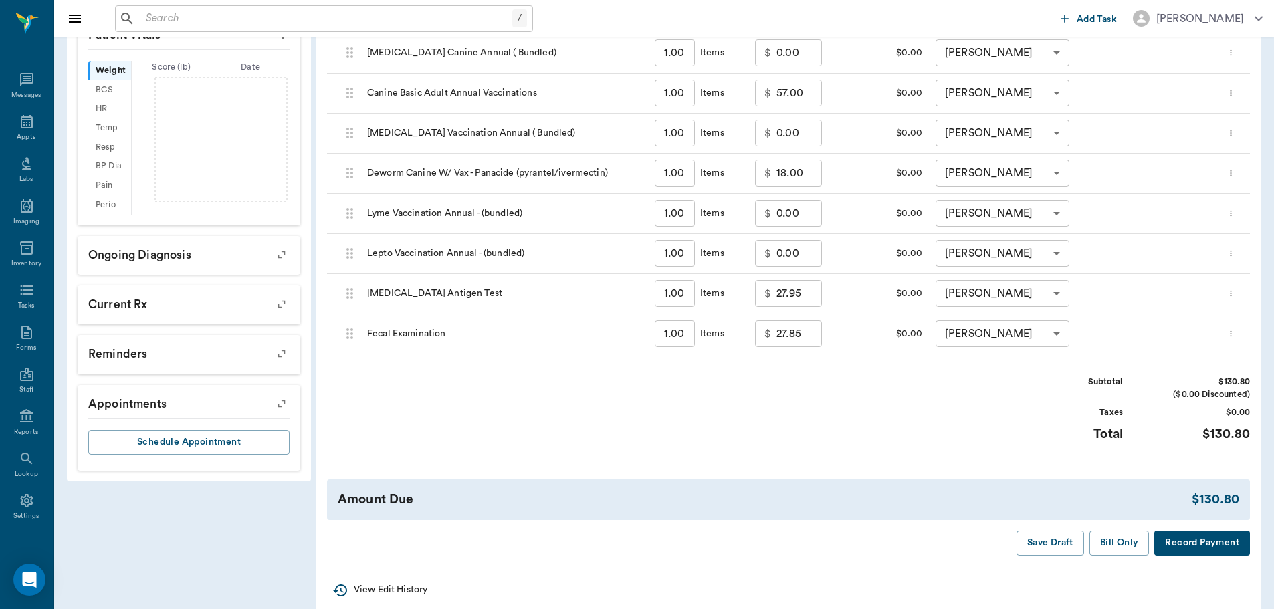
scroll to position [392, 0]
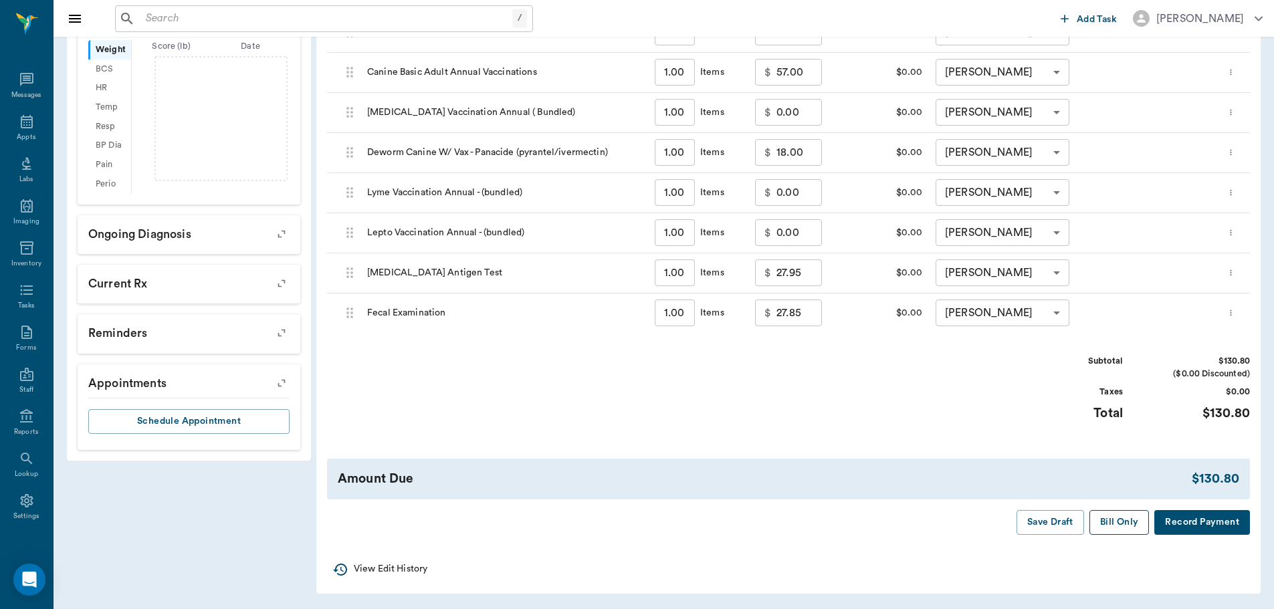
click at [1108, 524] on button "Bill Only" at bounding box center [1119, 522] width 60 height 25
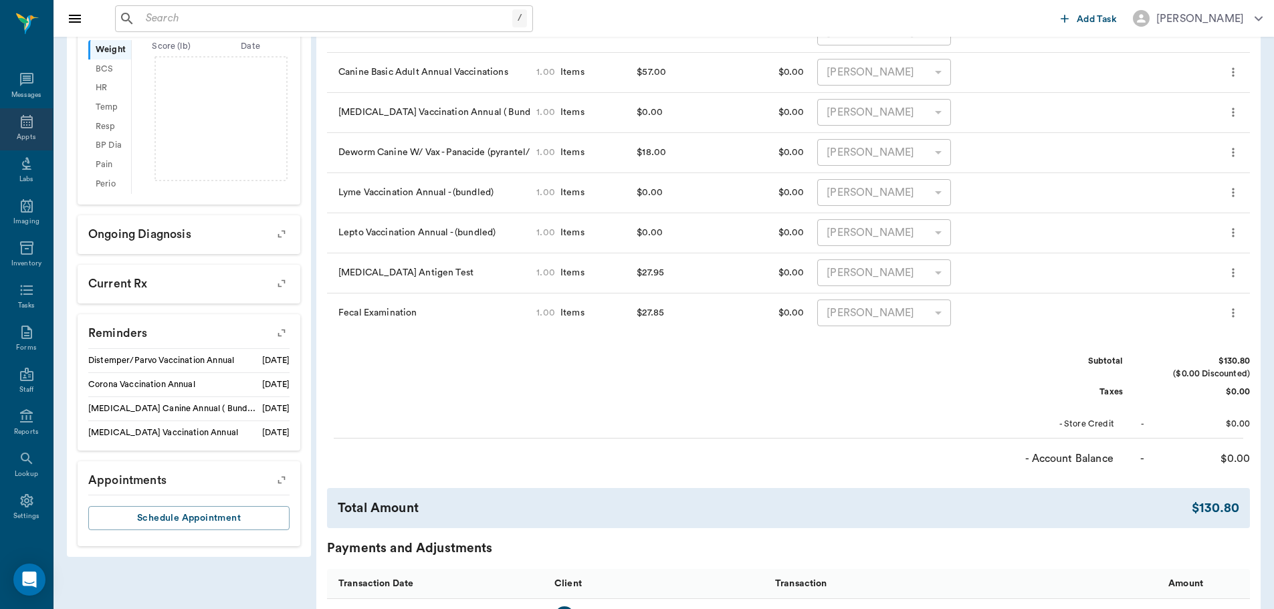
click at [19, 120] on icon at bounding box center [27, 122] width 16 height 16
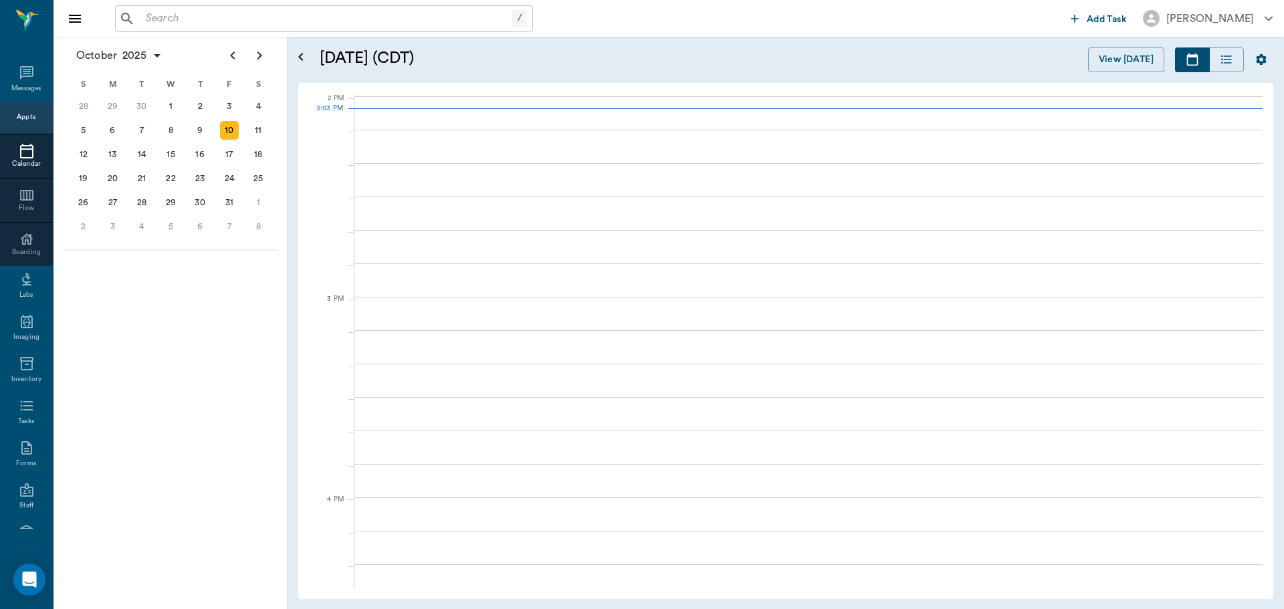
scroll to position [1204, 0]
